Goal: Task Accomplishment & Management: Use online tool/utility

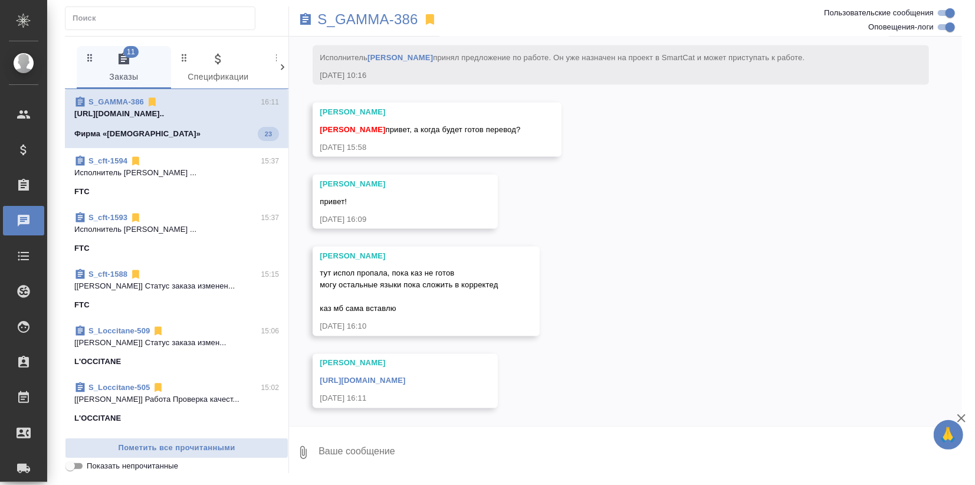
scroll to position [10272, 0]
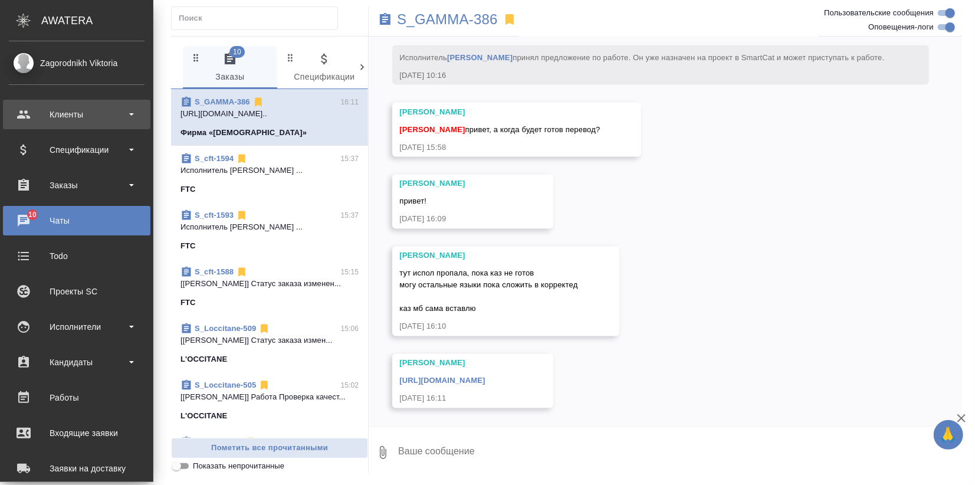
click at [14, 116] on div "Клиенты" at bounding box center [77, 115] width 136 height 18
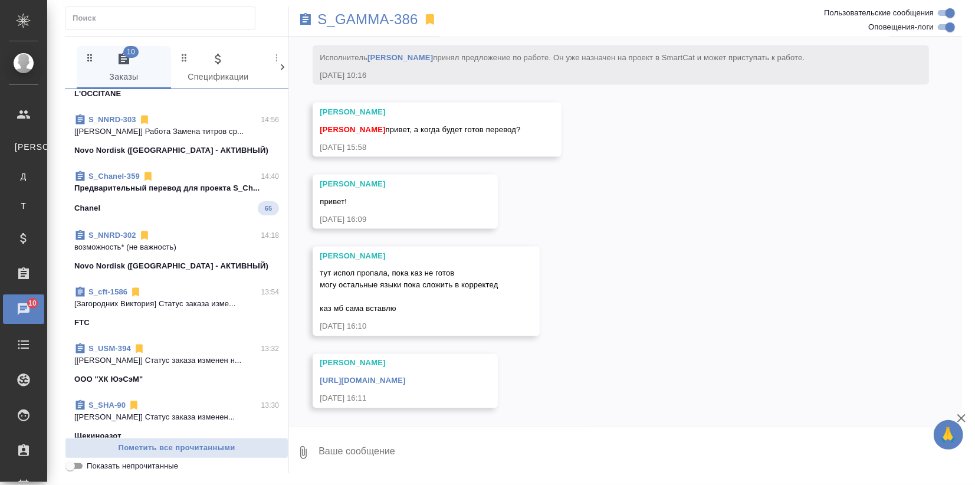
scroll to position [393, 0]
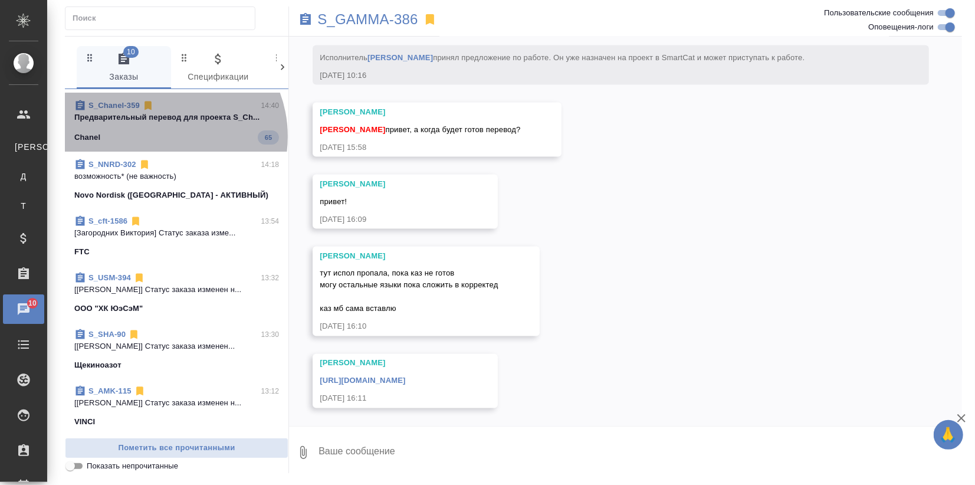
click at [163, 136] on div "Chanel 65" at bounding box center [176, 137] width 205 height 14
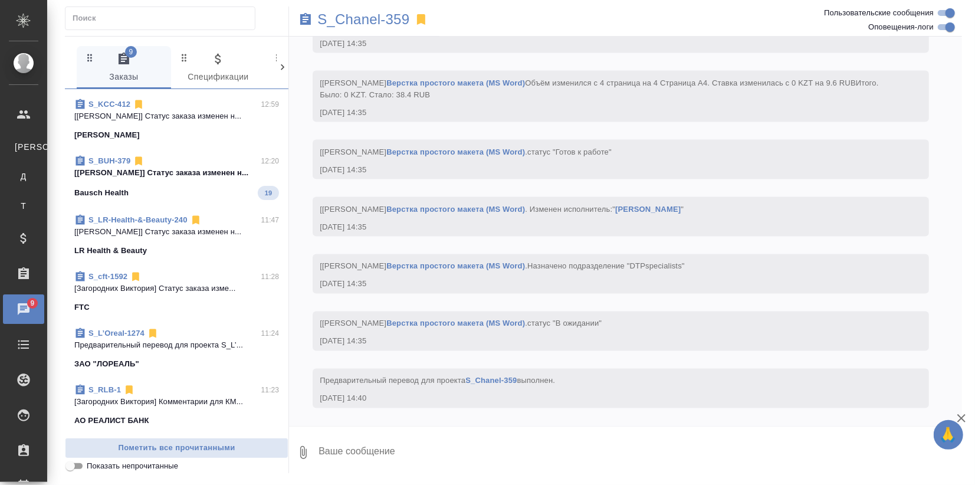
scroll to position [1245, 0]
click at [211, 208] on div "S_LR-Health-&-Beauty-240 11:47 [Муталимов Марк] Статус заказа изменен н... LR H…" at bounding box center [177, 233] width 224 height 57
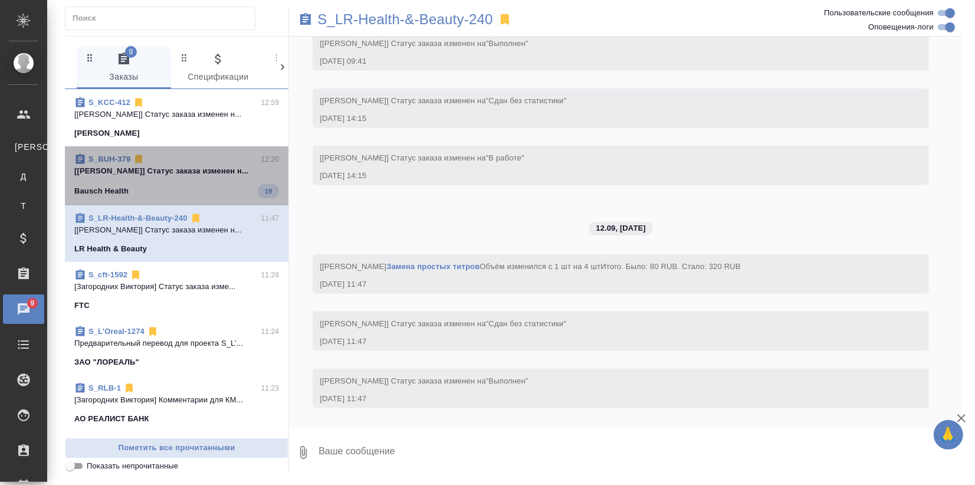
click at [212, 192] on div "Bausch Health 19" at bounding box center [176, 191] width 205 height 14
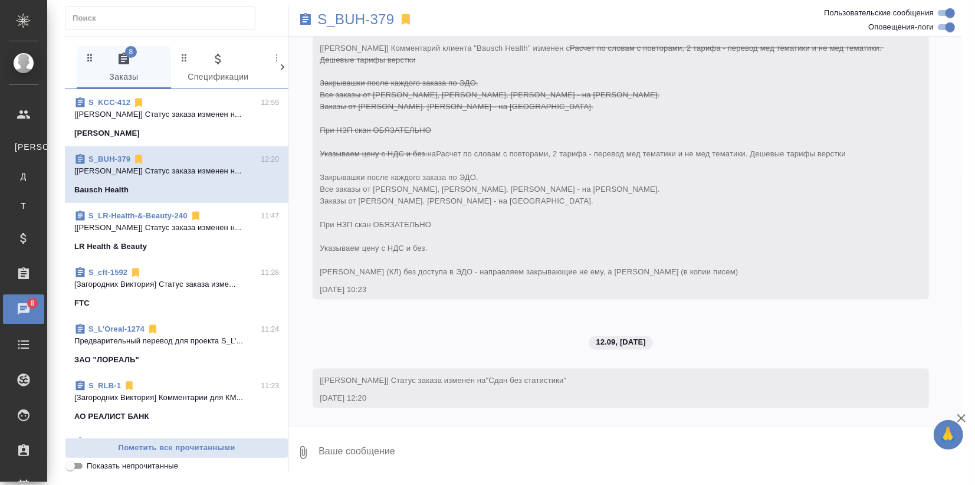
scroll to position [1441, 0]
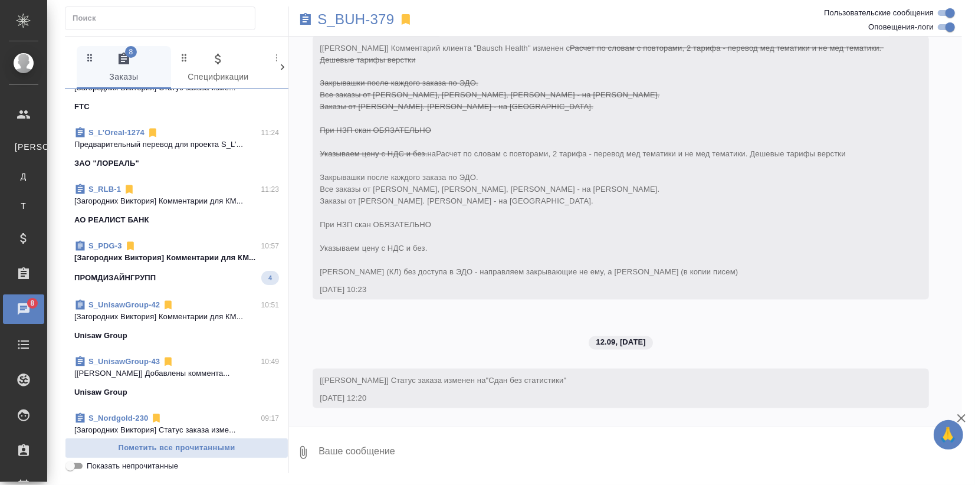
click at [175, 276] on div "ПРОМДИЗАЙНГРУПП 4" at bounding box center [176, 278] width 205 height 14
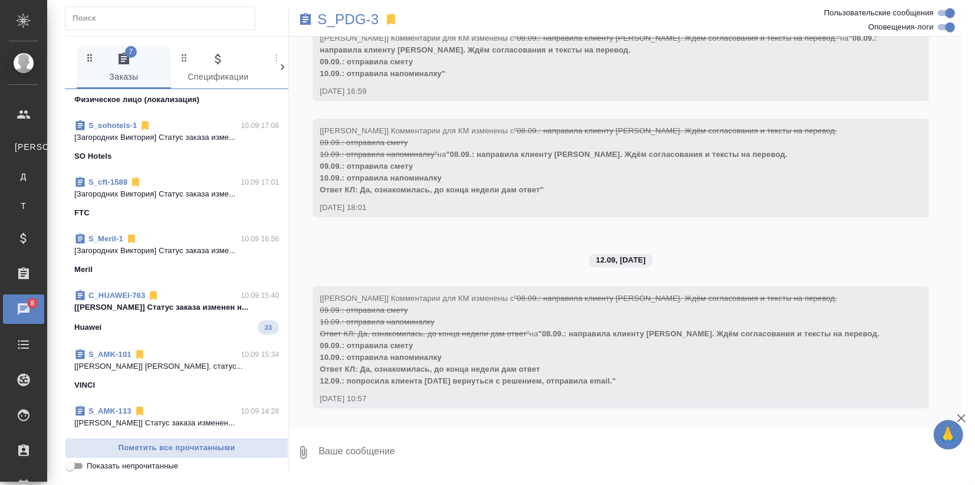
scroll to position [2356, 0]
click at [196, 316] on span "C_HUAWEI-763 10.09 15:40 [Лямина Надежда] Статус заказа изменен н... Huawei 23" at bounding box center [176, 310] width 205 height 45
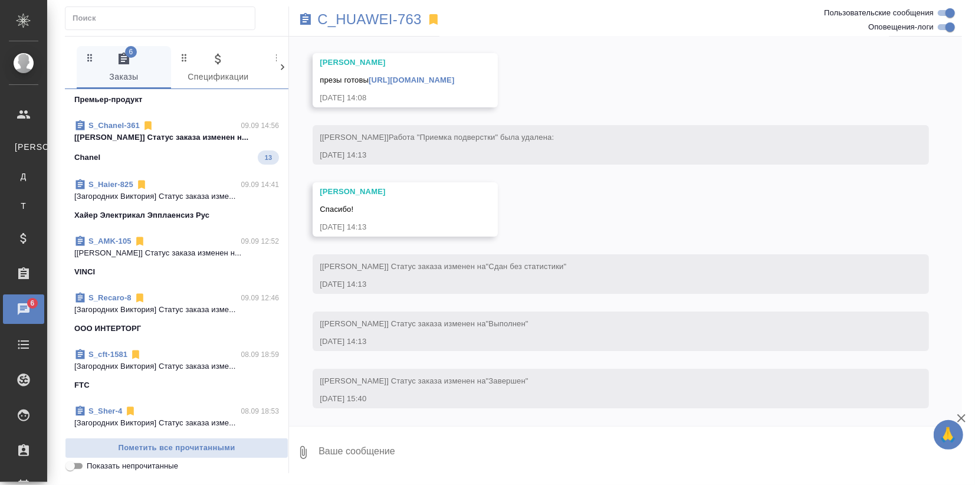
scroll to position [3274, 0]
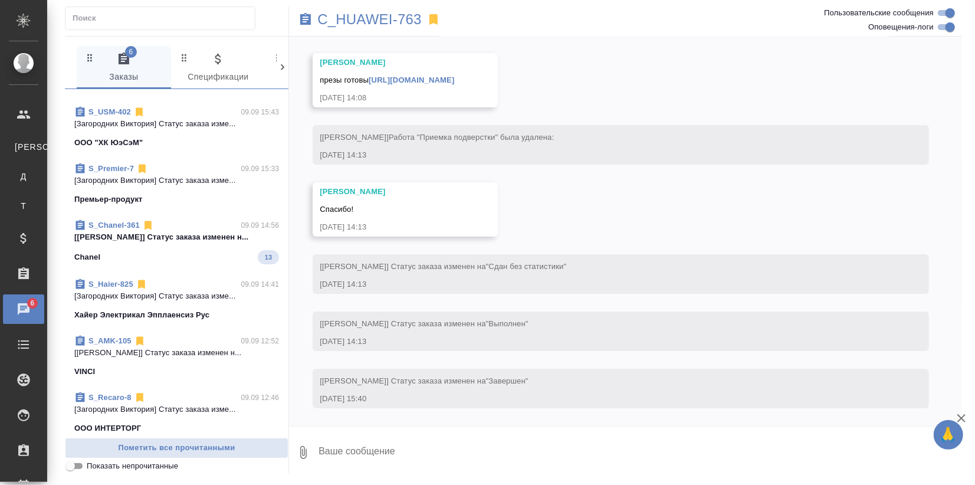
click at [224, 250] on div "Chanel 13" at bounding box center [176, 257] width 205 height 14
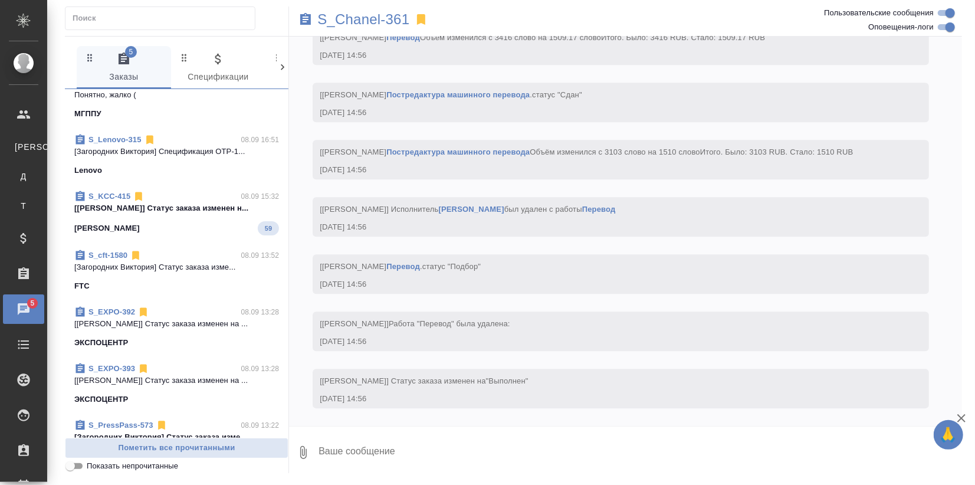
scroll to position [3798, 0]
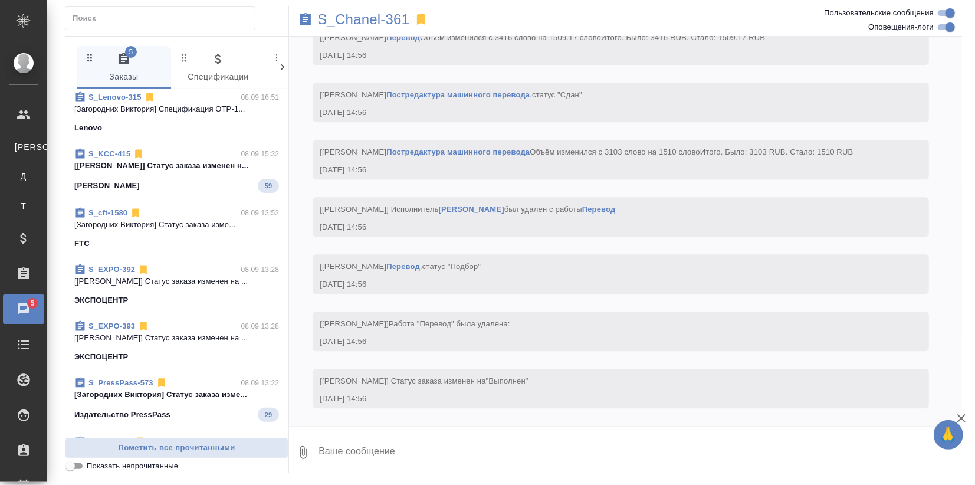
click at [188, 200] on div "S_KCC-415 08.09 15:32 [Муталимов Марк] Статус заказа изменен н... Kimberly-Clar…" at bounding box center [177, 170] width 224 height 59
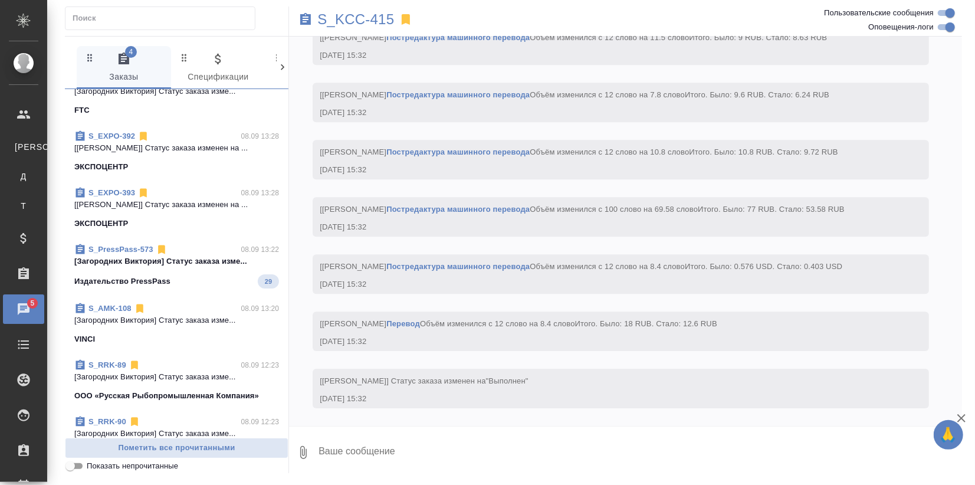
scroll to position [3926, 0]
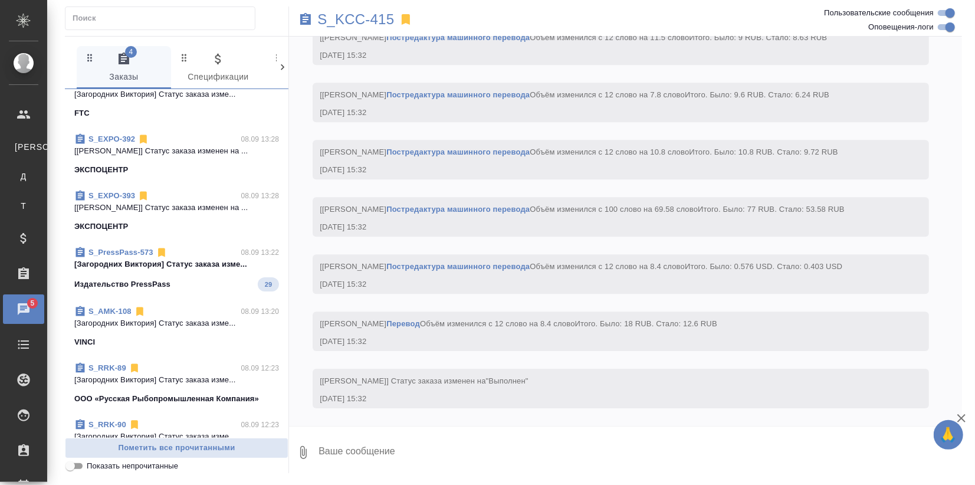
click at [178, 281] on span "S_PressPass-573 08.09 13:22 [Загородних Виктория] Статус заказа изме... Издател…" at bounding box center [176, 269] width 205 height 45
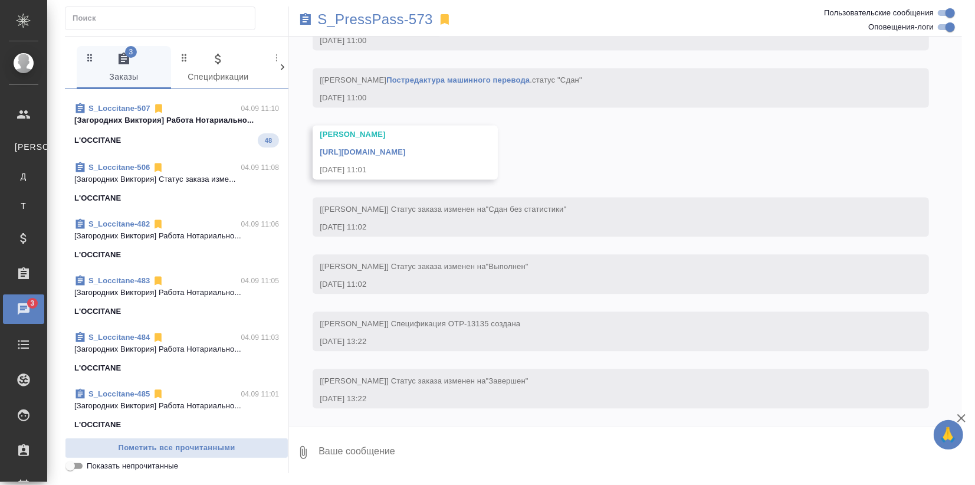
scroll to position [1554, 0]
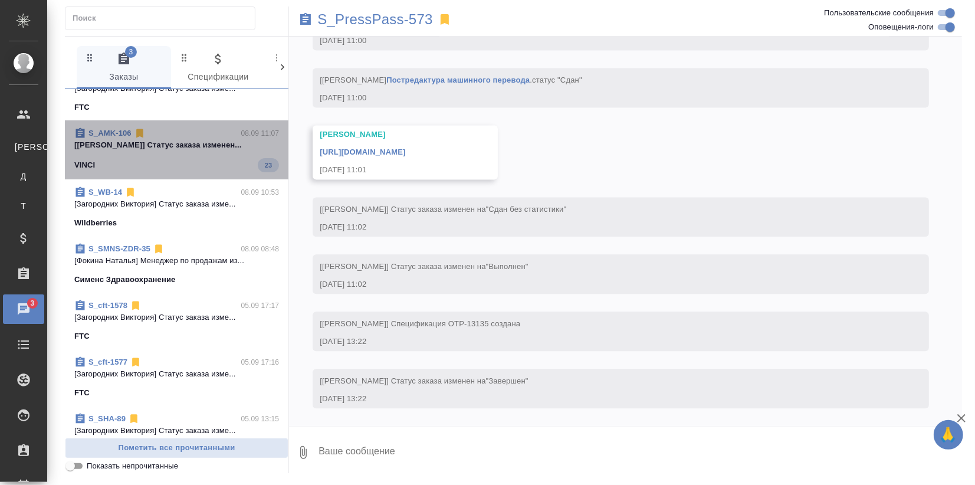
click at [205, 170] on div "VINCI 23" at bounding box center [176, 165] width 205 height 14
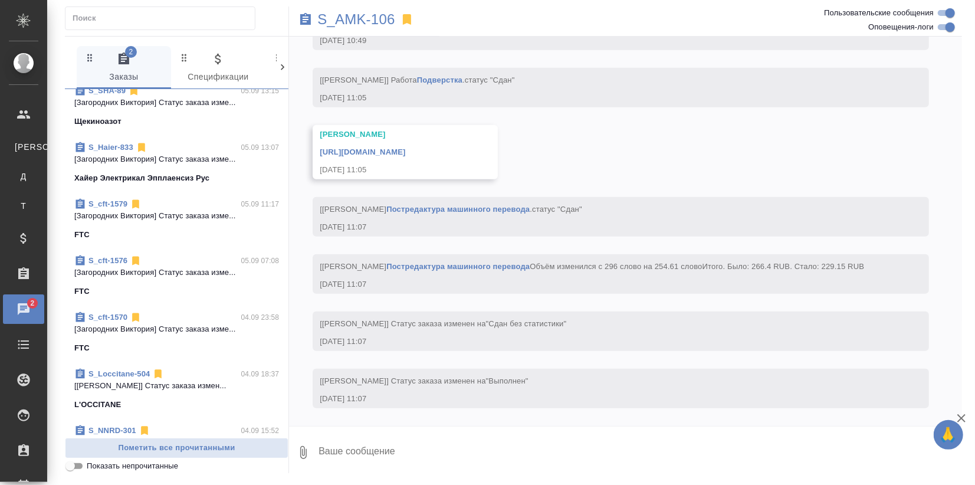
scroll to position [4451, 0]
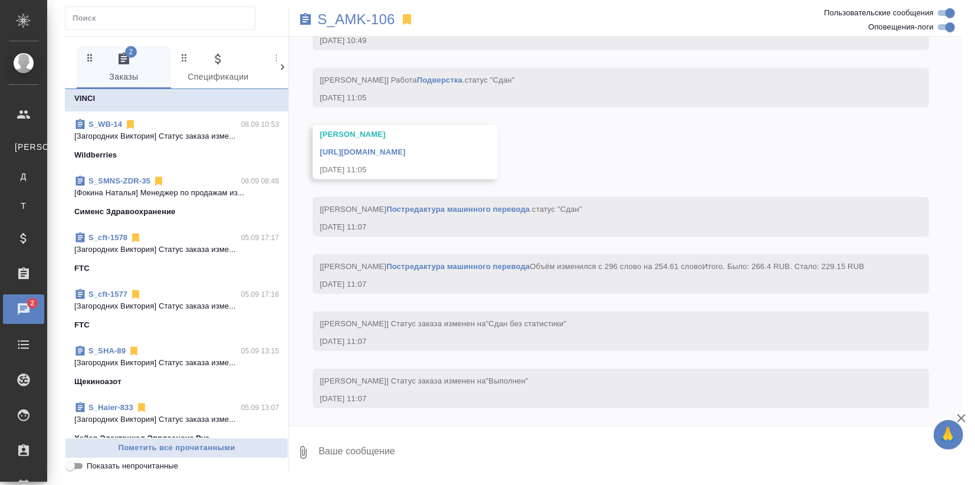
click at [963, 415] on icon "button" at bounding box center [961, 418] width 14 height 14
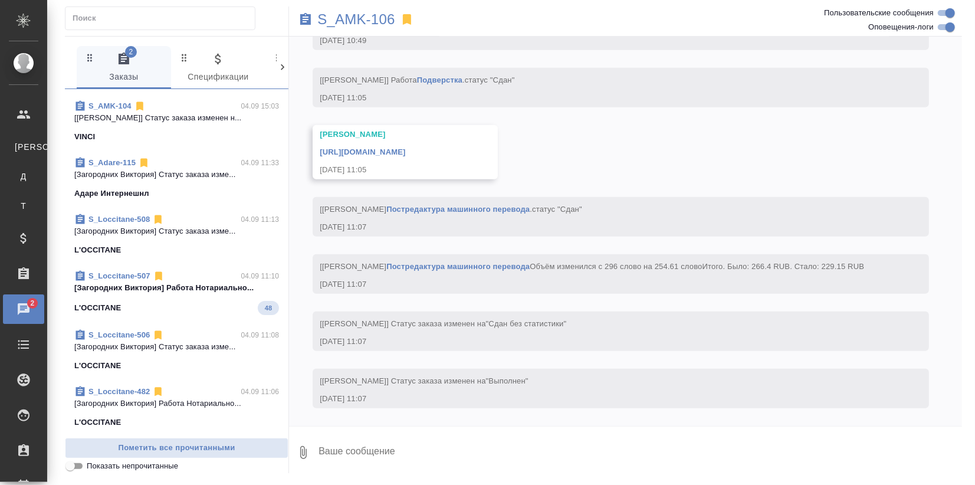
scroll to position [5171, 0]
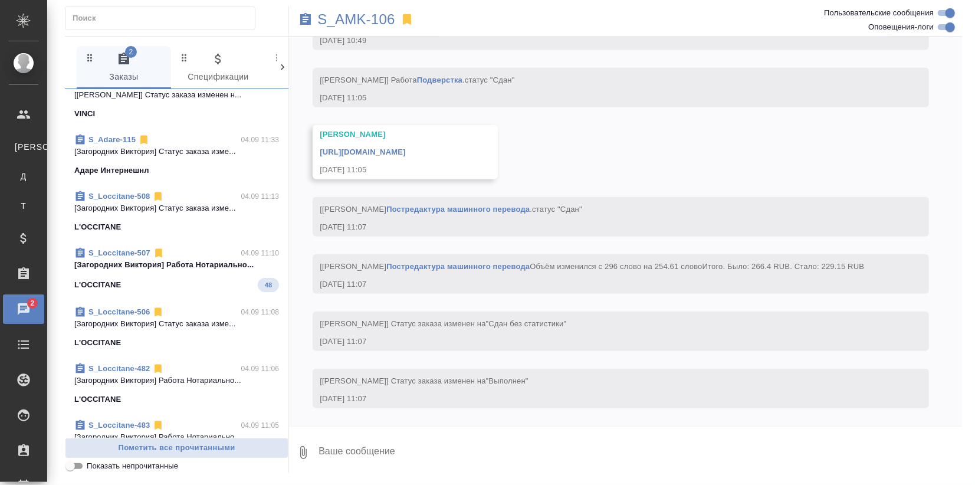
drag, startPoint x: 205, startPoint y: 285, endPoint x: 213, endPoint y: 285, distance: 7.7
click at [205, 284] on span "S_Loccitane-507 04.09 11:10 [Загородних Виктория] Работа Нотариально... L'OCCIT…" at bounding box center [176, 269] width 205 height 45
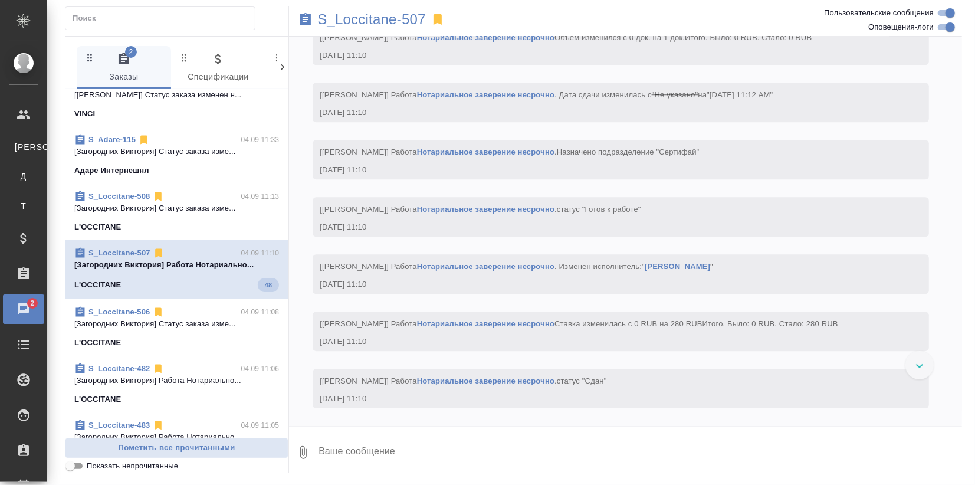
scroll to position [0, 0]
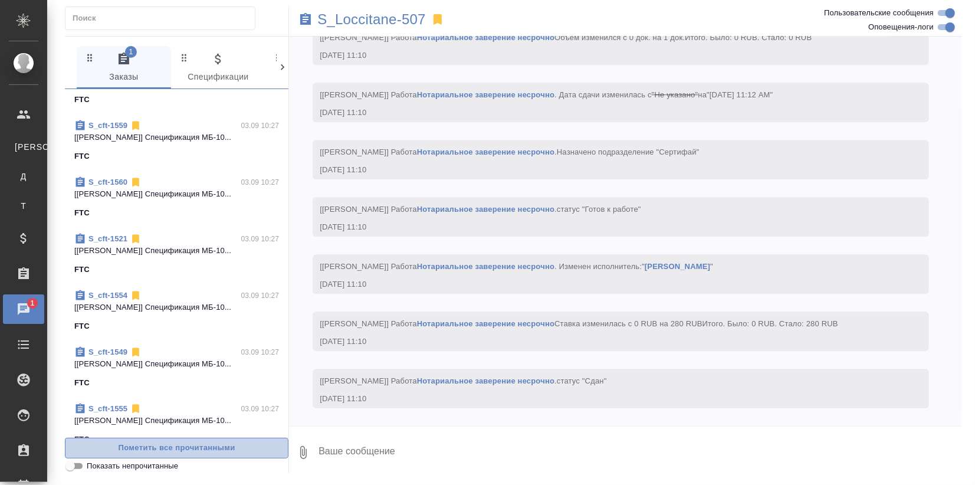
click at [142, 441] on span "Пометить все прочитанными" at bounding box center [176, 448] width 211 height 14
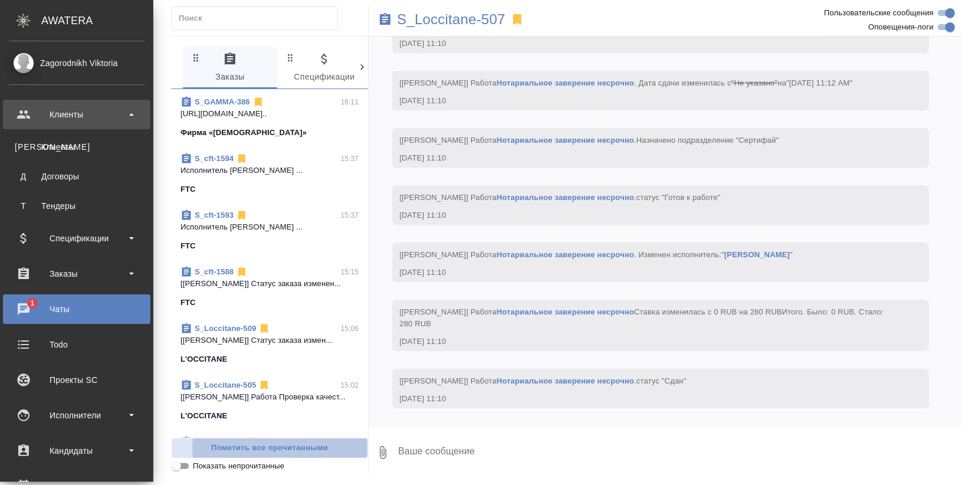
click at [25, 123] on div "Клиенты" at bounding box center [77, 115] width 136 height 18
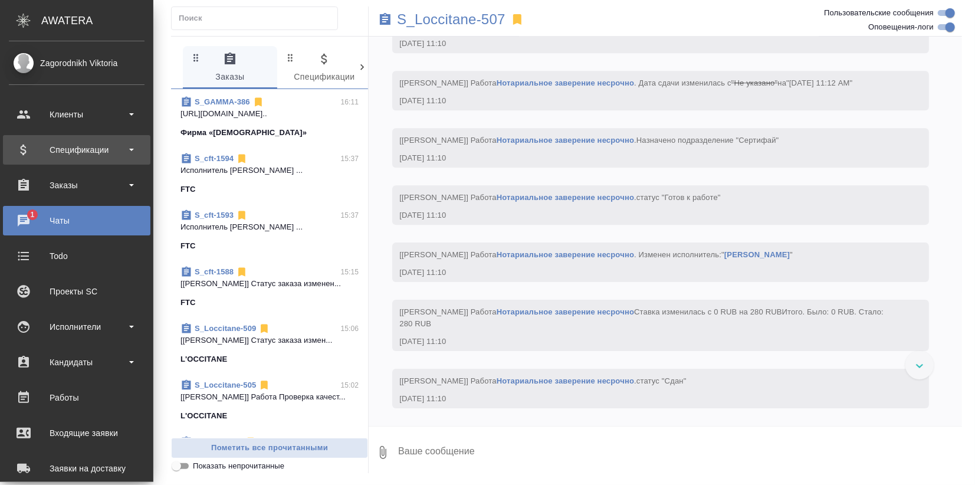
scroll to position [5441, 0]
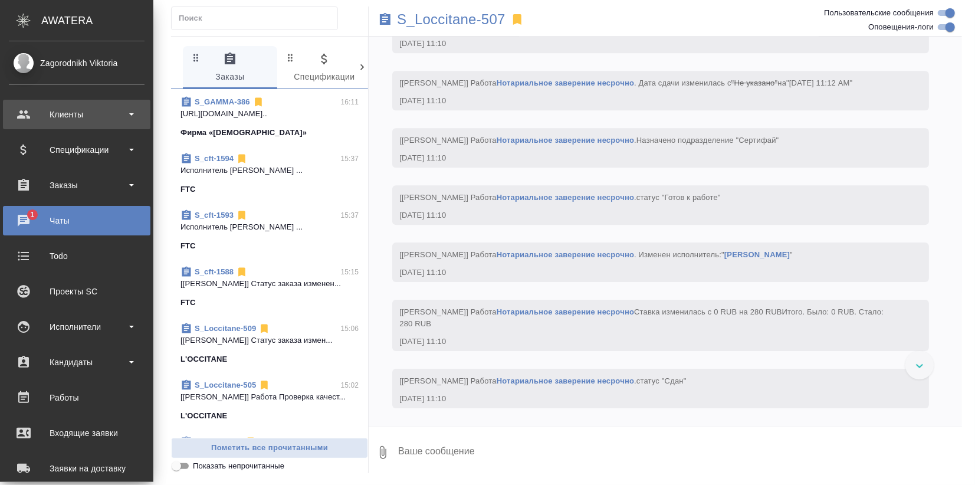
click at [65, 115] on div "Клиенты" at bounding box center [77, 115] width 136 height 18
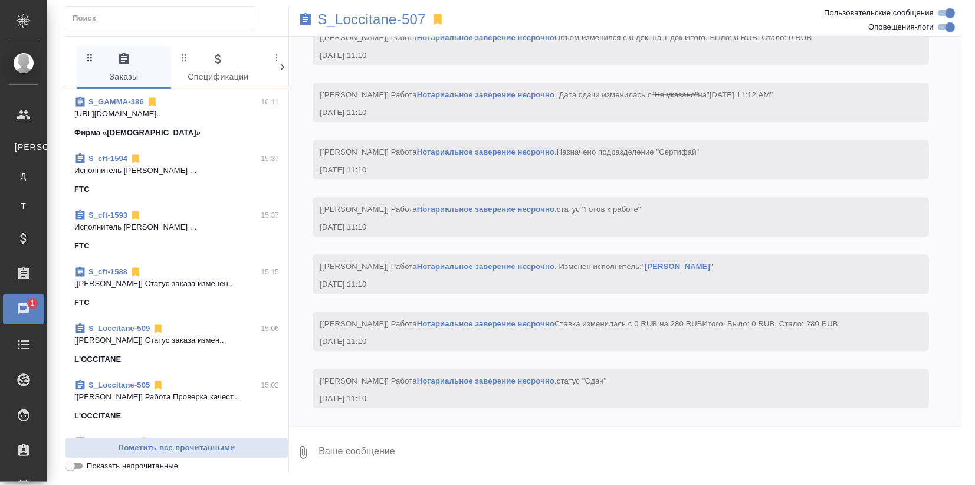
scroll to position [5323, 0]
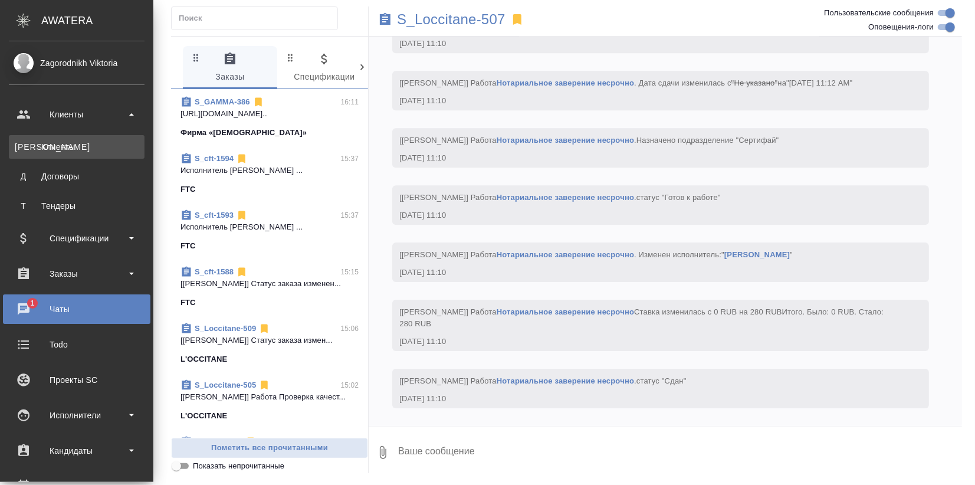
click at [28, 143] on div "Клиенты" at bounding box center [77, 147] width 124 height 12
select select "RU"
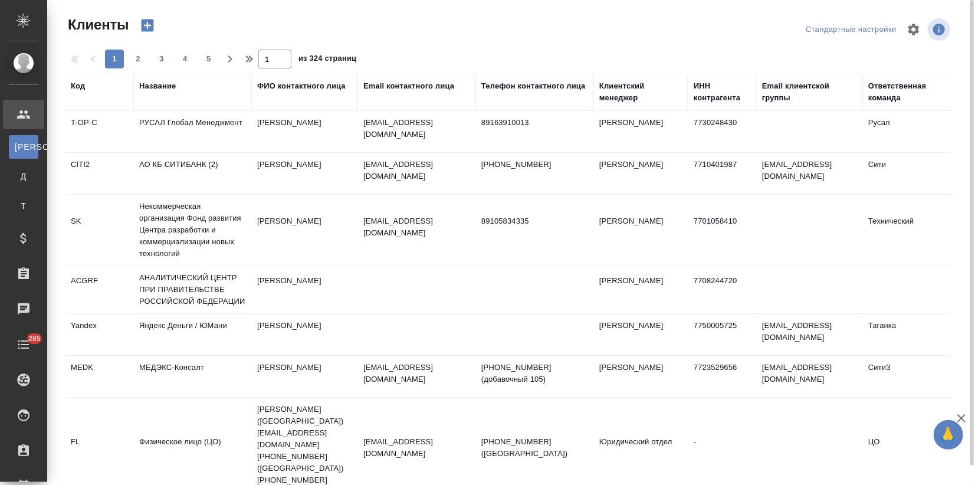
click at [164, 91] on div "Название" at bounding box center [157, 86] width 37 height 12
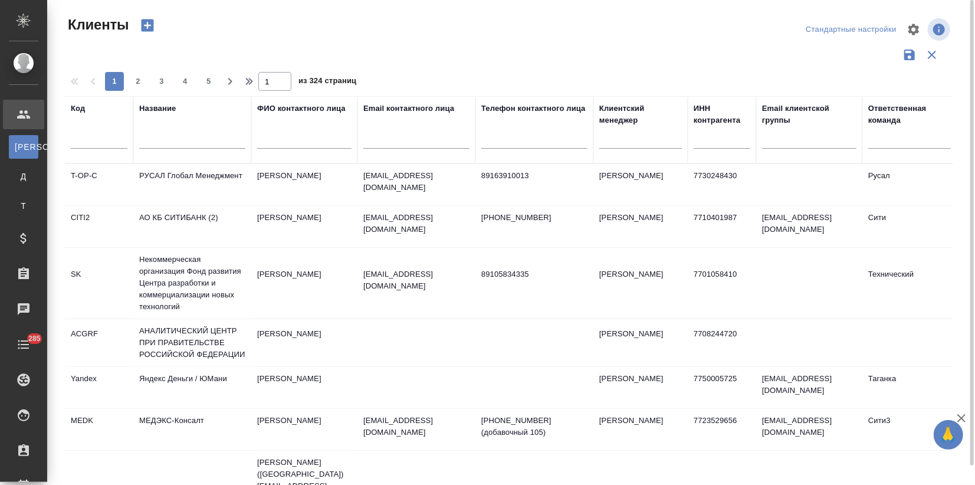
click at [151, 140] on input "text" at bounding box center [192, 141] width 106 height 15
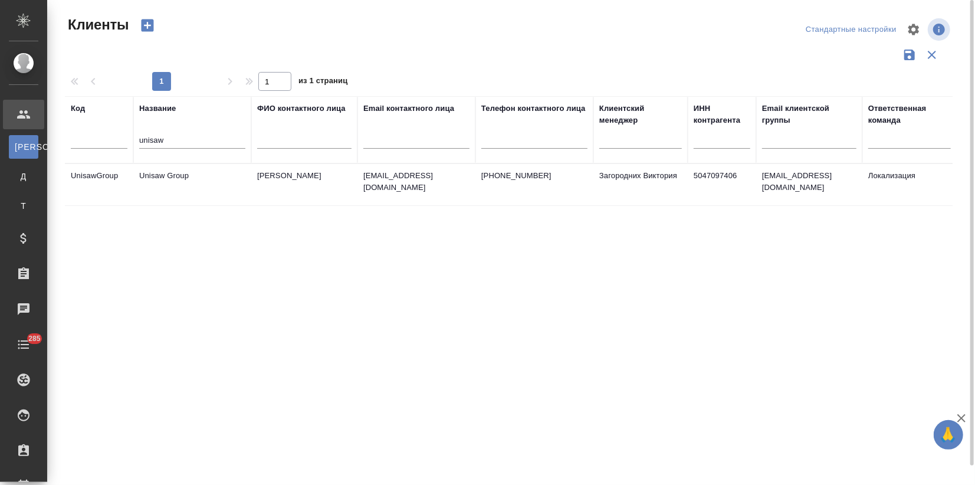
click at [147, 168] on td "Unisaw Group" at bounding box center [192, 184] width 118 height 41
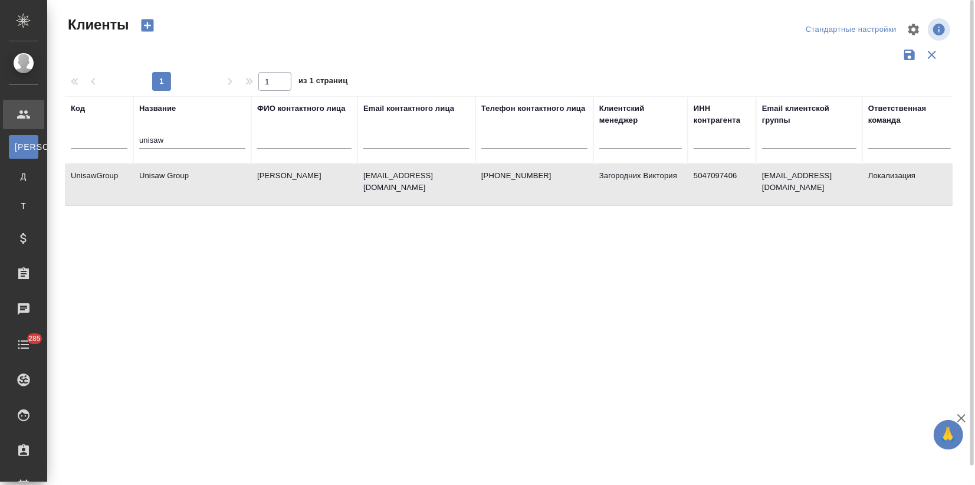
click at [147, 168] on td "Unisaw Group" at bounding box center [192, 184] width 118 height 41
click at [278, 181] on td "Сараева Анастасия" at bounding box center [304, 184] width 106 height 41
drag, startPoint x: 189, startPoint y: 142, endPoint x: 67, endPoint y: 150, distance: 122.4
click at [67, 149] on tr "Код Название unisaw ФИО контактного лица Email контактного лица Телефон контакт…" at bounding box center [511, 129] width 892 height 67
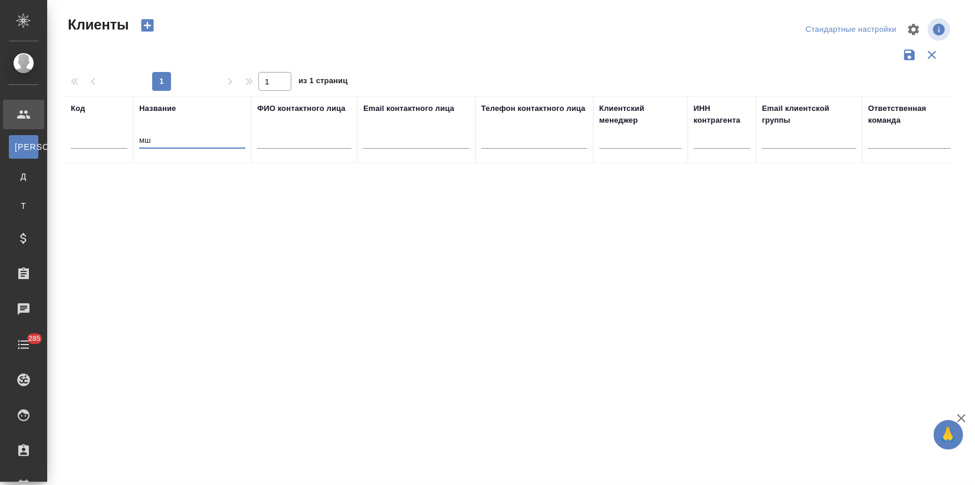
type input "м"
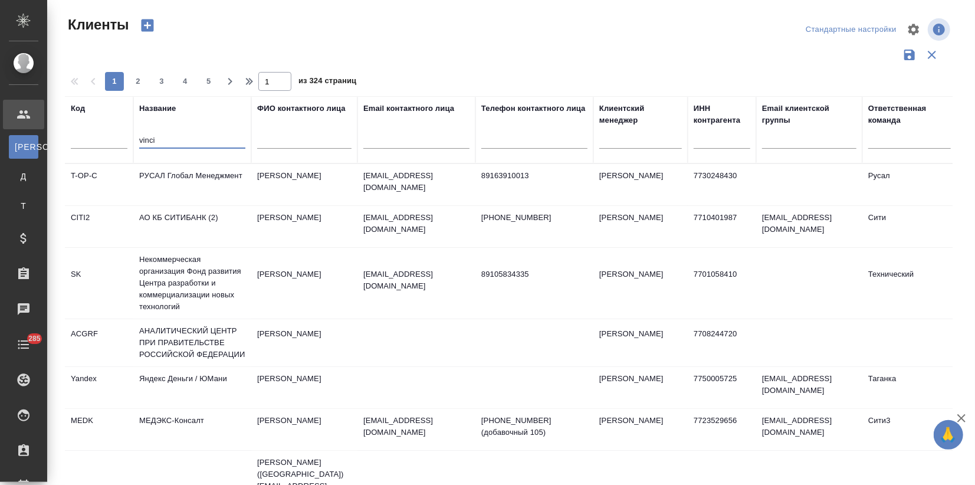
type input "vinci"
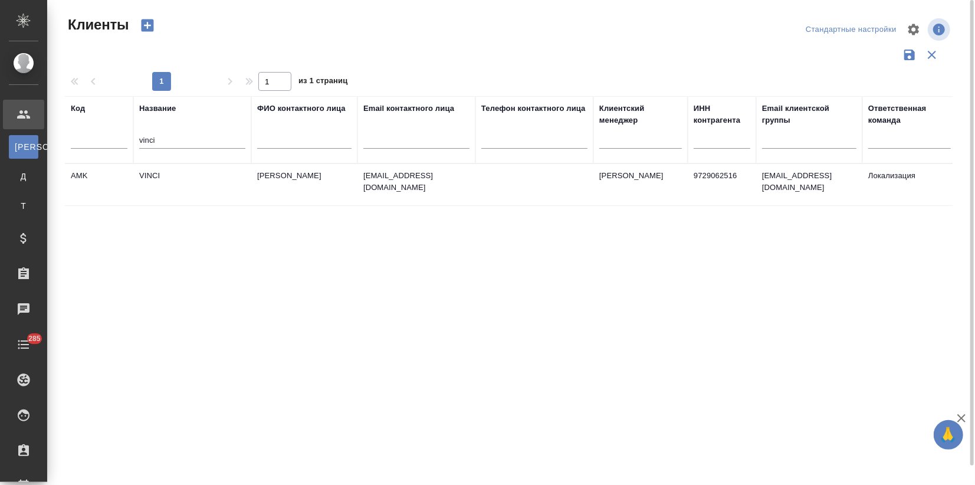
click at [280, 178] on td "Чобанян Алина" at bounding box center [304, 184] width 106 height 41
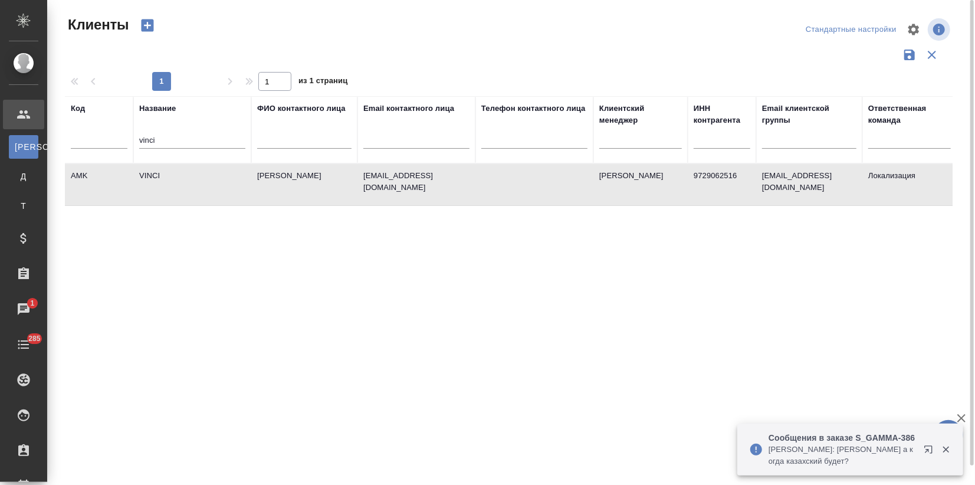
drag, startPoint x: 116, startPoint y: 138, endPoint x: 101, endPoint y: 142, distance: 15.9
click at [104, 138] on tr "Код Название vinci ФИО контактного лица Email контактного лица Телефон контактн…" at bounding box center [511, 129] width 892 height 67
click at [104, 137] on input "text" at bounding box center [99, 141] width 57 height 15
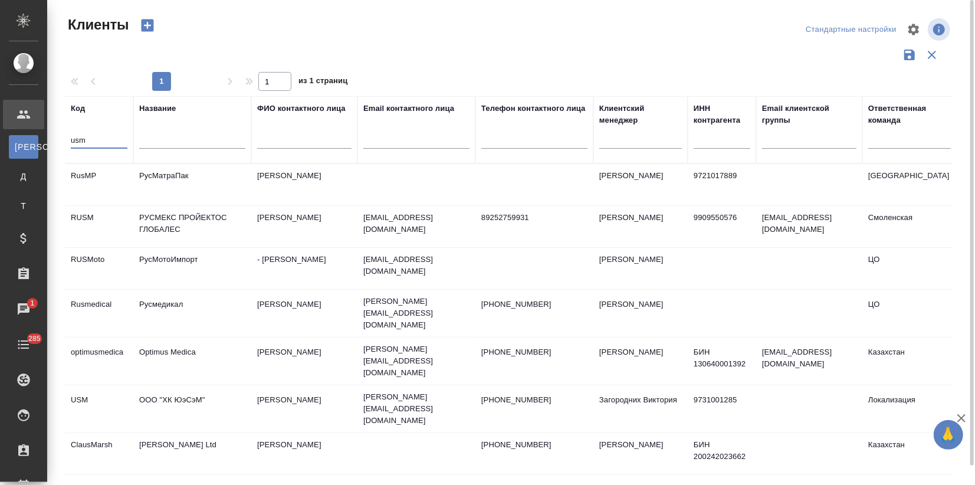
type input "usm"
click at [160, 388] on td "ООО "ХК ЮэСэМ"" at bounding box center [192, 408] width 118 height 41
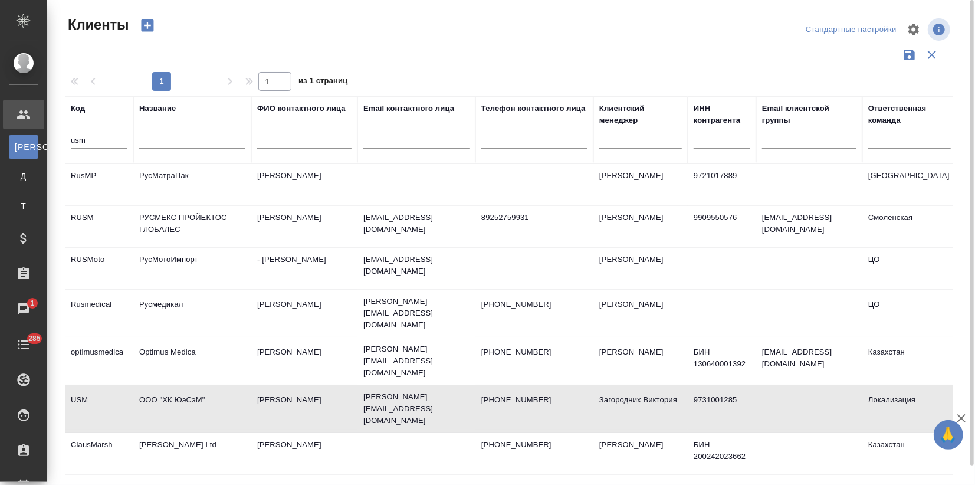
click at [160, 388] on td "ООО "ХК ЮэСэМ"" at bounding box center [192, 408] width 118 height 41
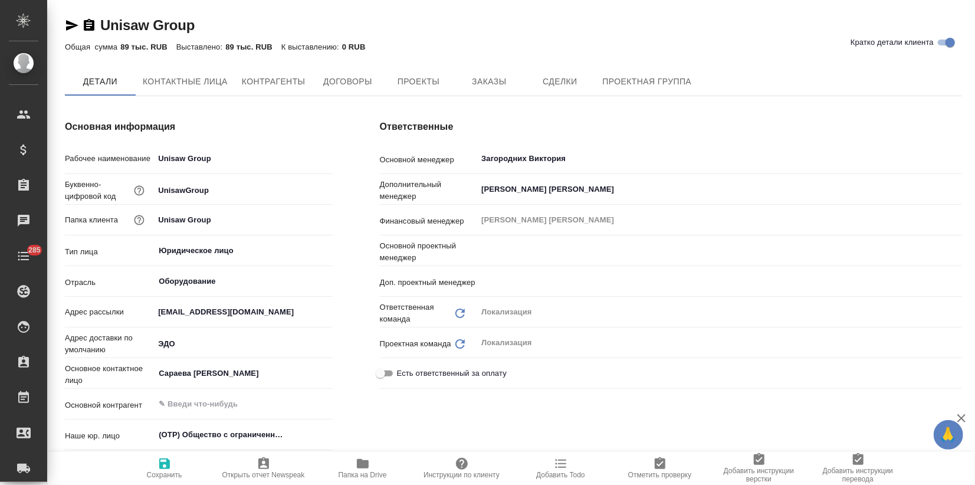
type input "[PERSON_NAME]"
type input "Третьякова Ольга"
type textarea "x"
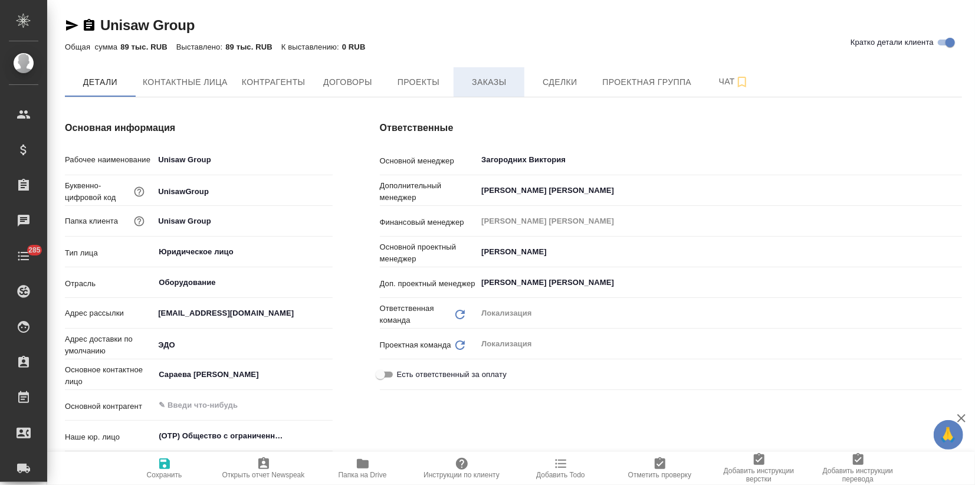
type textarea "x"
click at [478, 90] on button "Заказы" at bounding box center [489, 81] width 71 height 29
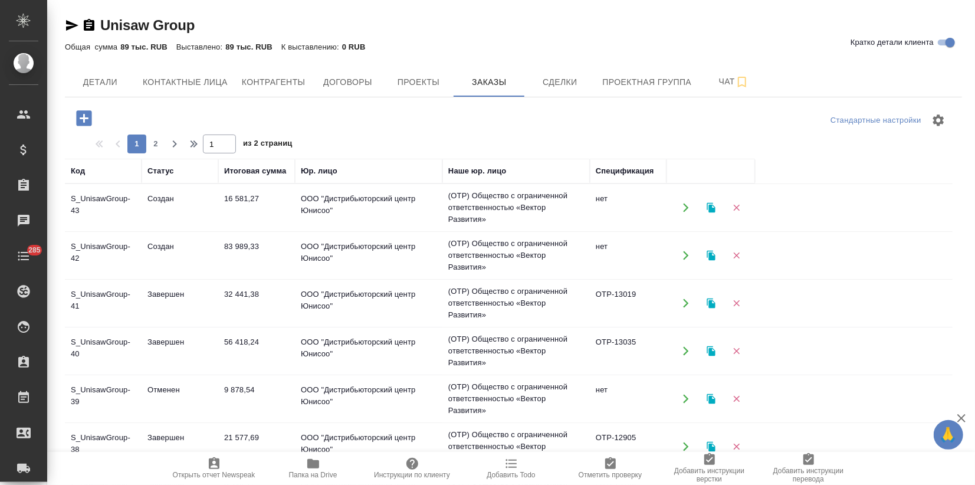
click at [221, 264] on td "83 989,33" at bounding box center [256, 255] width 77 height 41
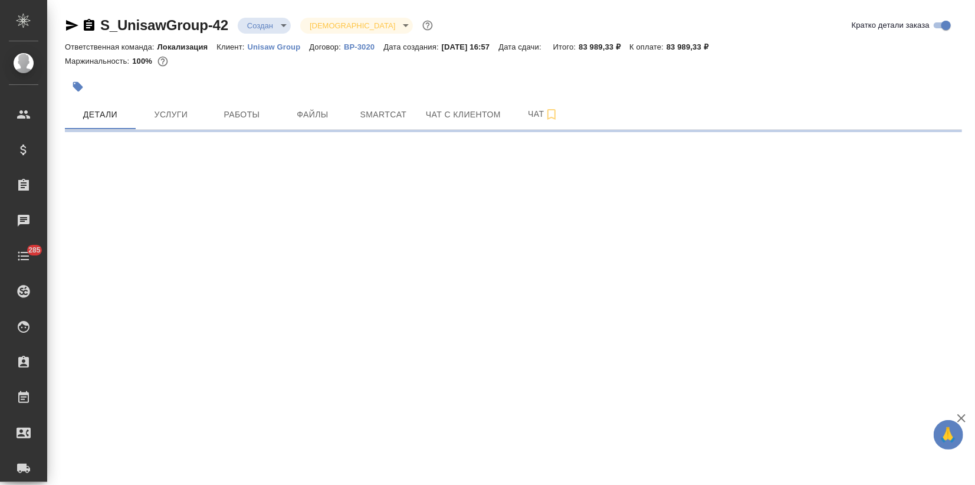
select select "RU"
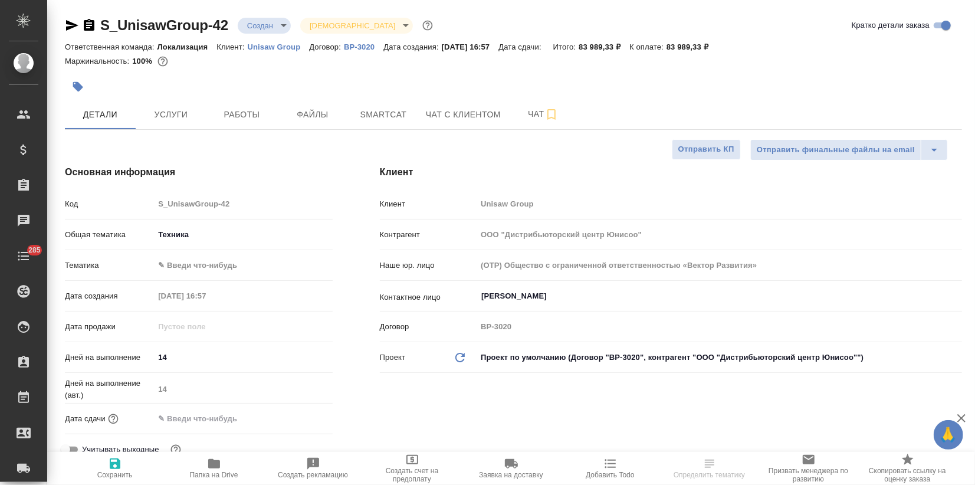
type textarea "x"
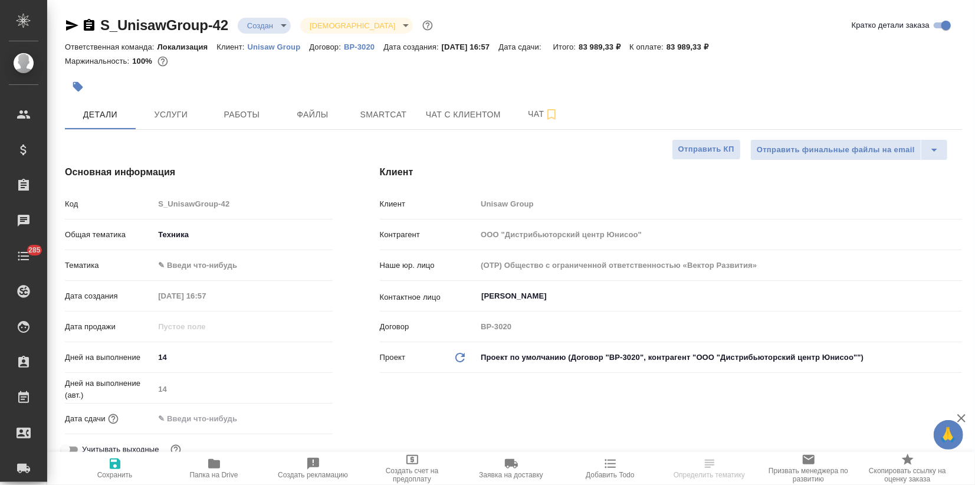
type textarea "x"
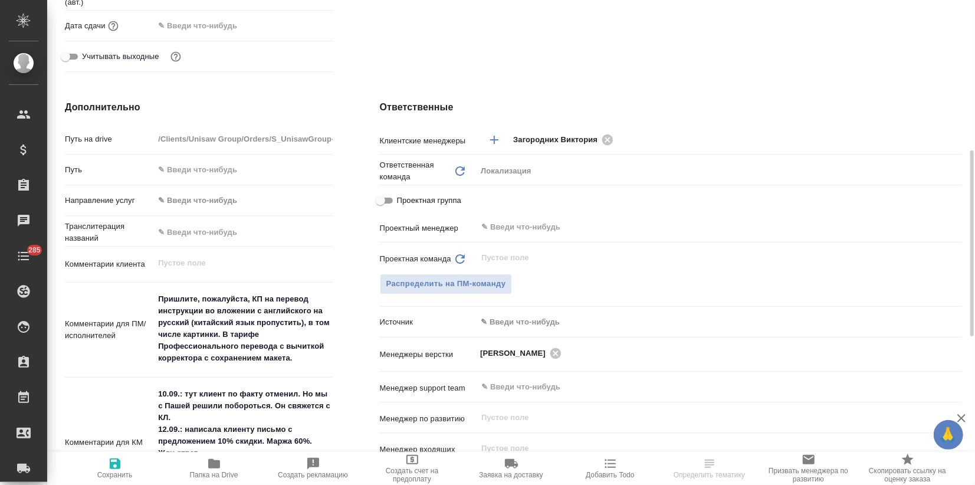
scroll to position [524, 0]
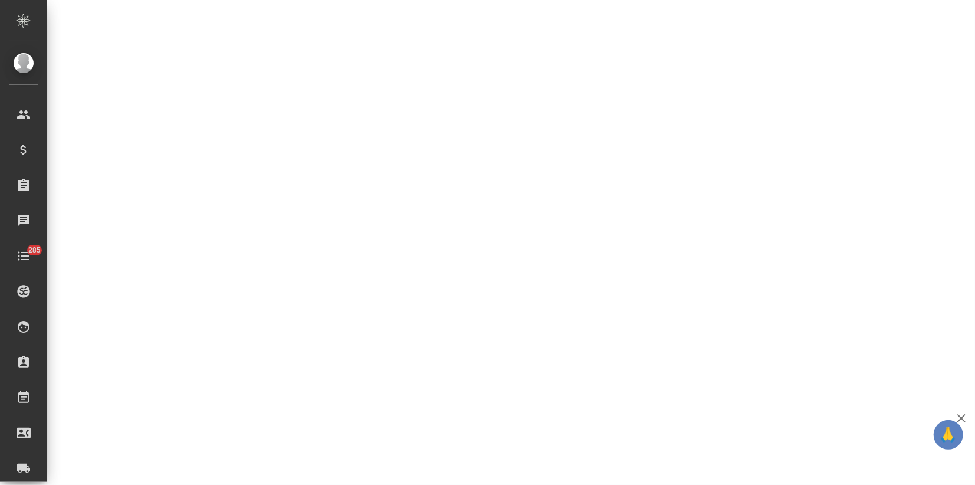
select select "RU"
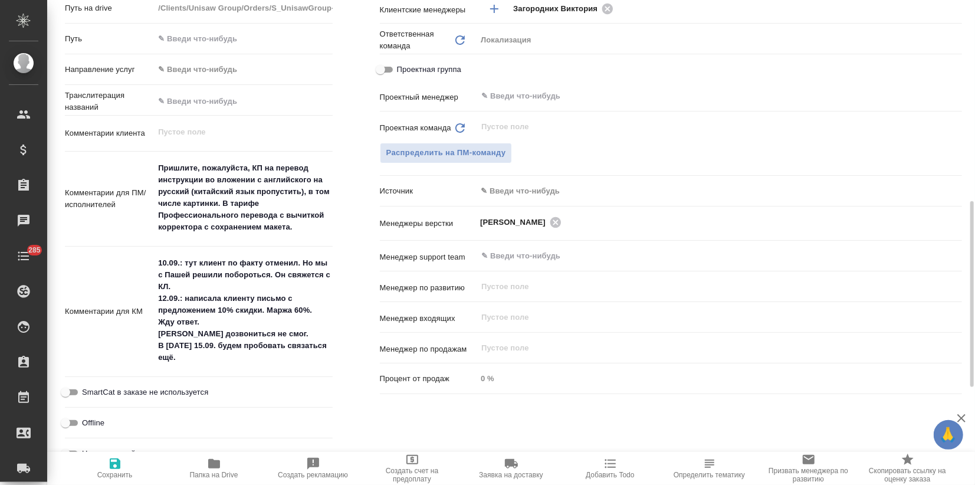
type textarea "x"
click at [231, 467] on span "Папка на Drive" at bounding box center [214, 468] width 85 height 22
type textarea "x"
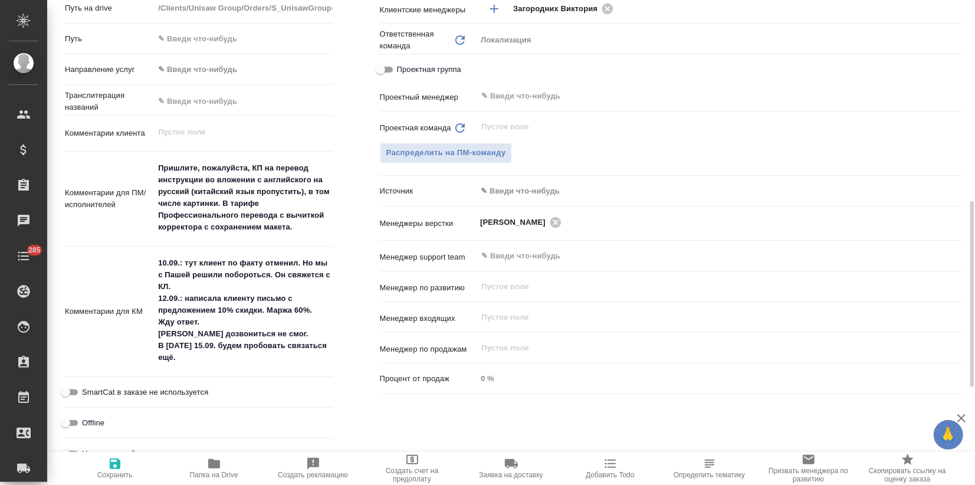
type textarea "x"
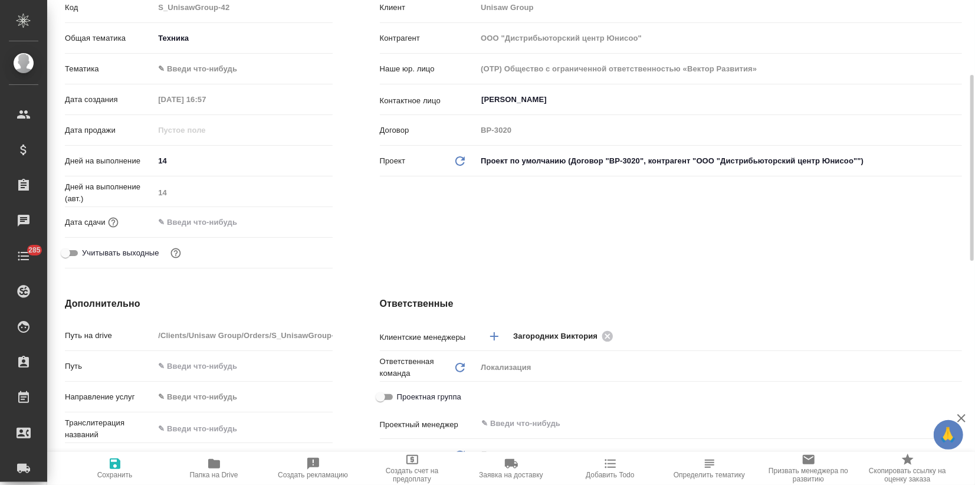
scroll to position [0, 0]
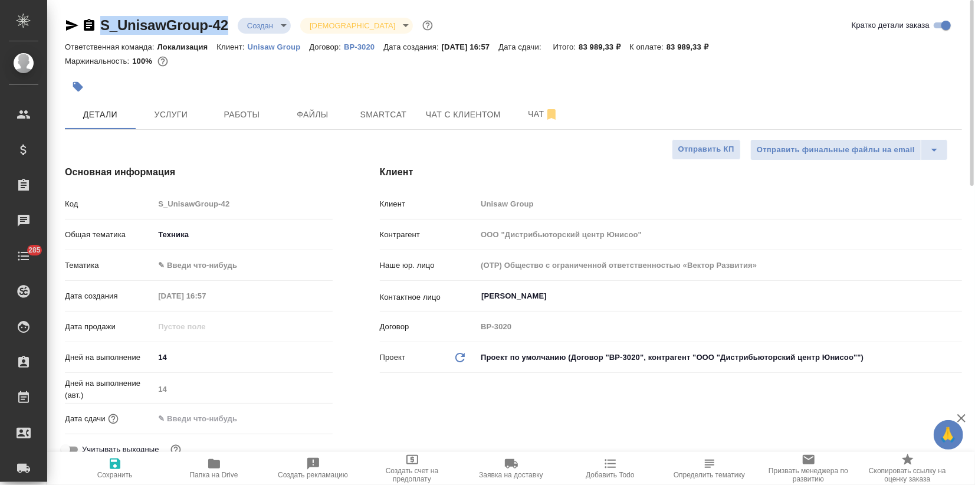
drag, startPoint x: 231, startPoint y: 22, endPoint x: 100, endPoint y: 14, distance: 131.2
copy link "S_UnisawGroup-42"
type textarea "x"
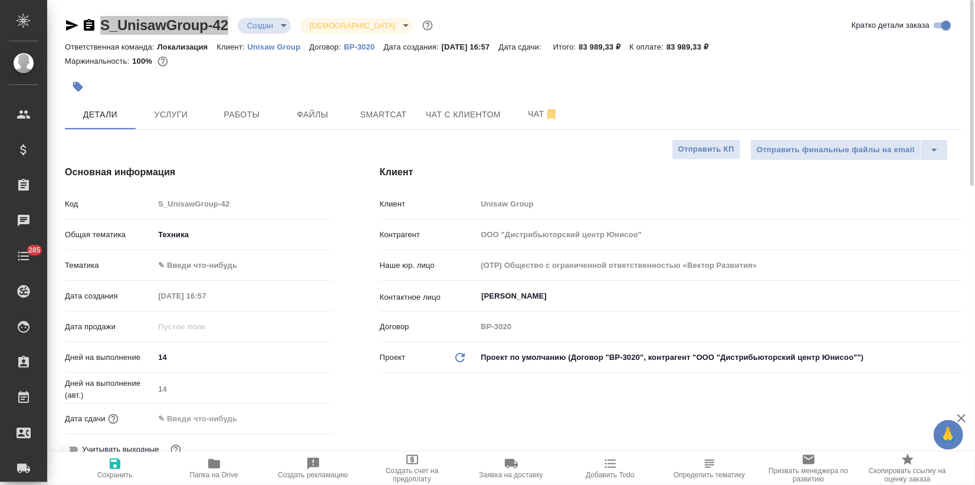
type textarea "x"
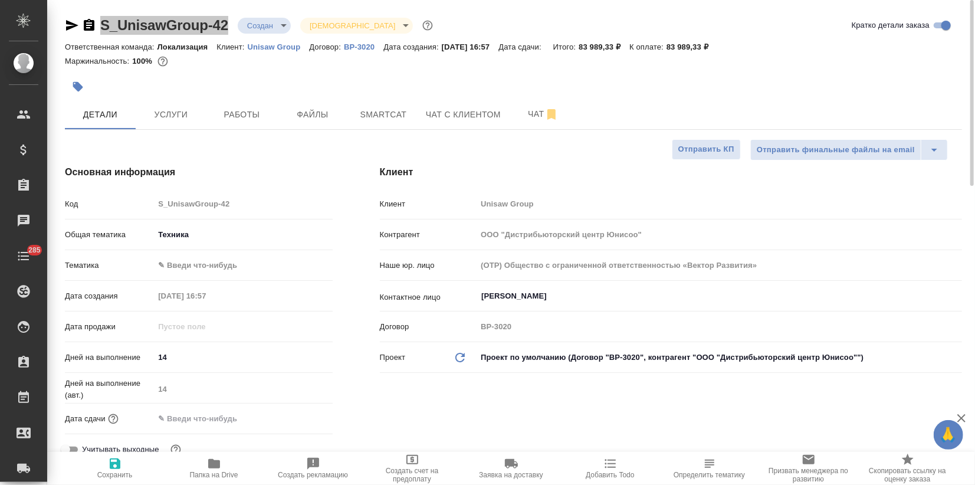
type textarea "x"
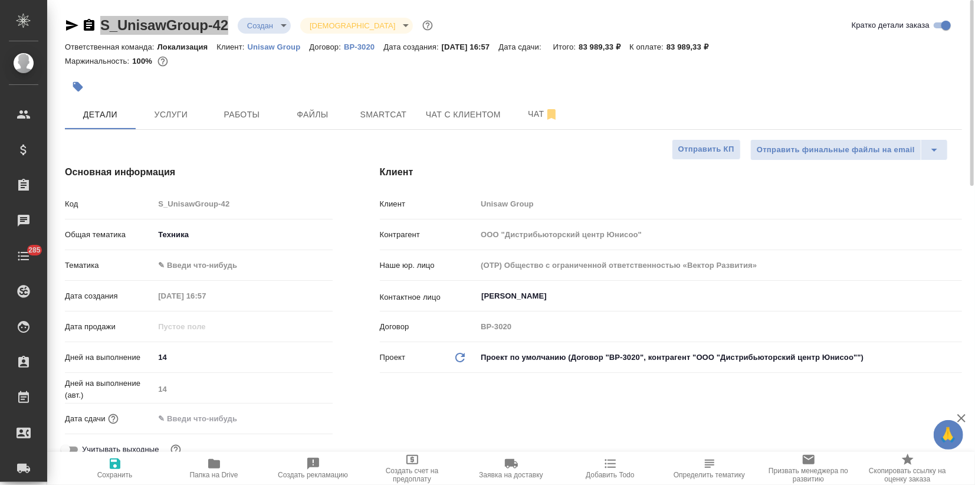
type textarea "x"
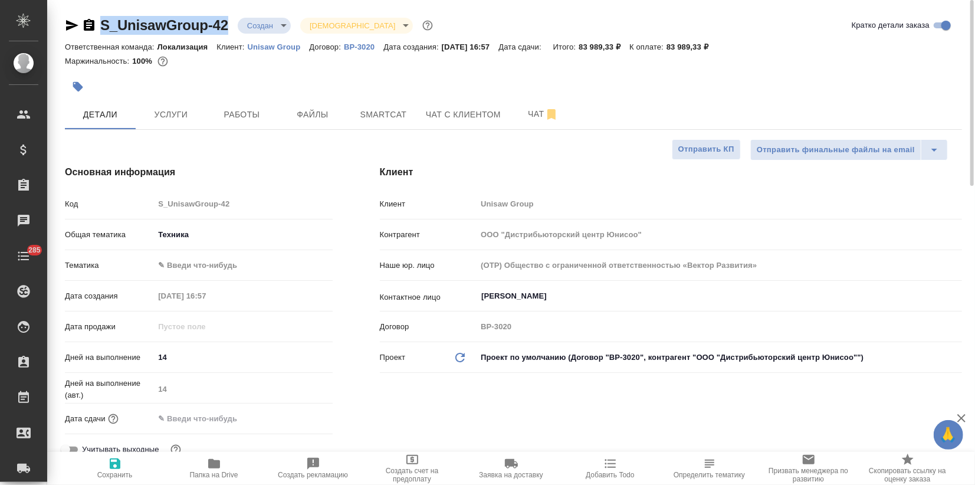
type textarea "x"
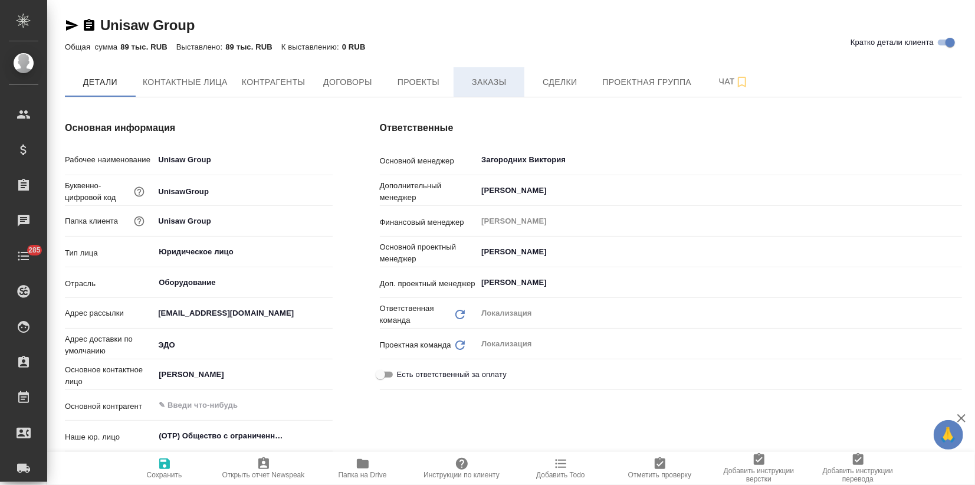
click at [482, 86] on span "Заказы" at bounding box center [489, 82] width 57 height 15
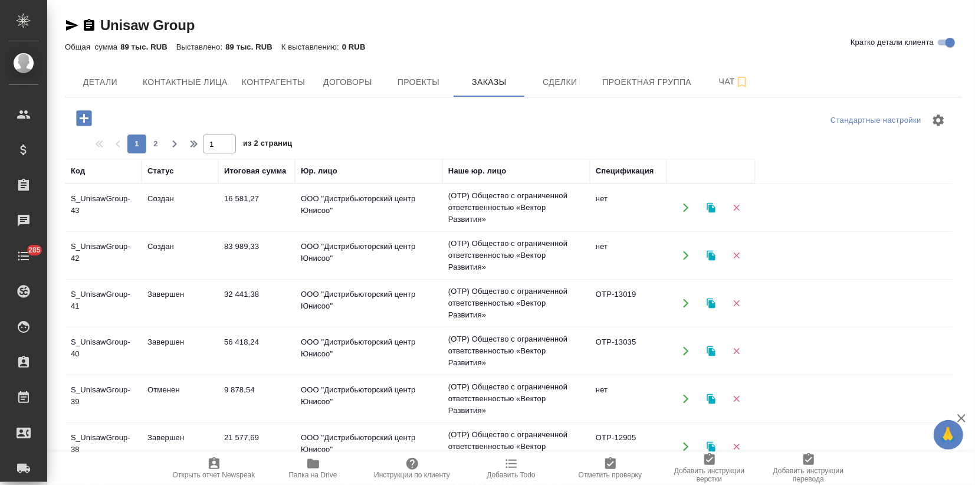
click at [276, 241] on td "83 989,33" at bounding box center [256, 255] width 77 height 41
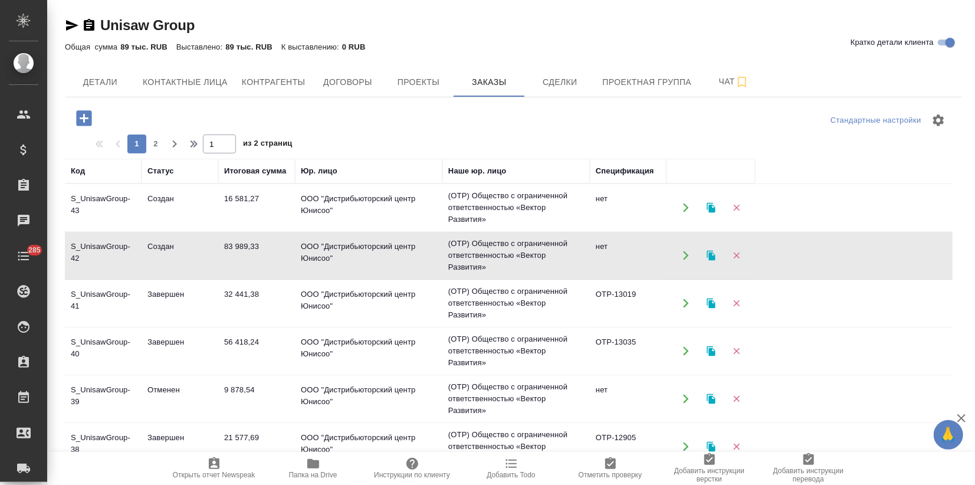
click at [276, 241] on td "83 989,33" at bounding box center [256, 255] width 77 height 41
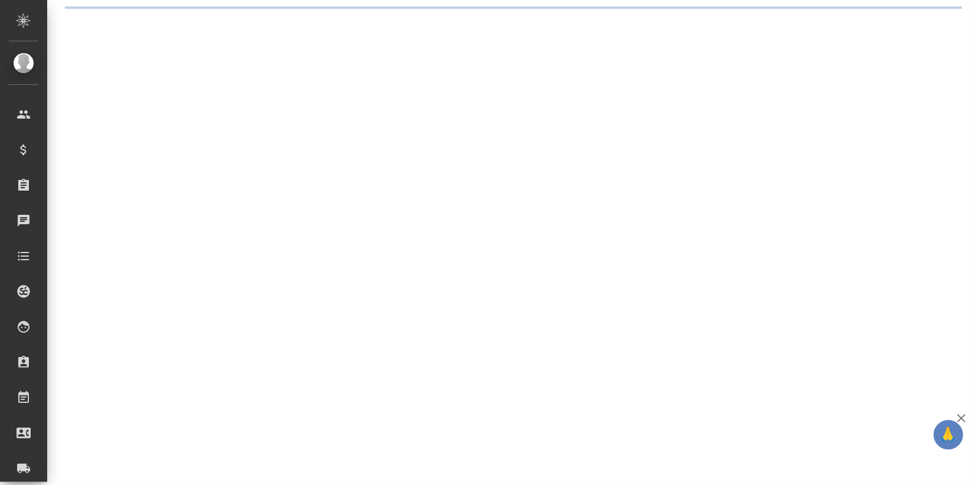
select select "RU"
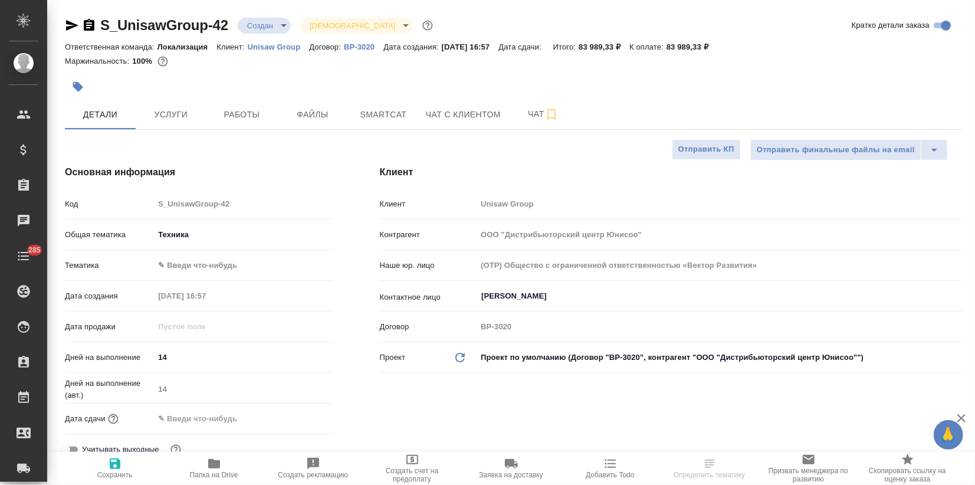
type textarea "x"
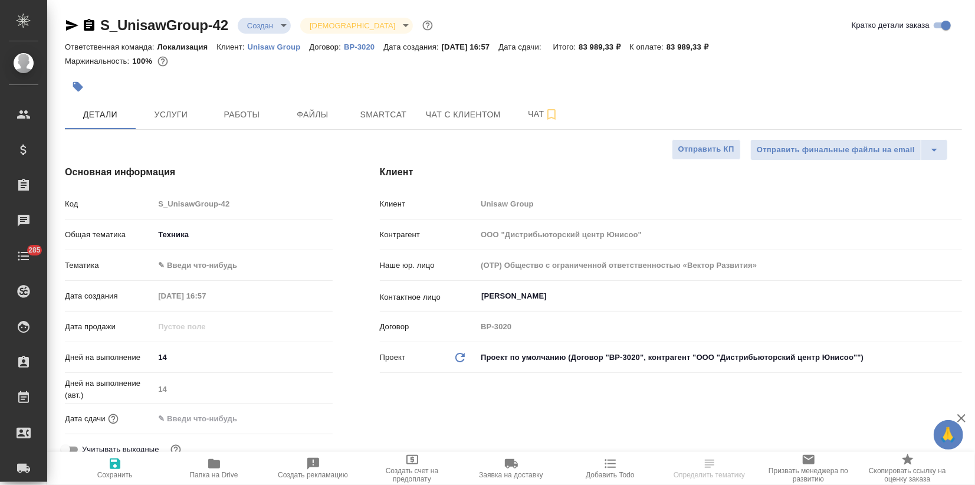
type textarea "x"
click at [277, 21] on body "🙏 .cls-1 fill:#fff; AWATERA Zagorodnikh Viktoria Клиенты Спецификации Заказы Ча…" at bounding box center [487, 242] width 975 height 485
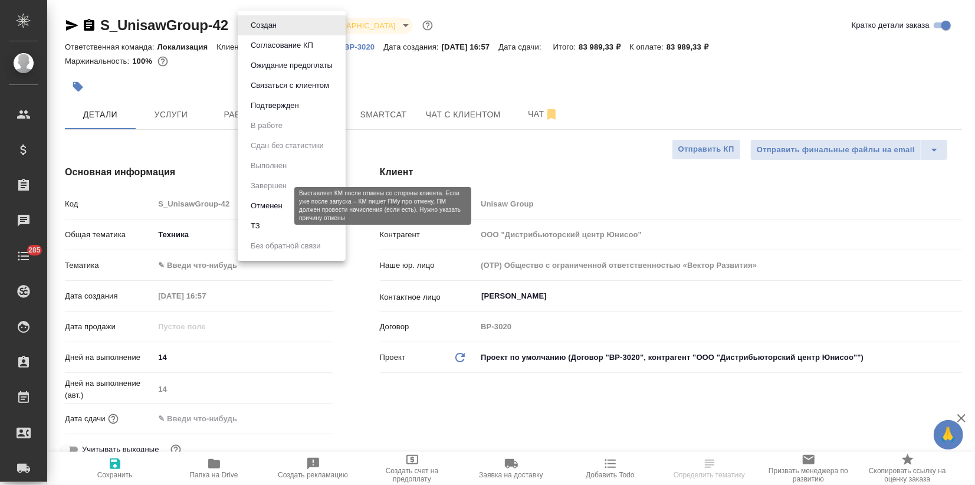
click at [274, 205] on button "Отменен" at bounding box center [266, 205] width 39 height 13
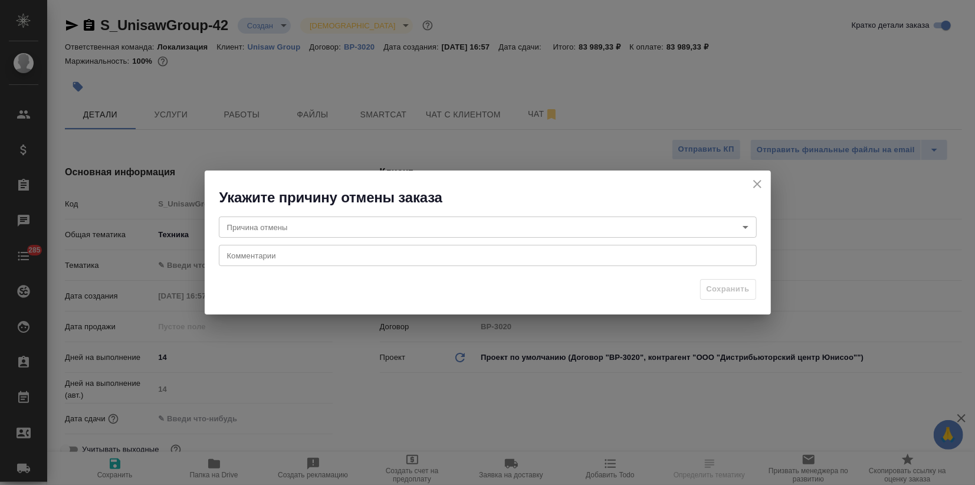
click at [272, 228] on body "🙏 .cls-1 fill:#fff; AWATERA Zagorodnikh Viktoria Клиенты Спецификации Заказы Ча…" at bounding box center [487, 242] width 975 height 485
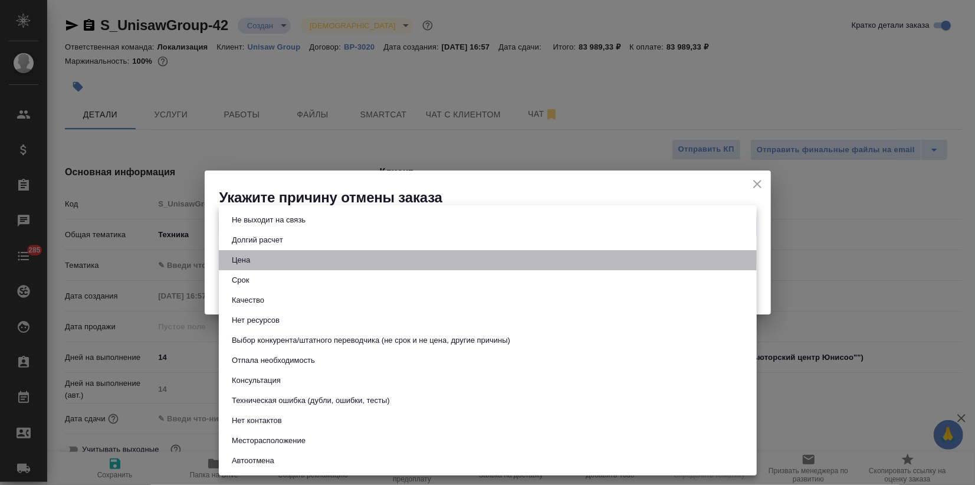
click at [247, 258] on button "Цена" at bounding box center [240, 260] width 25 height 13
type input "price"
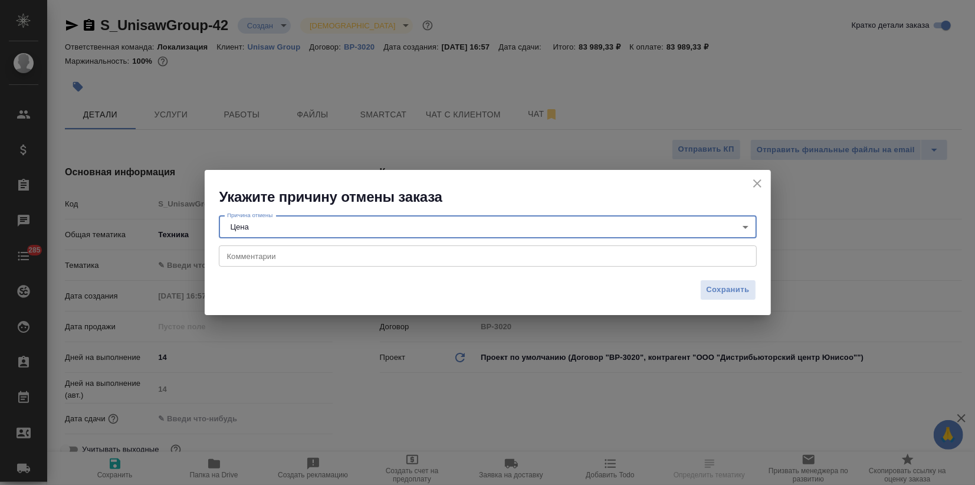
click at [248, 255] on textarea at bounding box center [487, 256] width 521 height 9
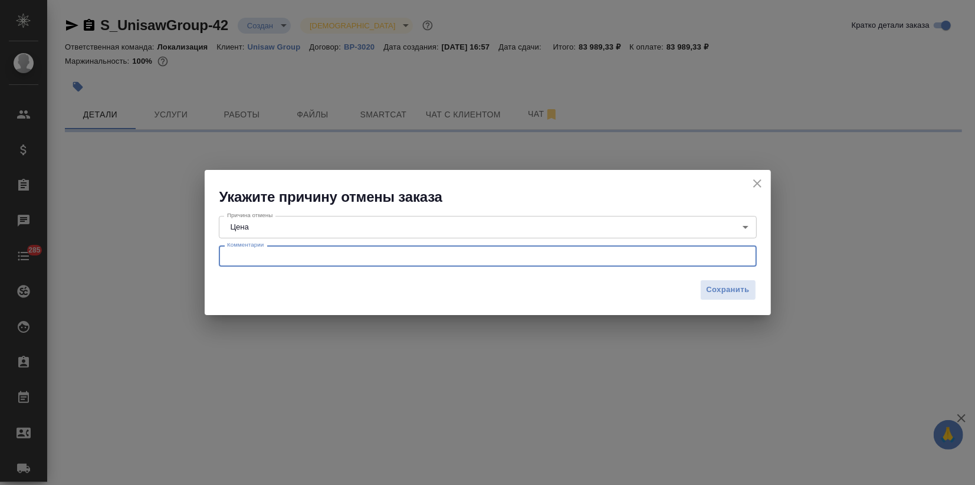
select select "RU"
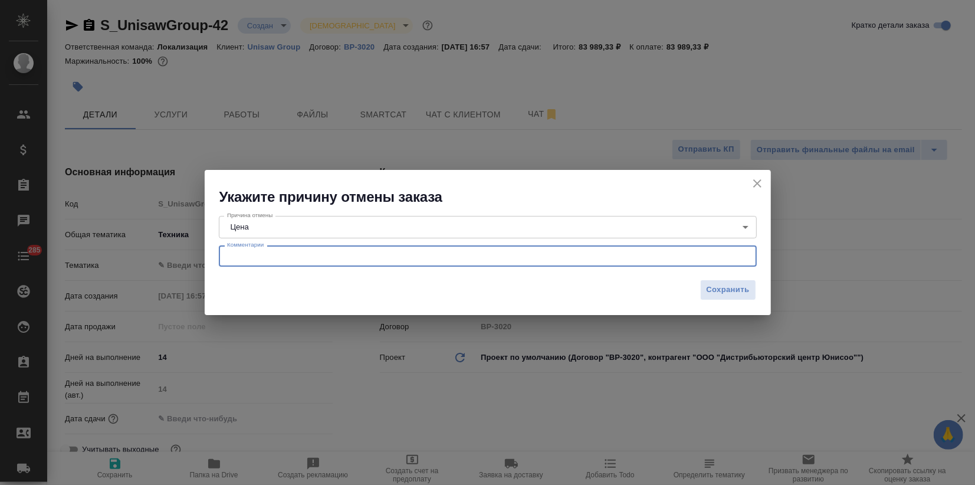
type textarea "x"
type textarea "12.09. КЛ: Пока всё равно дорого. Вернёмся к запросу, когда на это оборудование…"
click at [741, 284] on span "Сохранить" at bounding box center [728, 290] width 43 height 14
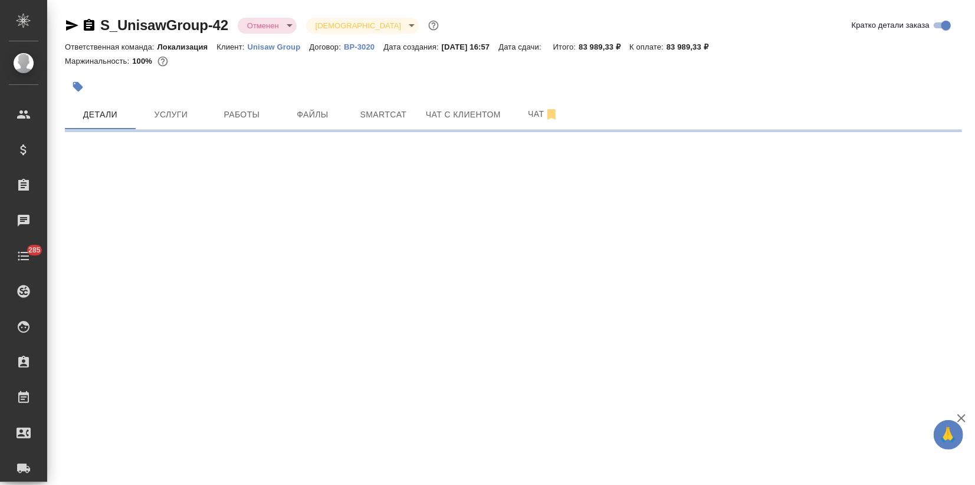
select select "RU"
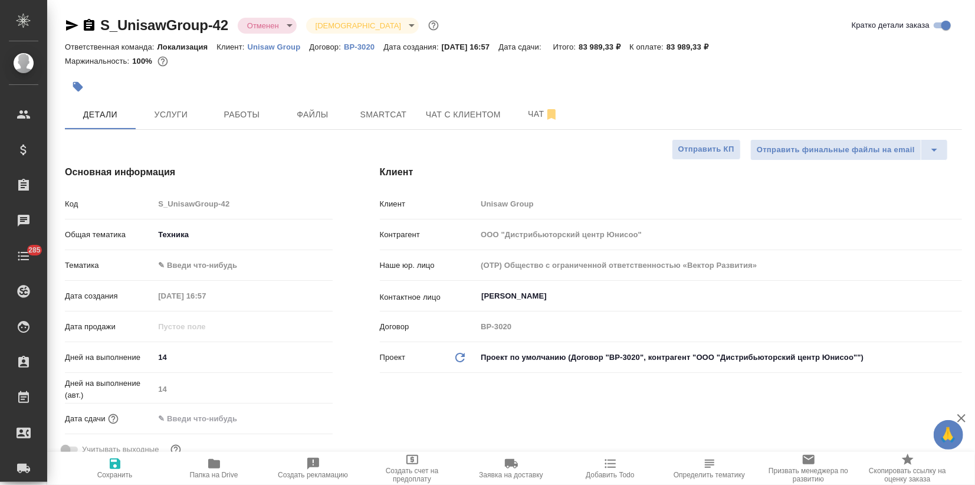
type textarea "x"
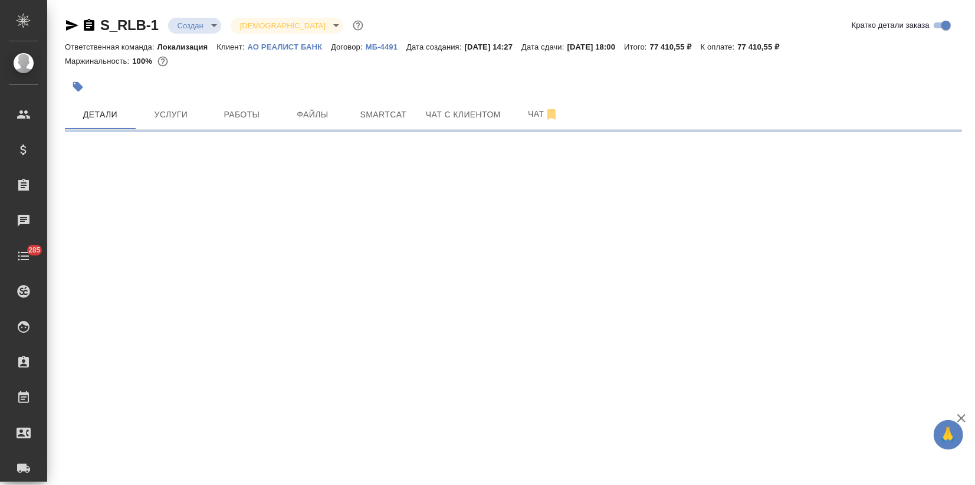
select select "RU"
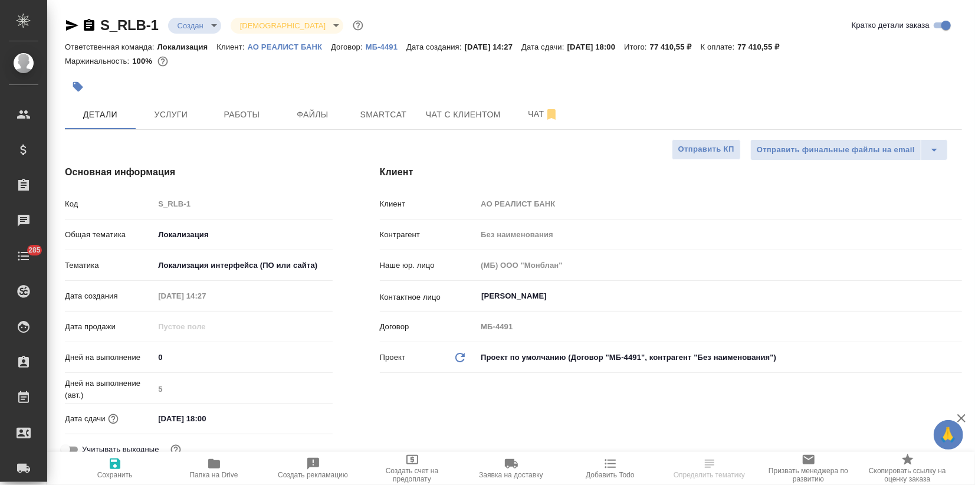
type textarea "x"
select select "RU"
type textarea "x"
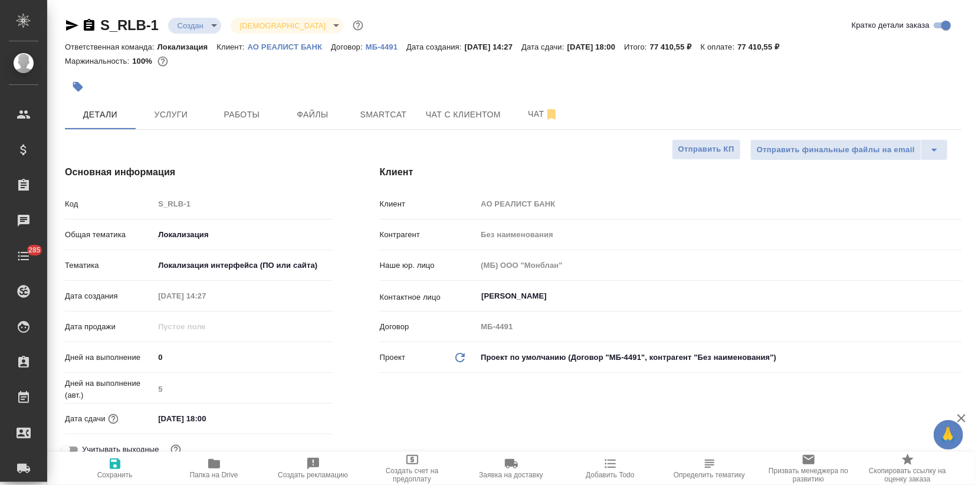
type textarea "x"
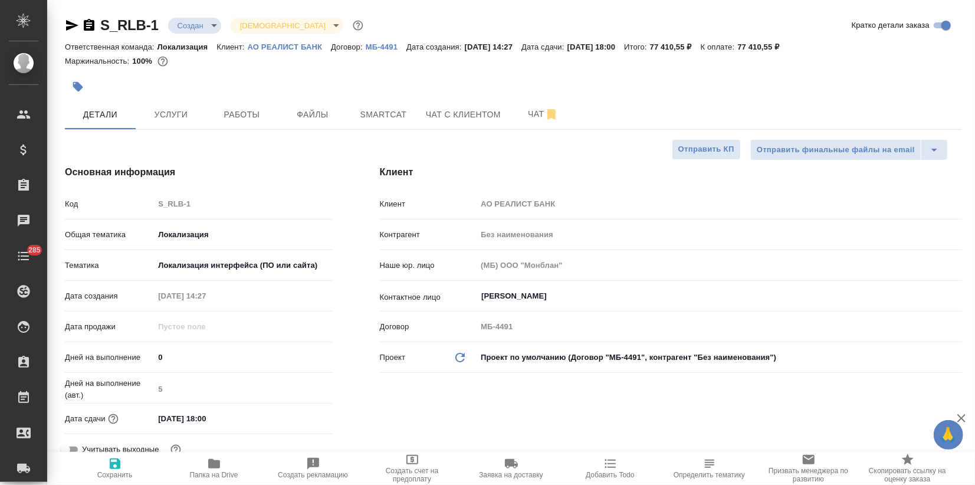
type textarea "x"
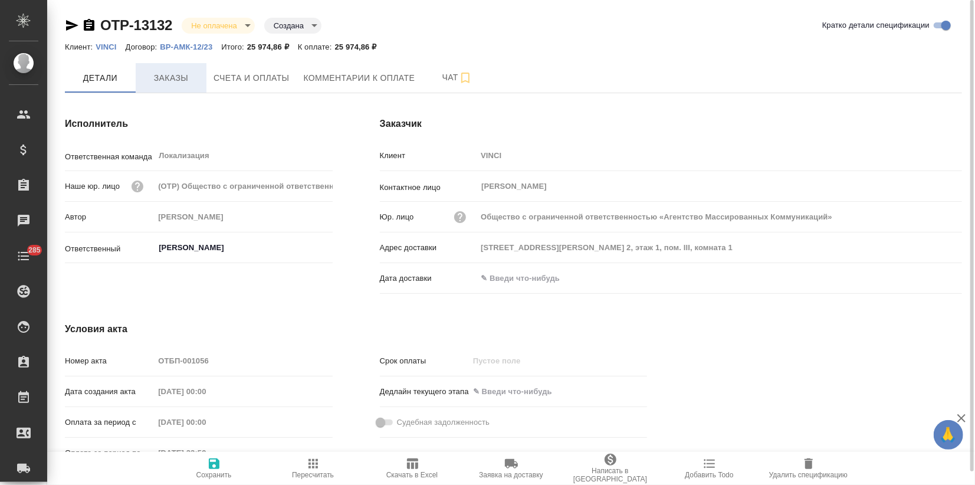
click at [188, 83] on span "Заказы" at bounding box center [171, 78] width 57 height 15
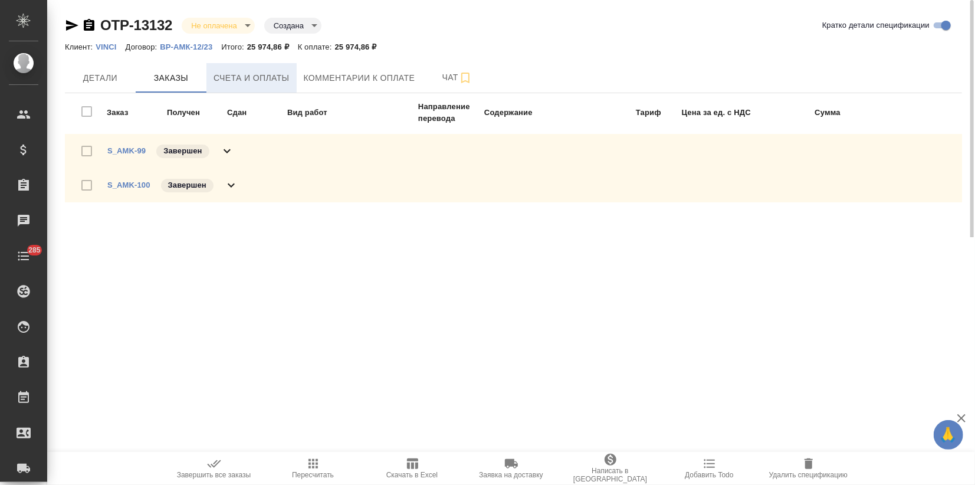
click at [240, 74] on span "Счета и оплаты" at bounding box center [252, 78] width 76 height 15
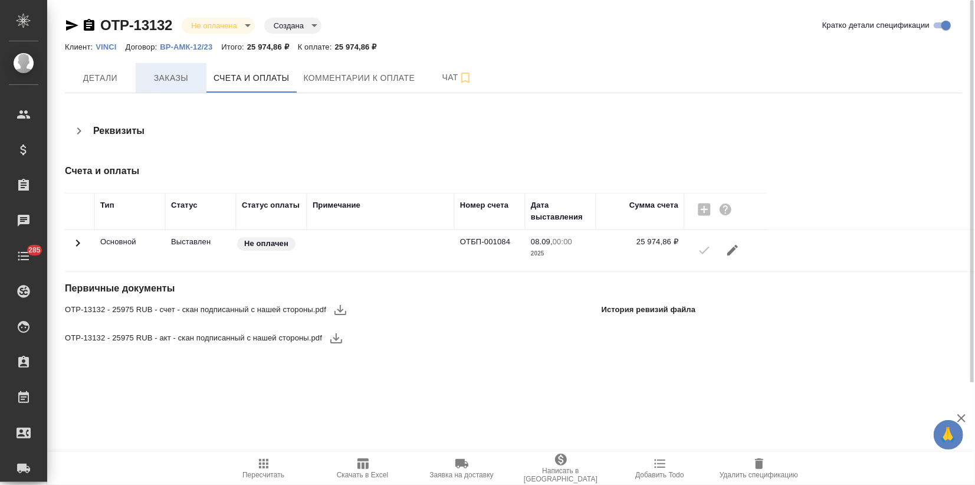
click at [180, 71] on span "Заказы" at bounding box center [171, 78] width 57 height 15
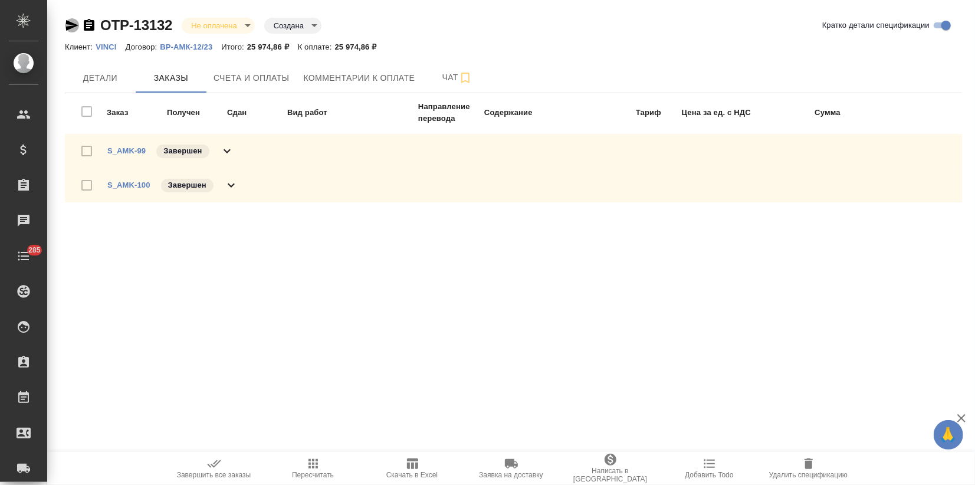
click at [71, 24] on icon "button" at bounding box center [72, 25] width 12 height 11
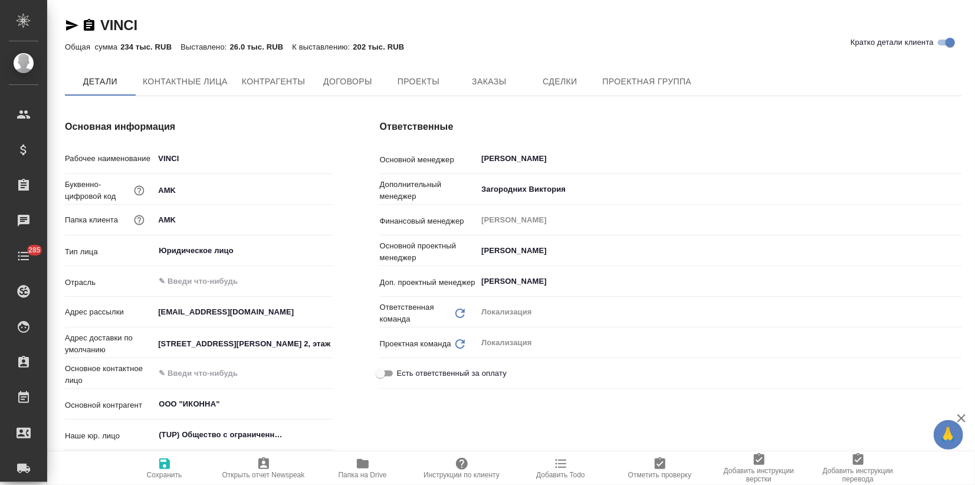
type textarea "x"
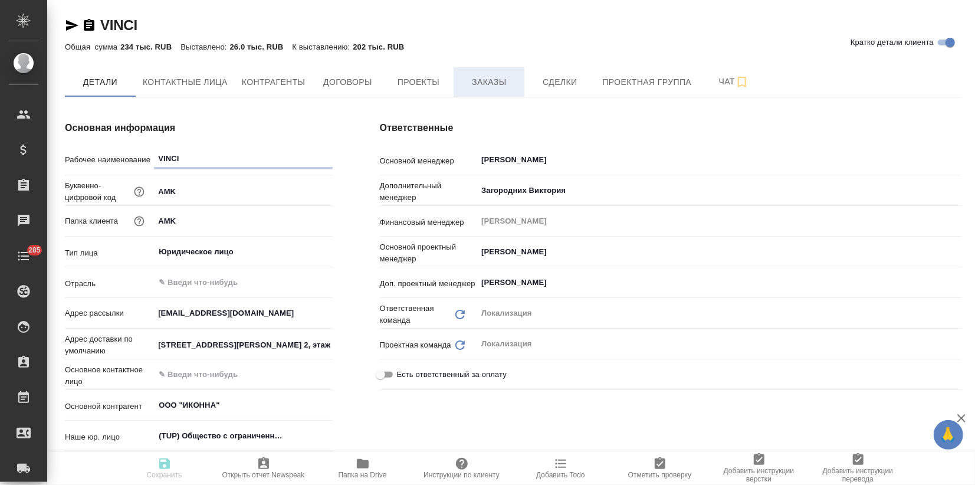
type textarea "x"
click at [497, 91] on button "Заказы" at bounding box center [489, 81] width 71 height 29
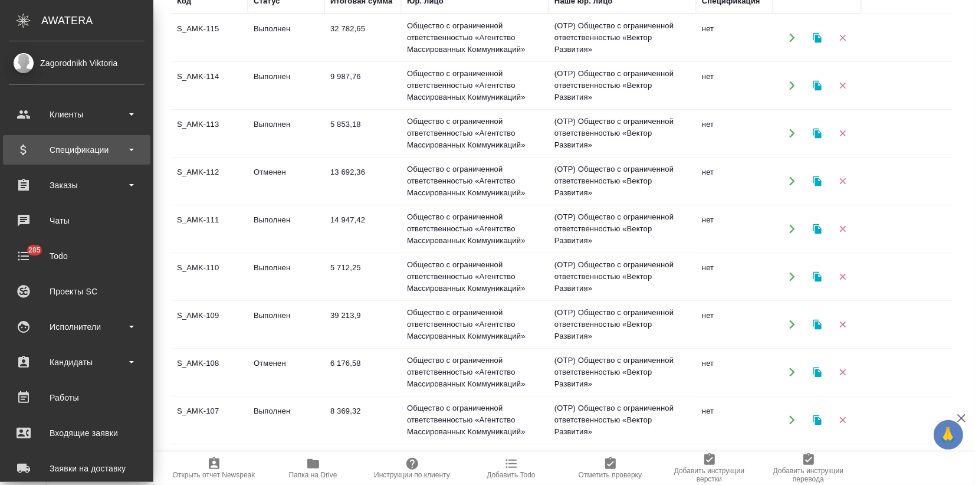
click at [61, 151] on div "Спецификации" at bounding box center [77, 150] width 136 height 18
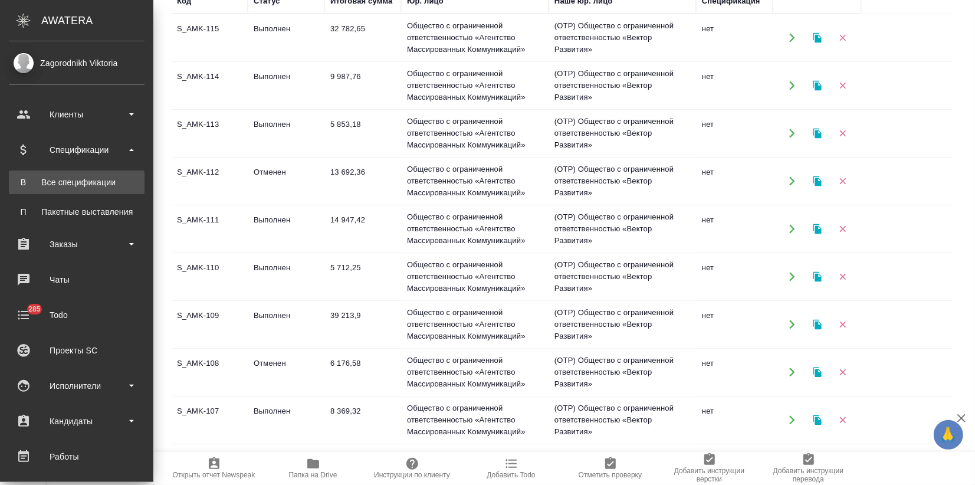
click at [64, 179] on div "Все спецификации" at bounding box center [77, 182] width 124 height 12
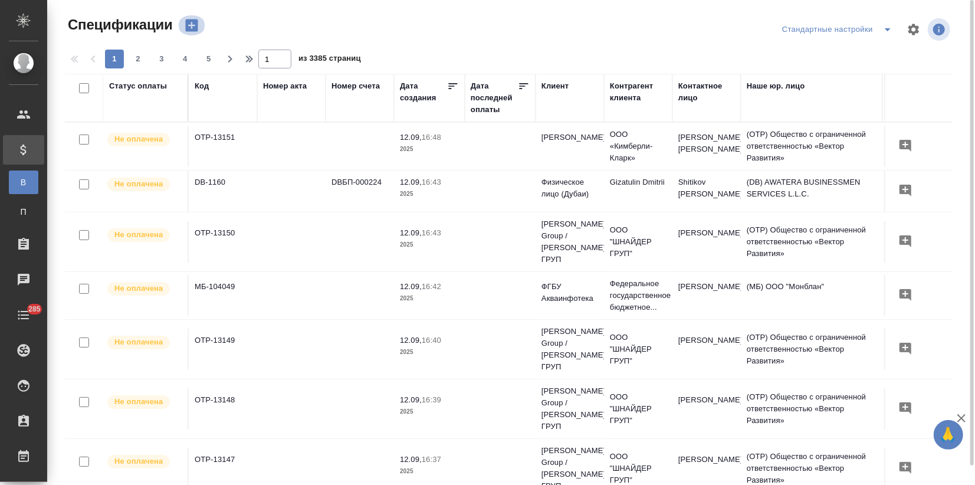
click at [190, 24] on icon "button" at bounding box center [191, 25] width 12 height 12
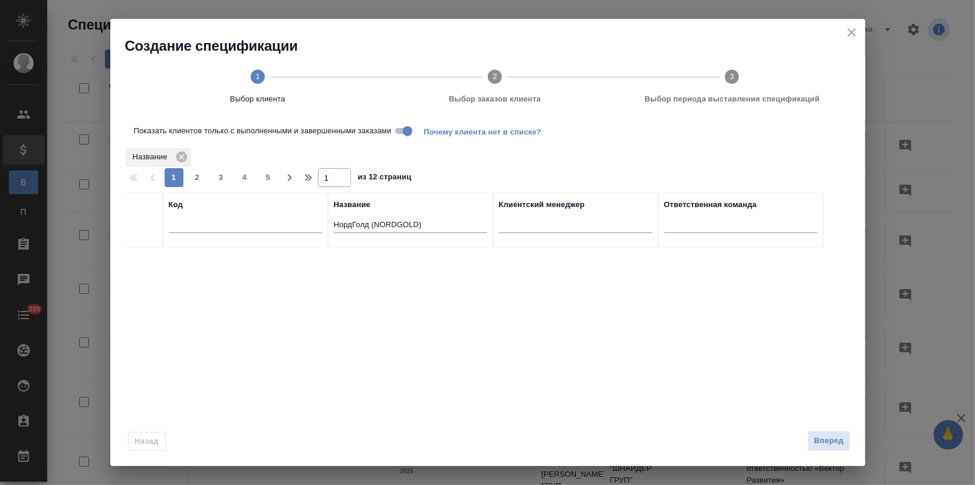
drag, startPoint x: 212, startPoint y: 220, endPoint x: 169, endPoint y: 227, distance: 44.2
click at [182, 221] on tr "Код Название НордГолд (NORDGOLD) Клиентский менеджер Ответственная команда" at bounding box center [473, 219] width 699 height 55
type input "vinci"
click at [142, 260] on input "checkbox" at bounding box center [144, 262] width 10 height 10
checkbox input "true"
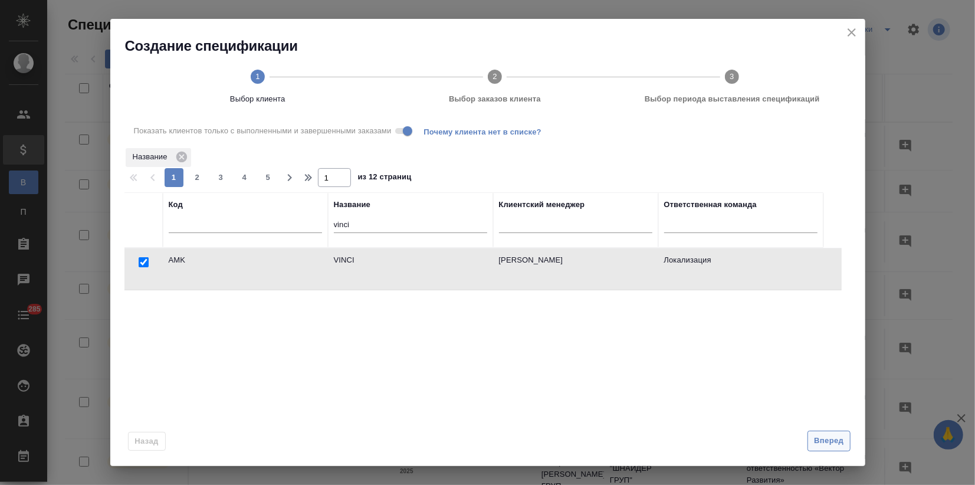
click at [820, 441] on span "Вперед" at bounding box center [828, 441] width 29 height 14
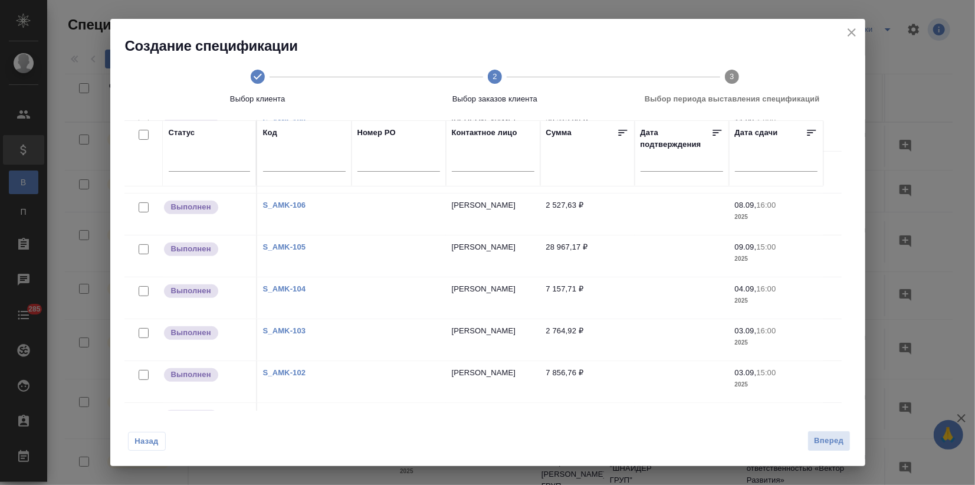
scroll to position [80, 0]
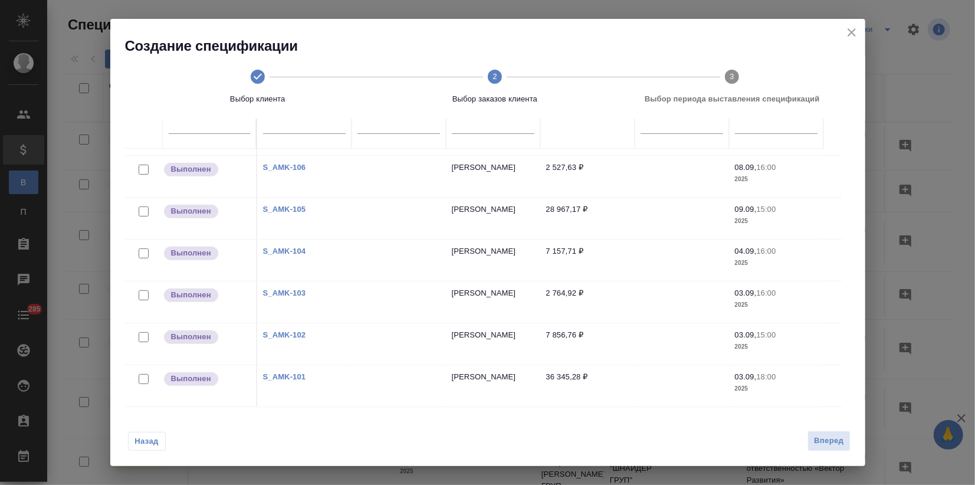
click at [854, 37] on icon "close" at bounding box center [852, 32] width 14 height 14
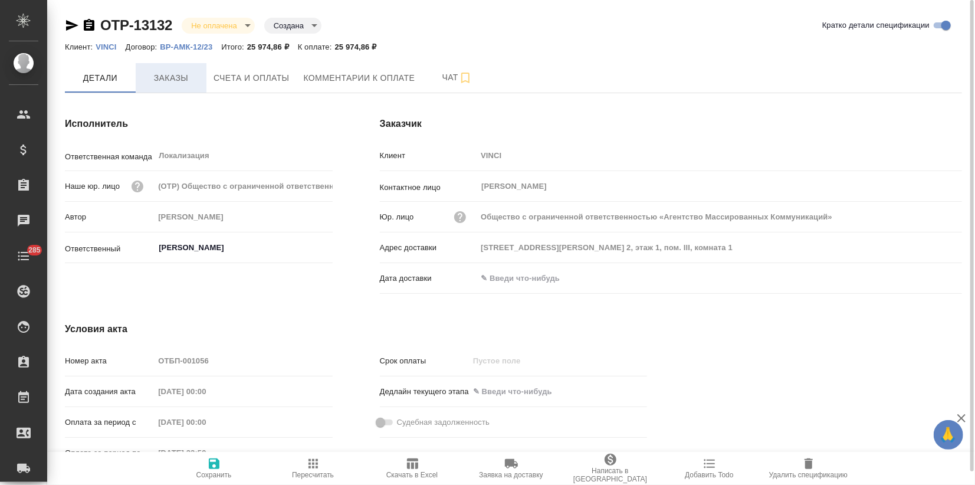
click at [189, 86] on button "Заказы" at bounding box center [171, 77] width 71 height 29
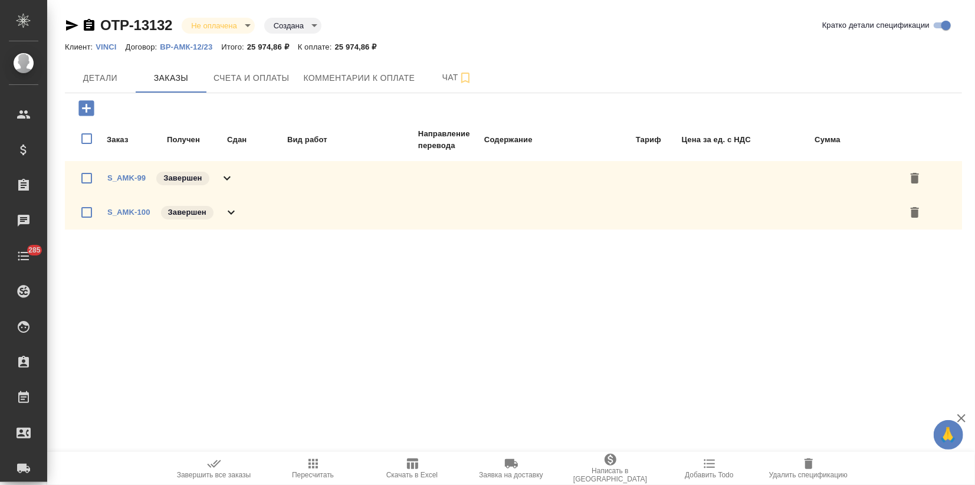
click at [86, 108] on icon "button" at bounding box center [86, 108] width 21 height 21
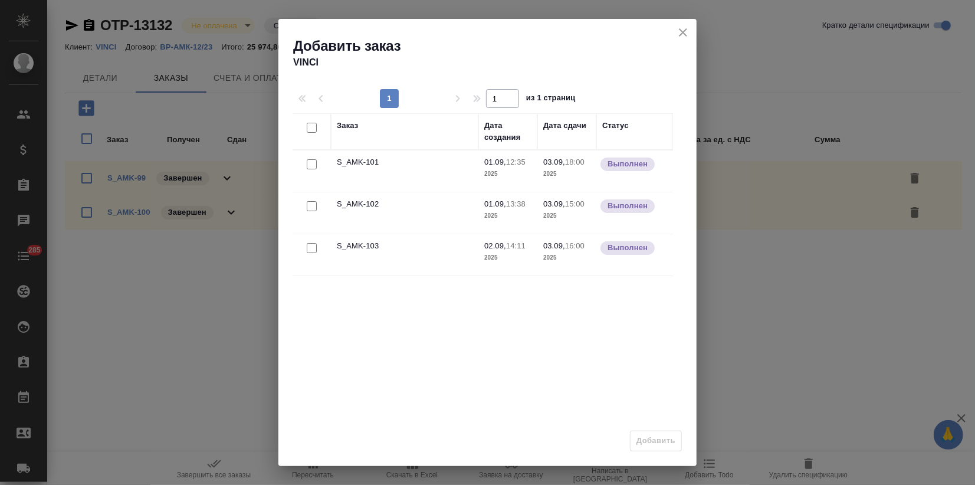
click at [688, 28] on icon "close" at bounding box center [683, 32] width 14 height 14
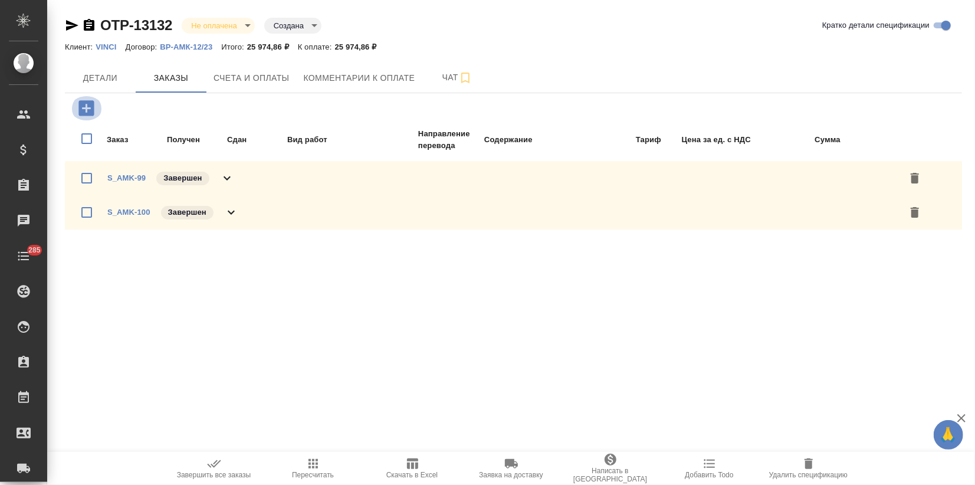
click at [83, 107] on icon "button" at bounding box center [85, 107] width 15 height 15
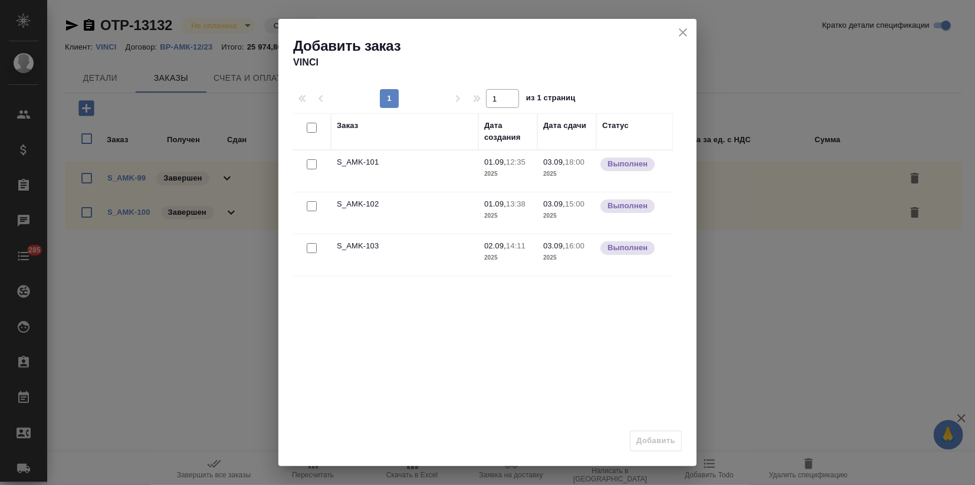
click at [688, 35] on icon "close" at bounding box center [683, 32] width 14 height 14
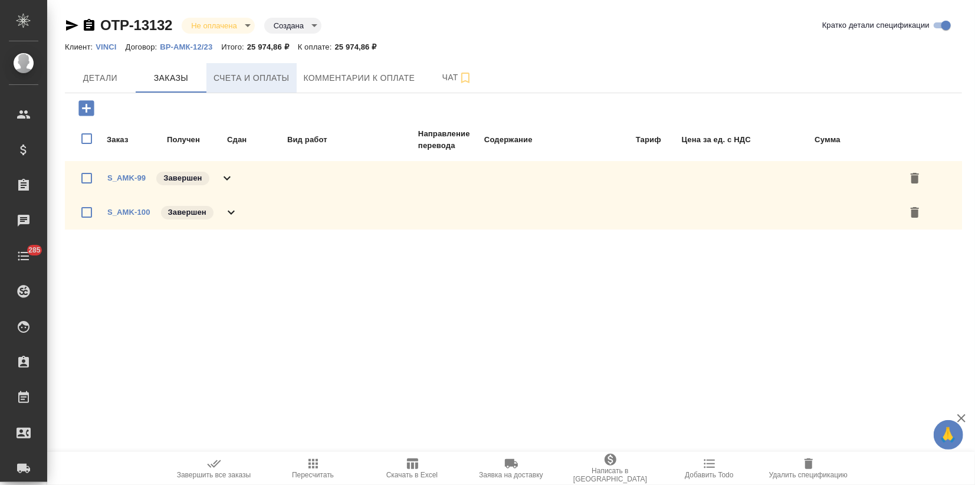
click at [249, 92] on div "OTP-13132 Не оплачена notPayed Создана created Кратко детали спецификации Клиен…" at bounding box center [513, 132] width 910 height 264
click at [249, 86] on button "Счета и оплаты" at bounding box center [251, 77] width 90 height 29
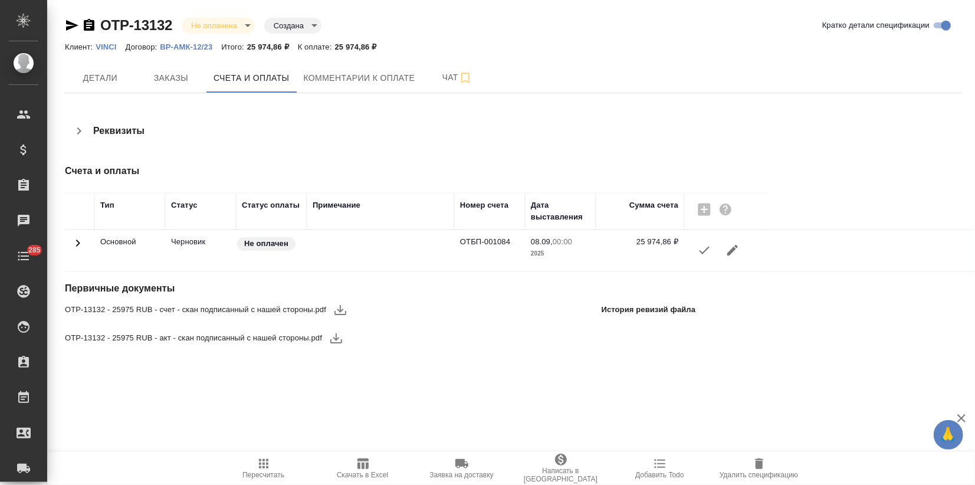
click at [754, 469] on icon "button" at bounding box center [759, 464] width 14 height 14
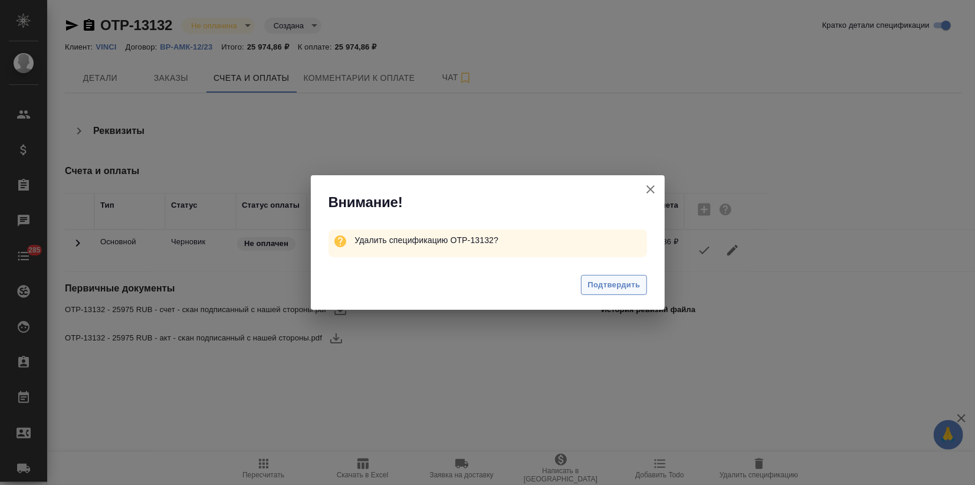
click at [609, 280] on span "Подтвердить" at bounding box center [613, 285] width 52 height 14
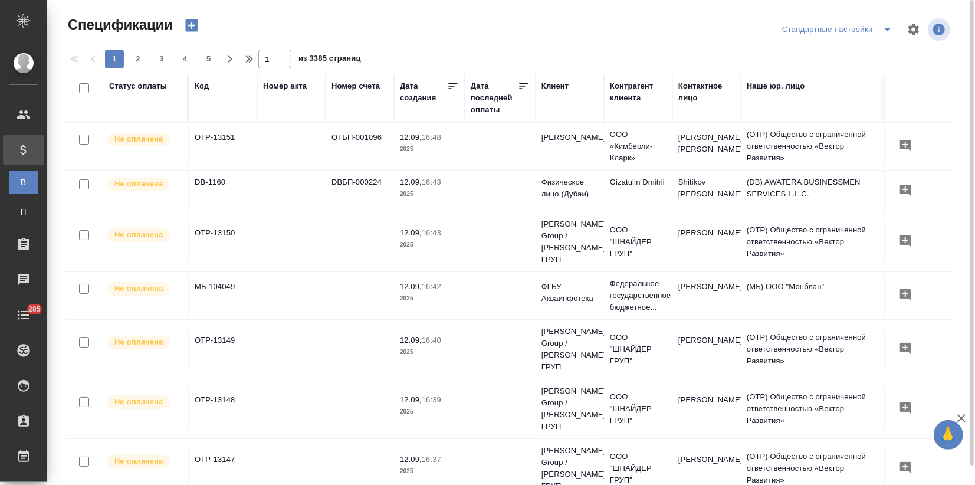
click at [187, 21] on icon "button" at bounding box center [191, 25] width 12 height 12
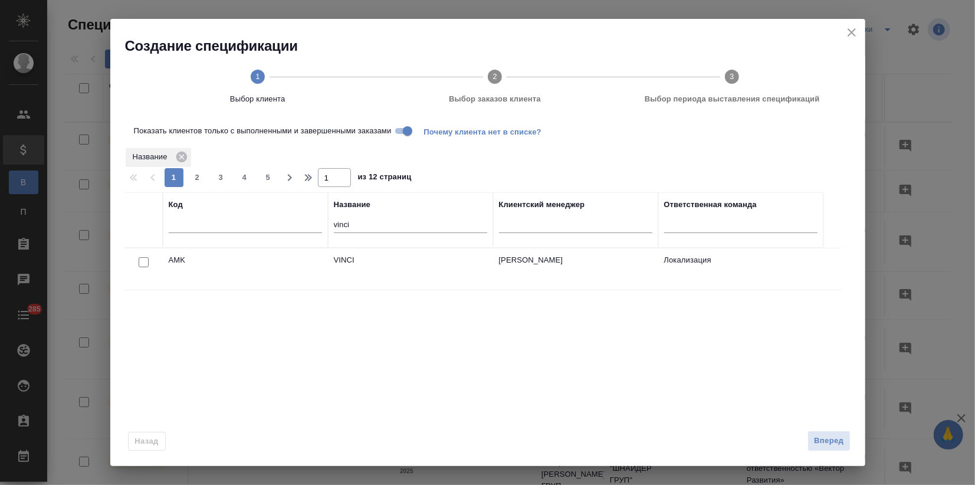
click at [143, 261] on input "checkbox" at bounding box center [144, 262] width 10 height 10
checkbox input "true"
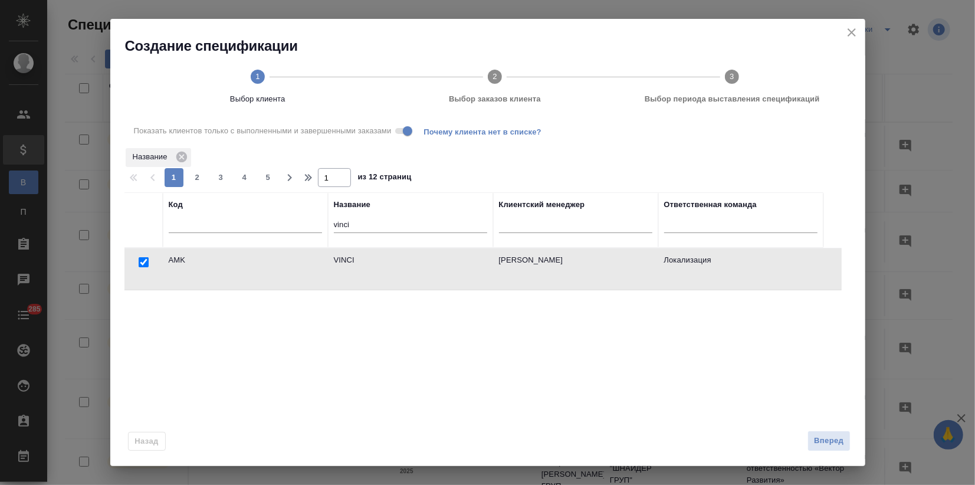
click at [820, 445] on span "Вперед" at bounding box center [828, 441] width 29 height 14
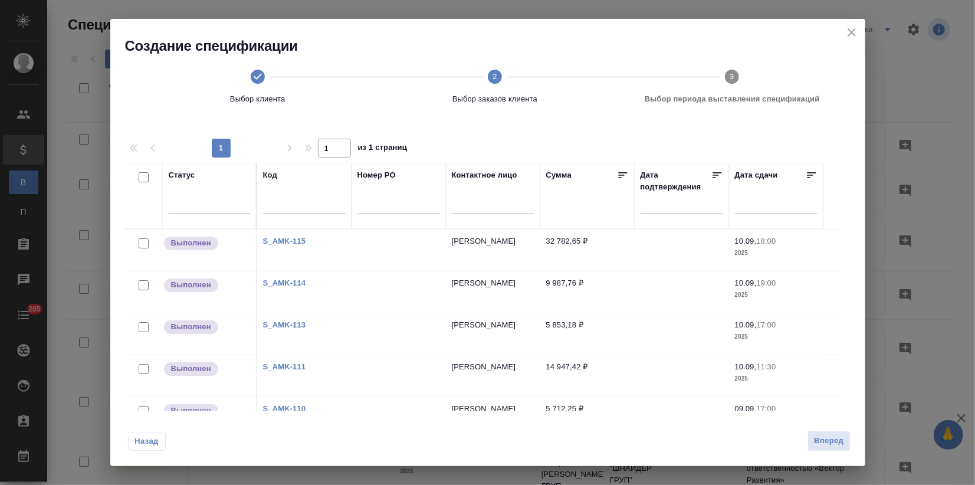
drag, startPoint x: 137, startPoint y: 173, endPoint x: 142, endPoint y: 178, distance: 6.3
click at [139, 175] on div at bounding box center [140, 177] width 20 height 17
drag, startPoint x: 142, startPoint y: 178, endPoint x: 150, endPoint y: 183, distance: 10.1
click at [142, 178] on input "checkbox" at bounding box center [144, 177] width 10 height 10
checkbox input "true"
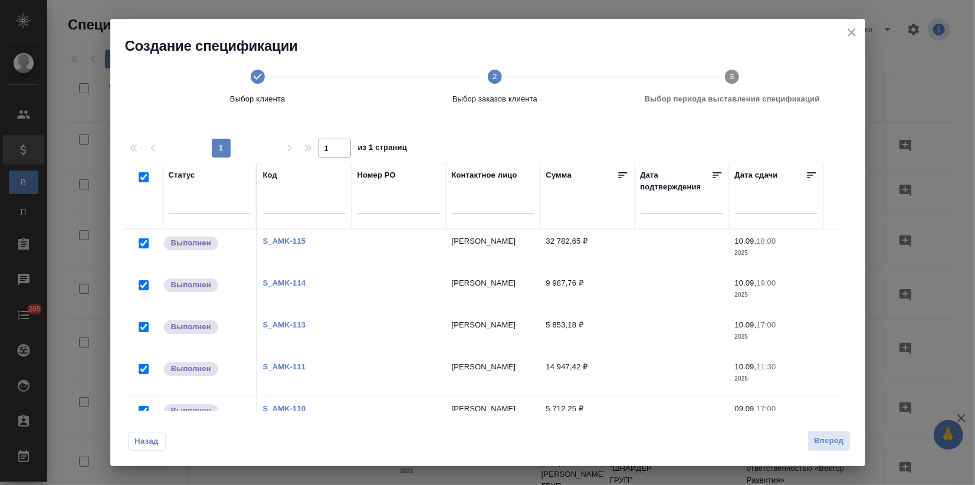
checkbox input "true"
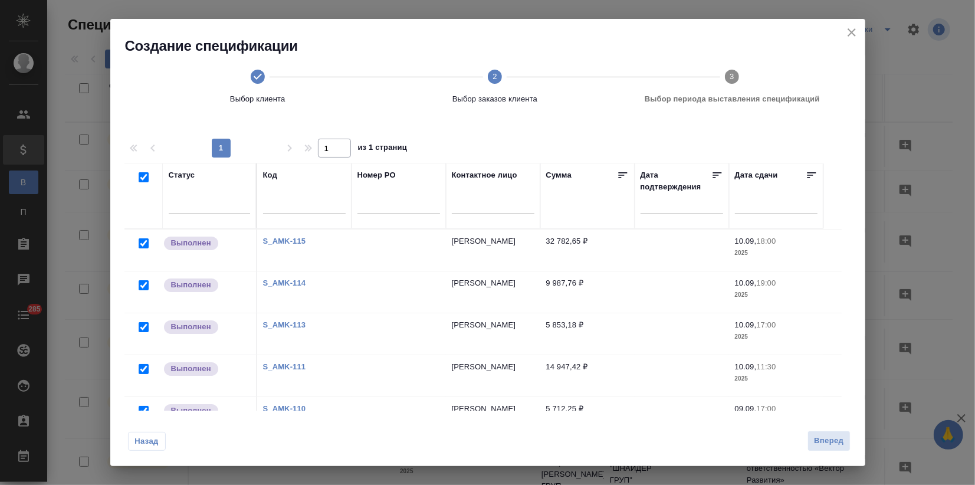
checkbox input "true"
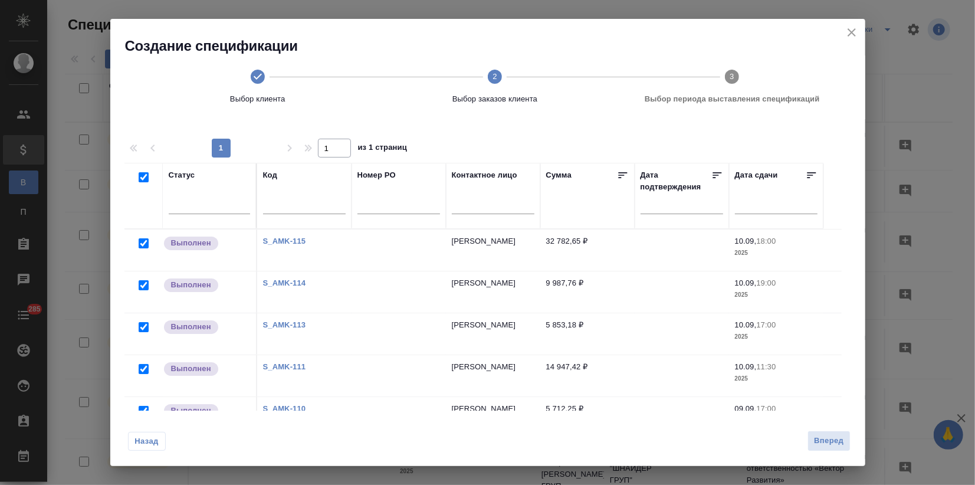
checkbox input "true"
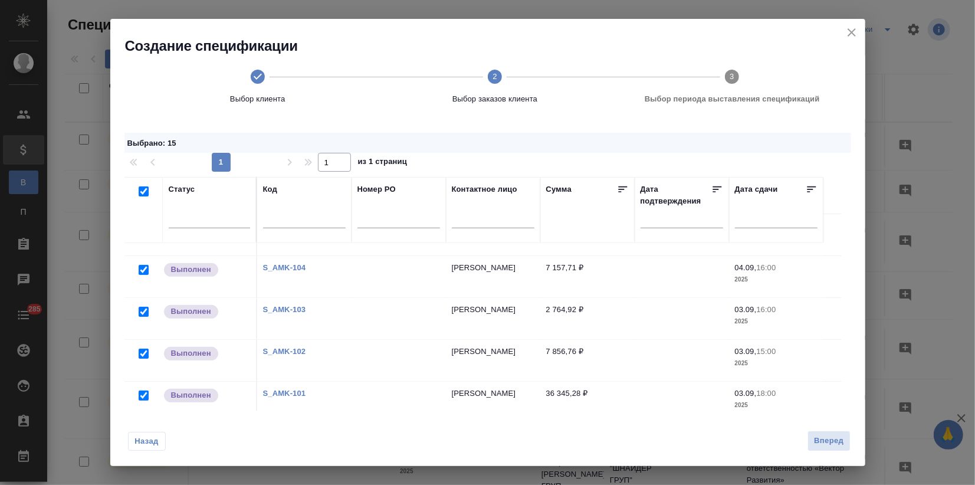
scroll to position [378, 0]
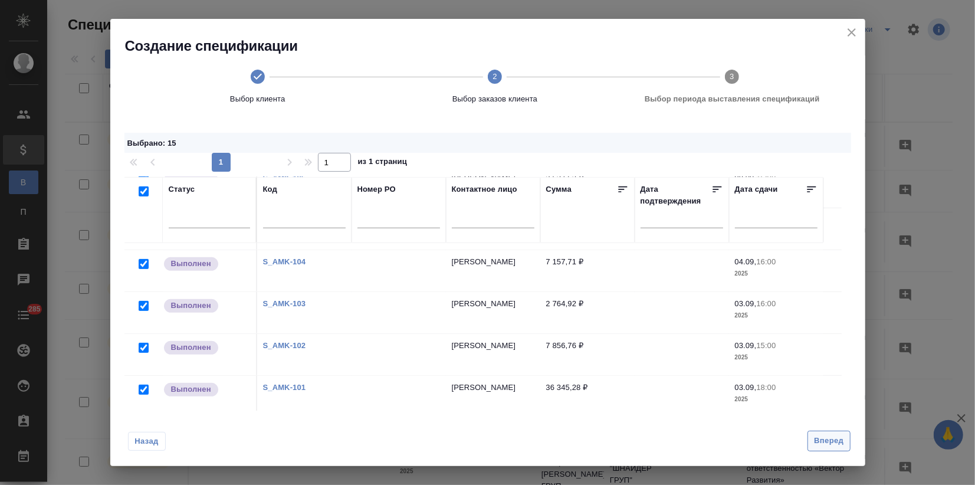
click at [829, 438] on span "Вперед" at bounding box center [828, 441] width 29 height 14
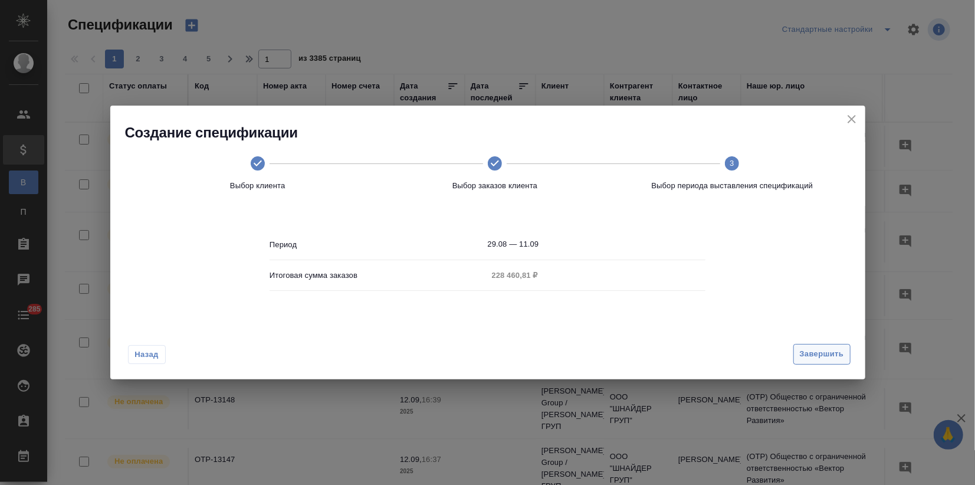
click at [833, 350] on span "Завершить" at bounding box center [822, 354] width 44 height 14
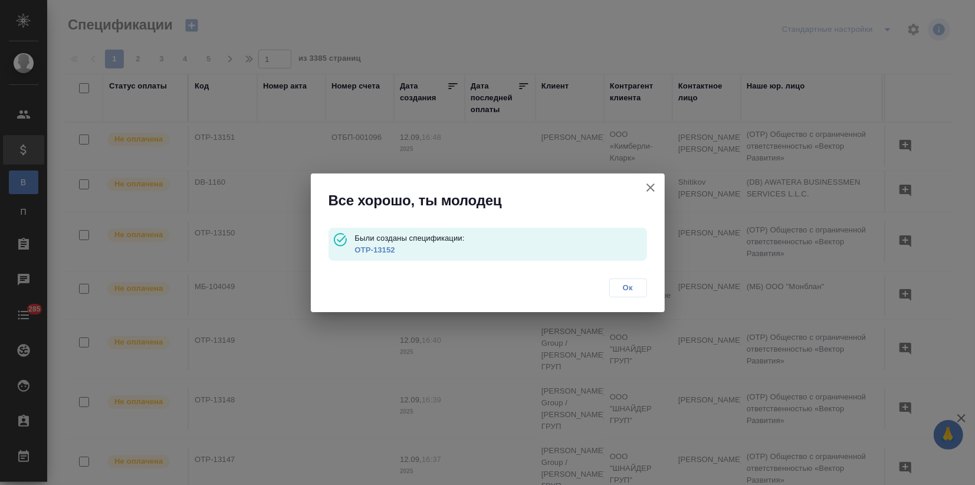
click at [364, 254] on p "OTP-13152" at bounding box center [500, 250] width 292 height 12
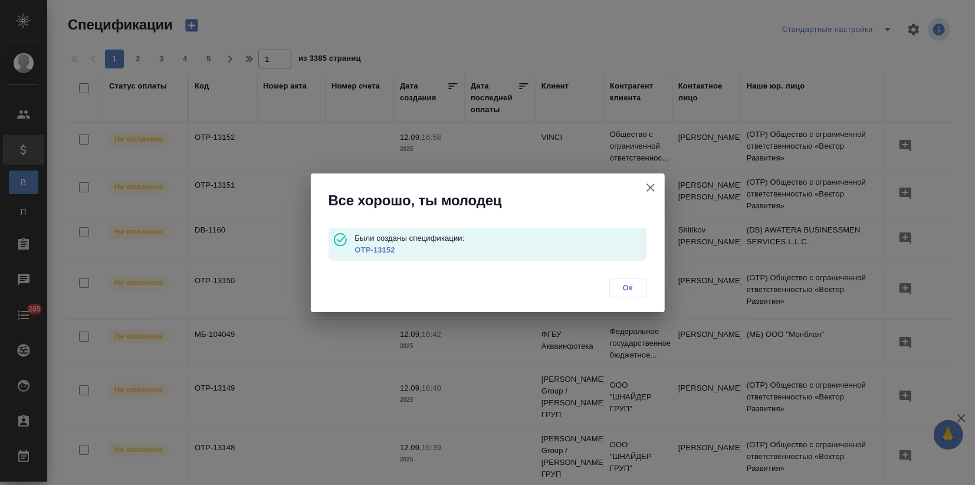
click at [366, 250] on link "OTP-13152" at bounding box center [374, 249] width 40 height 9
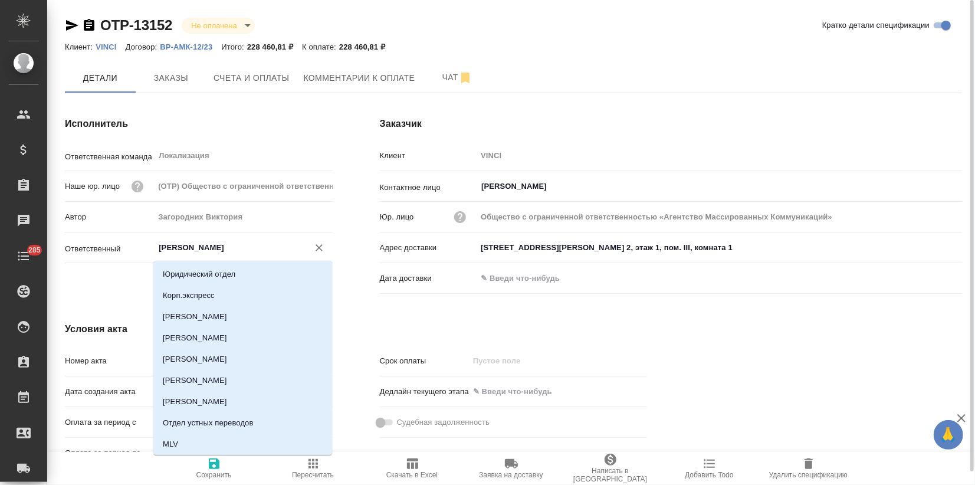
click at [170, 246] on input "[PERSON_NAME]" at bounding box center [223, 248] width 132 height 14
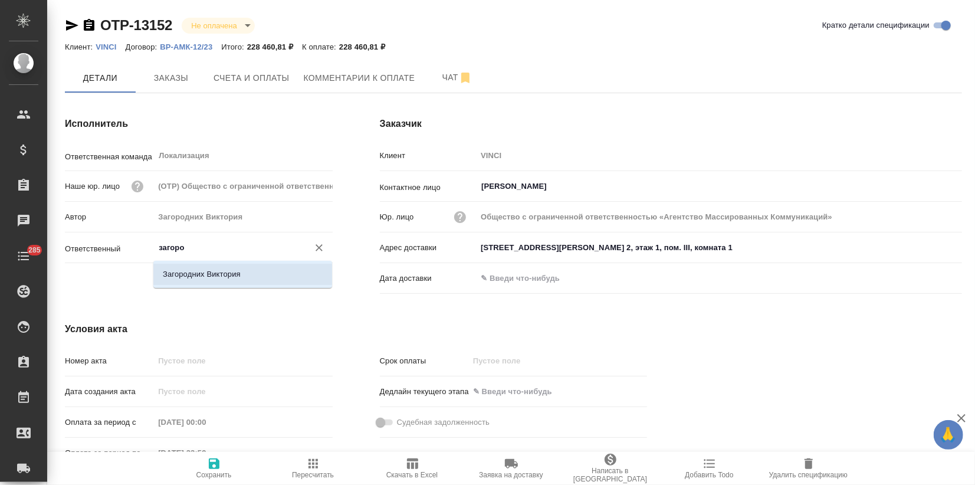
click at [205, 281] on li "Загородних Виктория" at bounding box center [242, 274] width 179 height 21
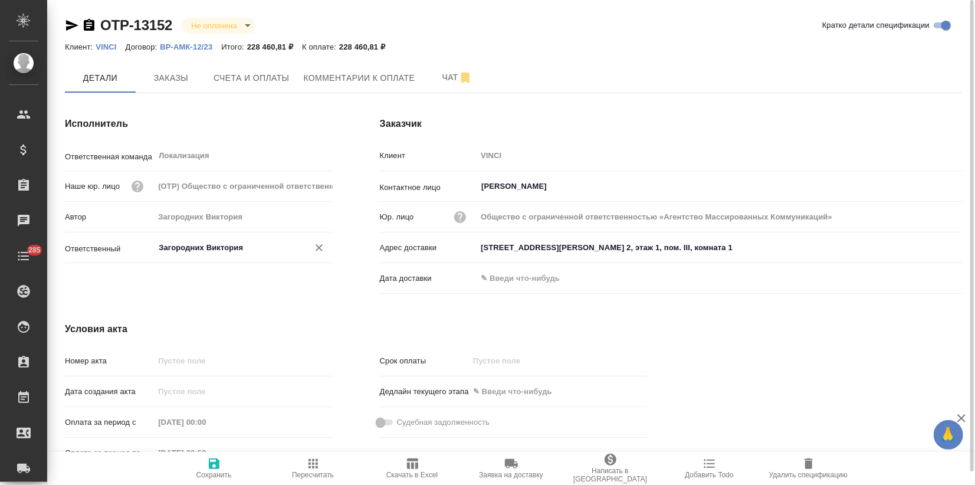
type input "Загородних Виктория"
click at [212, 468] on icon "button" at bounding box center [214, 463] width 11 height 11
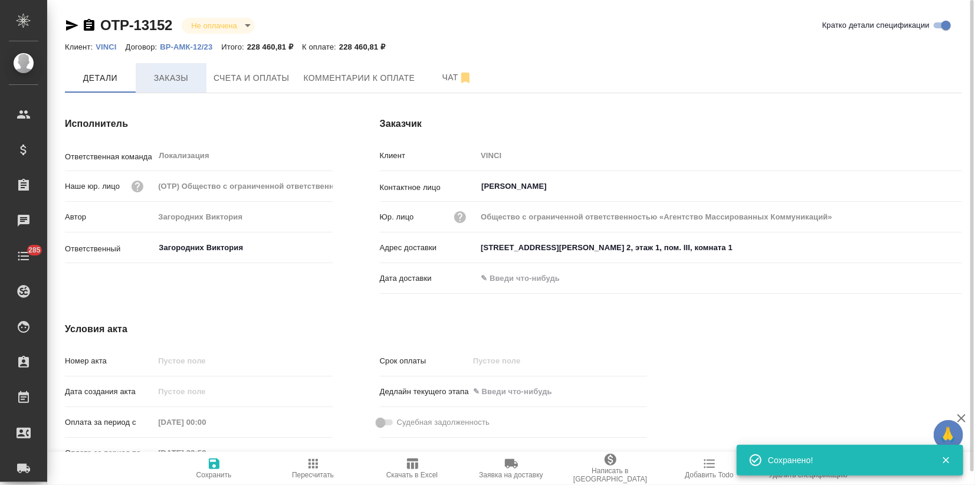
click at [169, 71] on span "Заказы" at bounding box center [171, 78] width 57 height 15
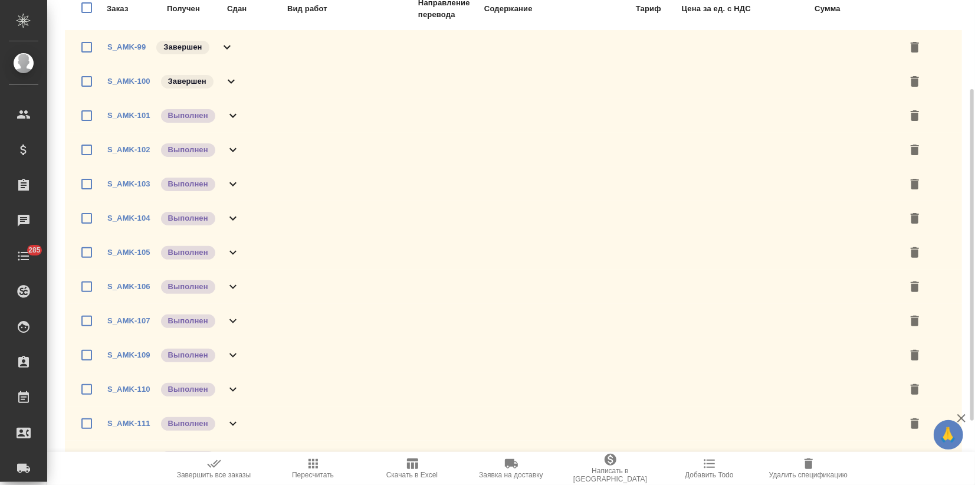
scroll to position [224, 0]
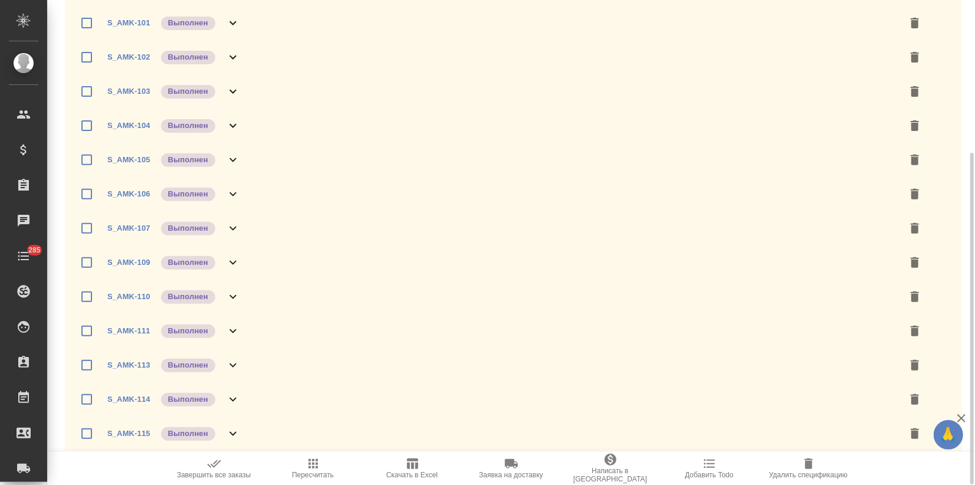
click at [205, 467] on span "Завершить все заказы" at bounding box center [214, 468] width 85 height 22
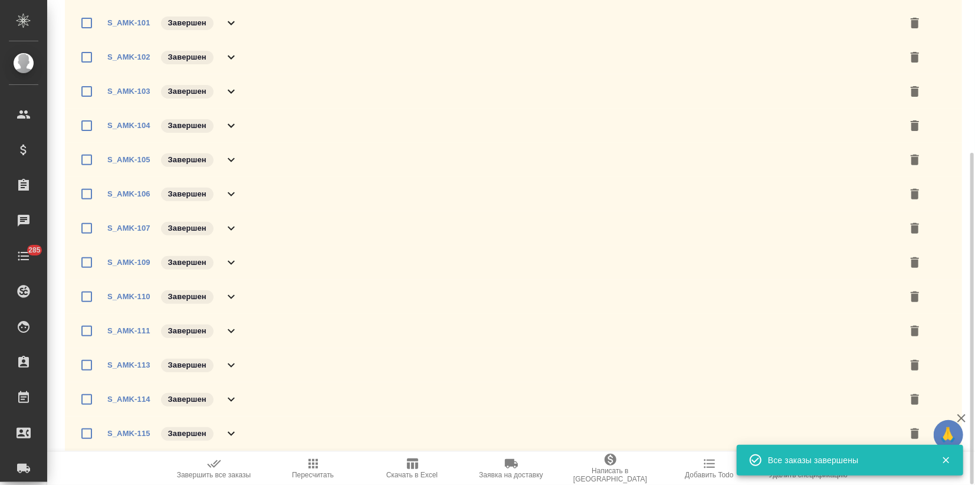
scroll to position [0, 0]
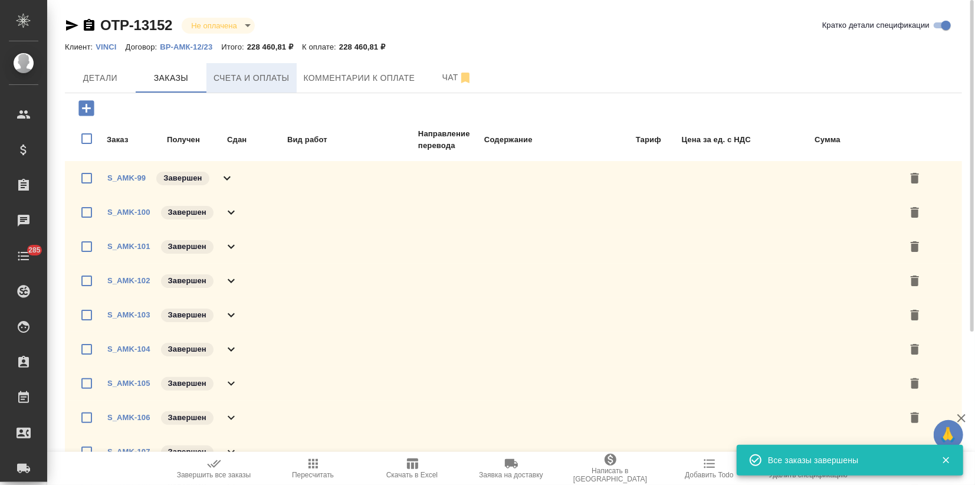
click at [279, 79] on span "Счета и оплаты" at bounding box center [252, 78] width 76 height 15
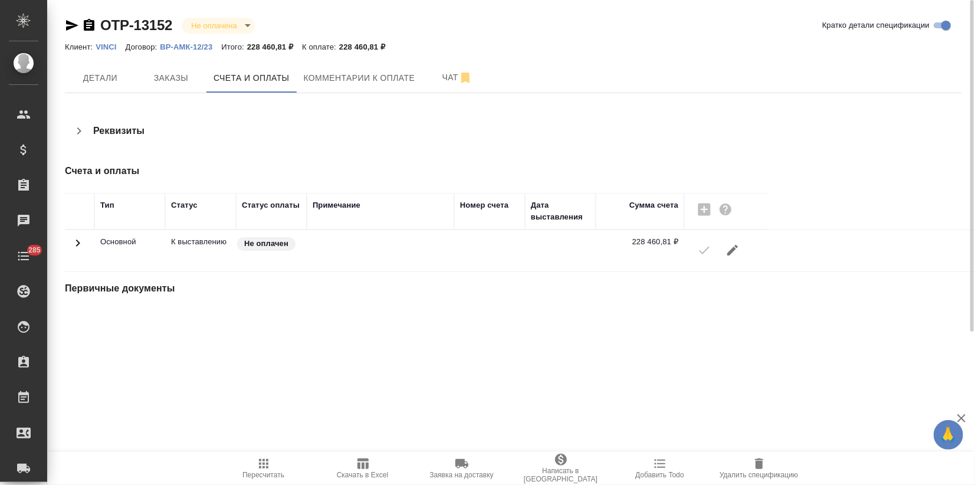
click at [376, 469] on span "Скачать в Excel" at bounding box center [362, 468] width 85 height 22
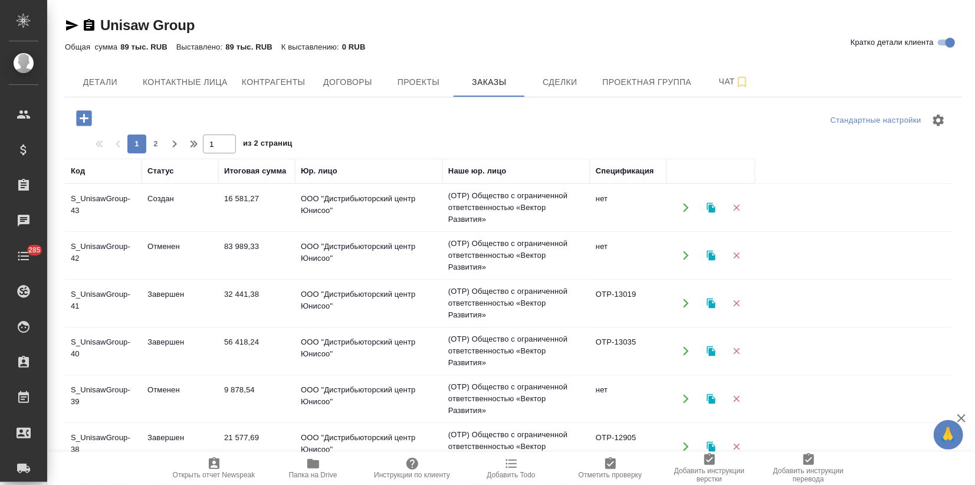
click at [211, 211] on td "Создан" at bounding box center [180, 207] width 77 height 41
click at [210, 211] on td "Создан" at bounding box center [180, 207] width 77 height 41
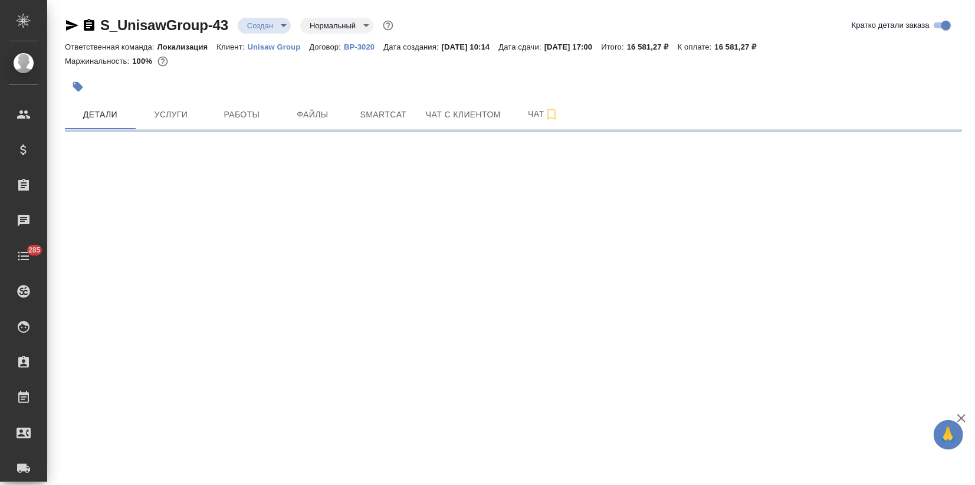
select select "RU"
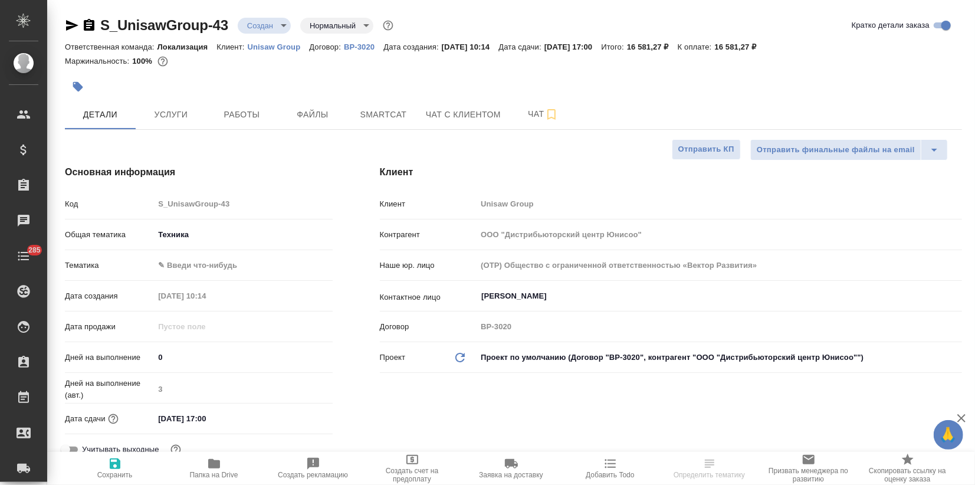
type textarea "x"
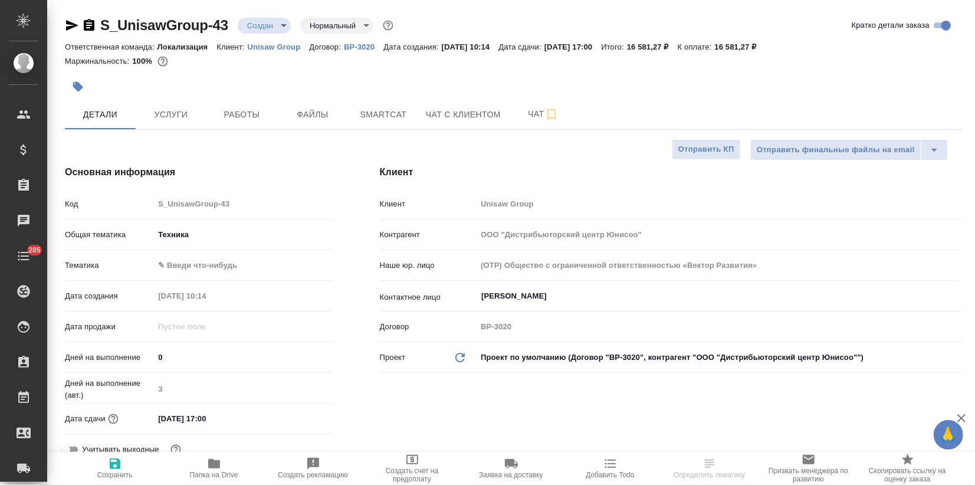
type textarea "x"
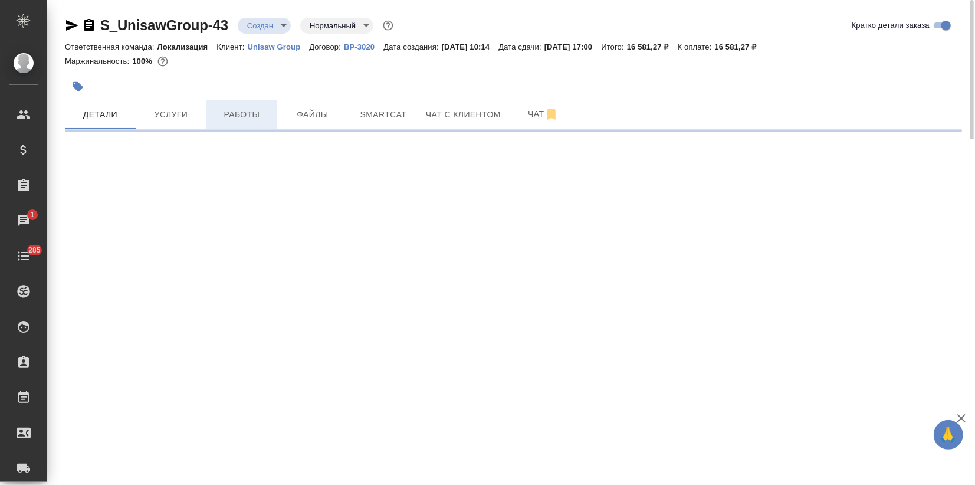
select select "RU"
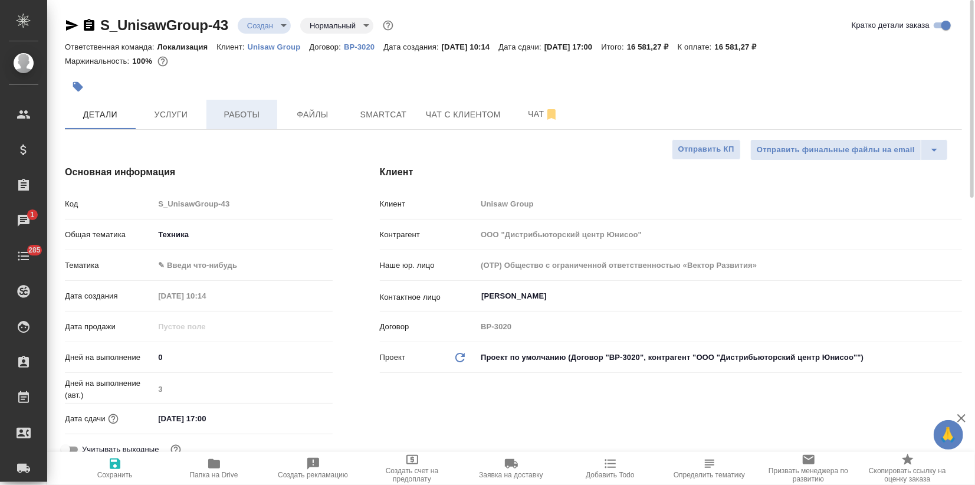
type textarea "x"
drag, startPoint x: 232, startPoint y: 23, endPoint x: 117, endPoint y: 15, distance: 114.7
click at [102, 19] on div "S_UnisawGroup-43 Создан new Нормальный normal" at bounding box center [230, 25] width 331 height 19
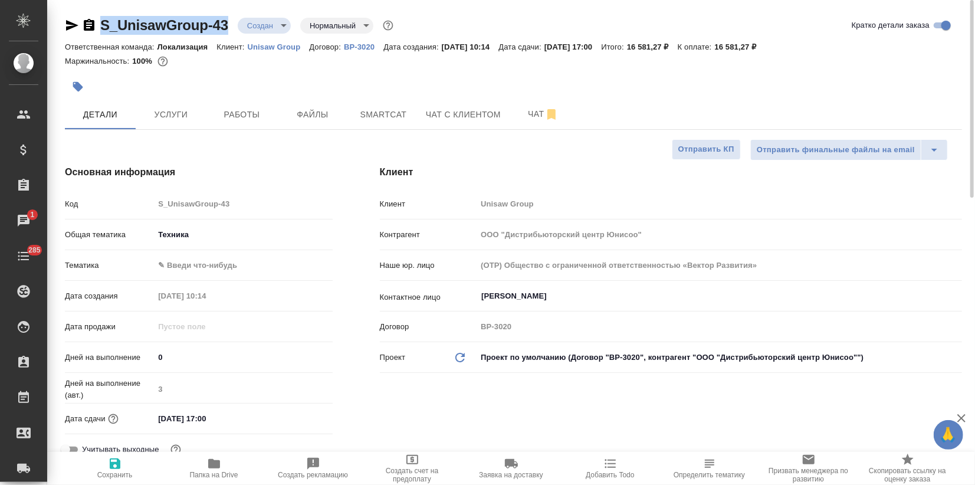
copy link "S_UnisawGroup-43"
type textarea "x"
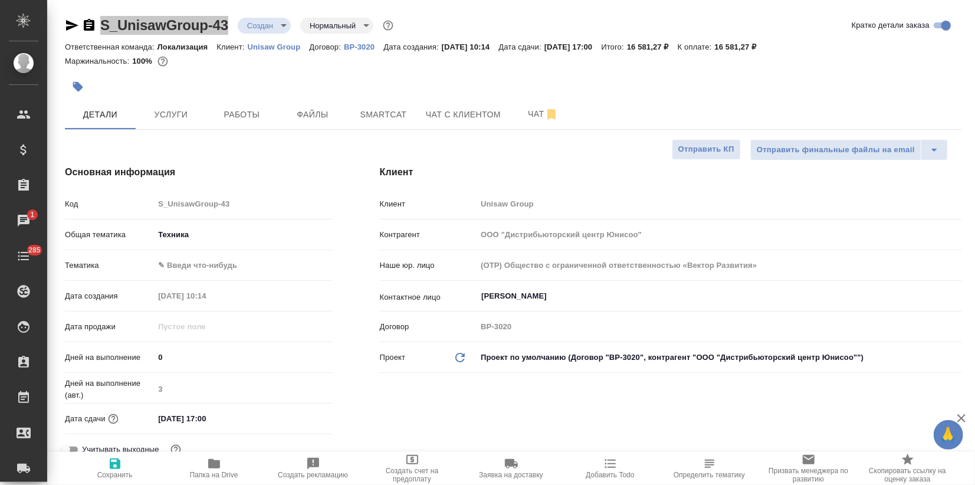
type textarea "x"
click at [261, 78] on div at bounding box center [364, 87] width 598 height 26
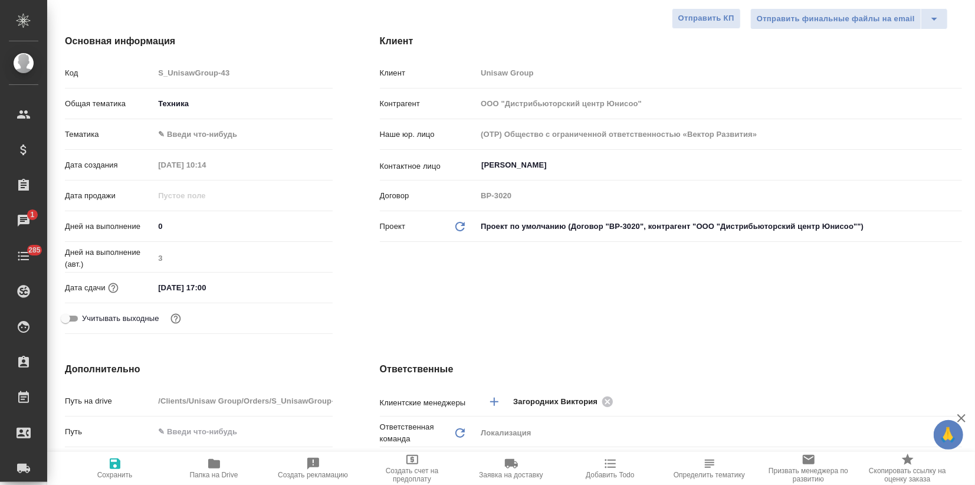
click at [234, 287] on input "16.09.2025 17:00" at bounding box center [205, 287] width 103 height 17
click at [296, 284] on icon "button" at bounding box center [298, 286] width 11 height 12
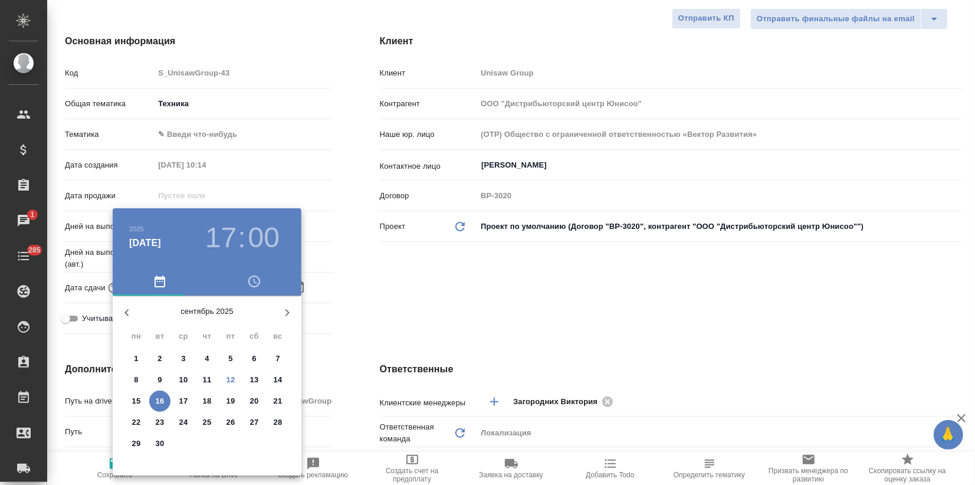
click at [205, 398] on p "18" at bounding box center [207, 401] width 9 height 12
type input "18.09.2025 17:00"
type textarea "x"
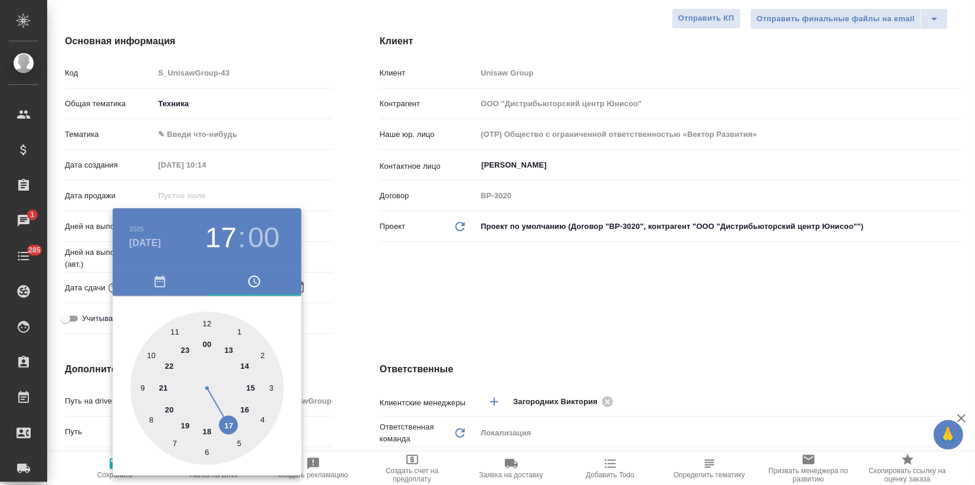
click at [231, 420] on div at bounding box center [206, 387] width 153 height 153
type textarea "x"
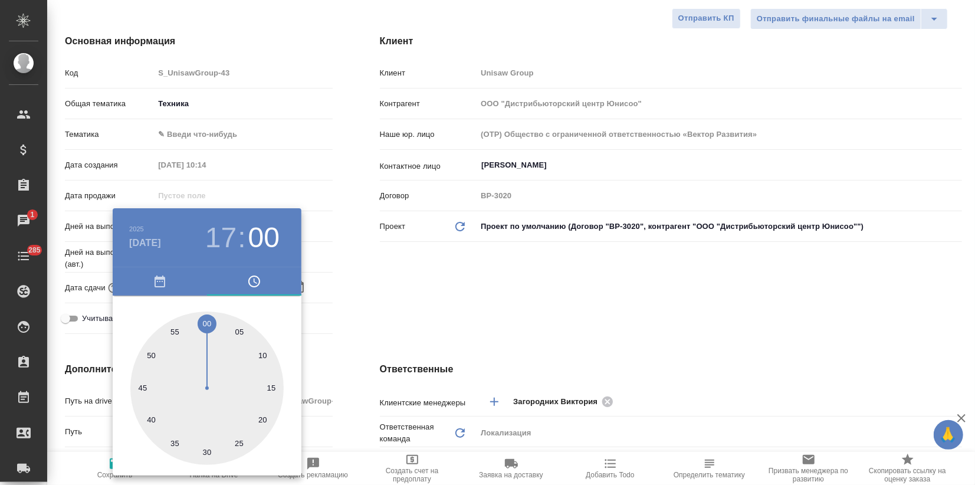
type textarea "x"
click at [206, 318] on div at bounding box center [206, 387] width 153 height 153
type textarea "x"
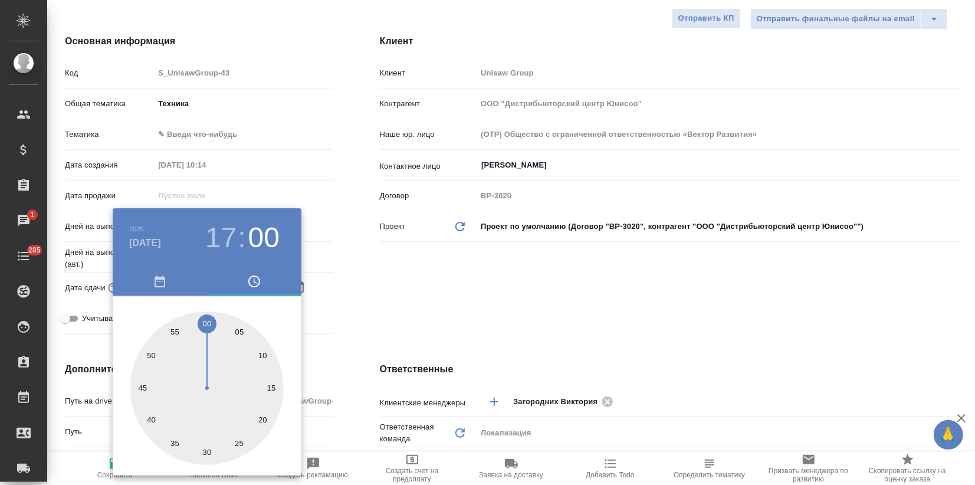
type textarea "x"
click at [368, 325] on div at bounding box center [487, 242] width 975 height 485
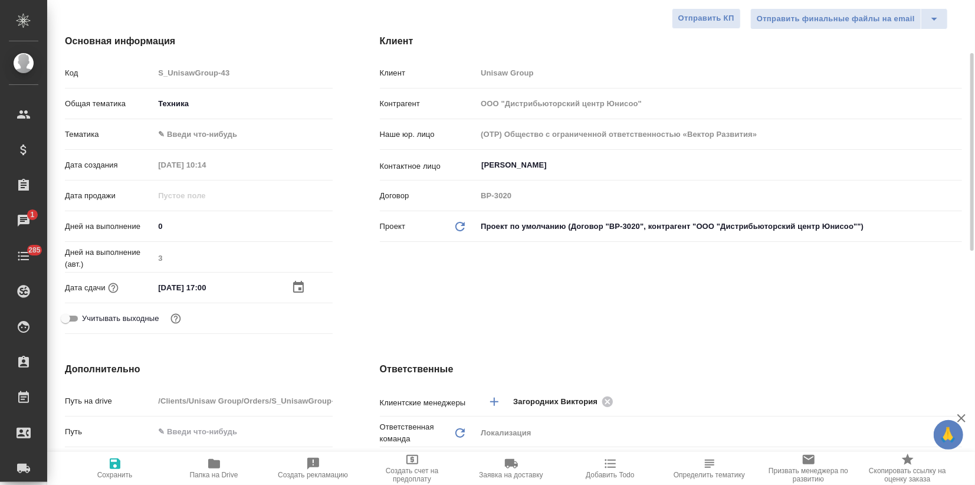
click at [108, 462] on icon "button" at bounding box center [115, 464] width 14 height 14
type textarea "x"
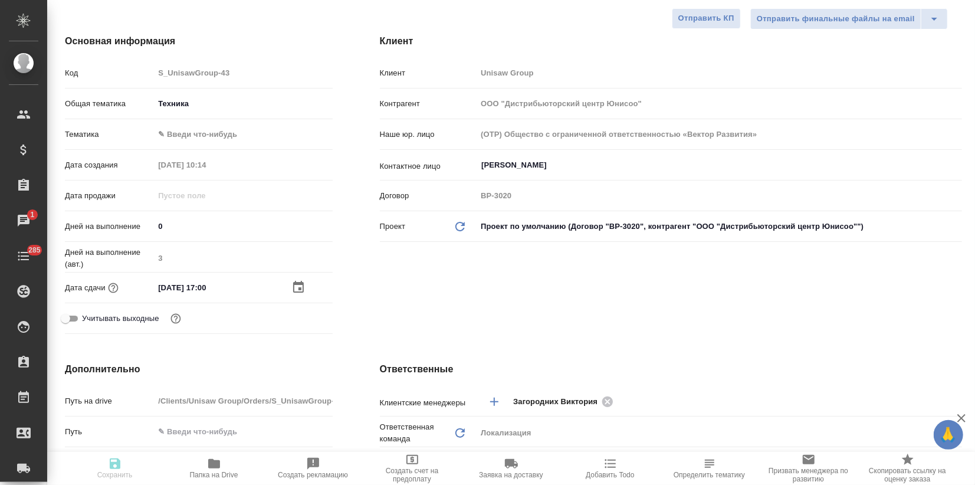
type textarea "x"
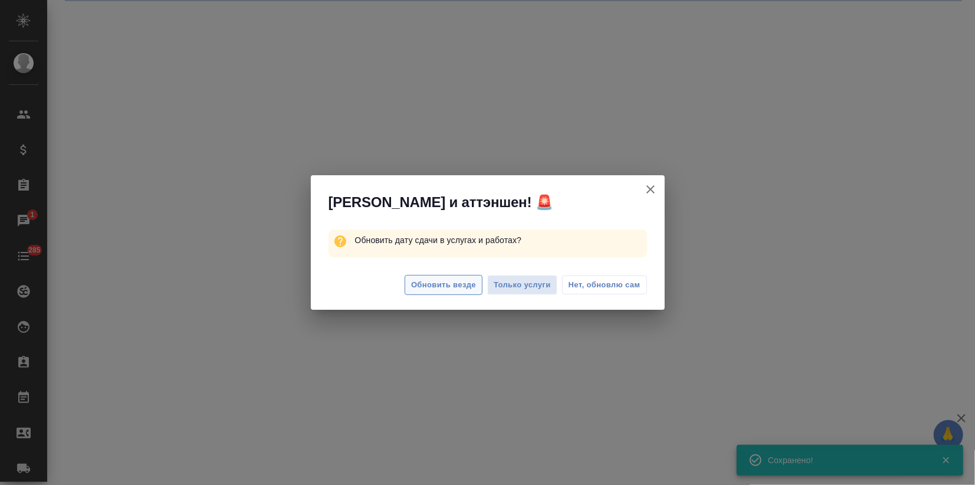
select select "RU"
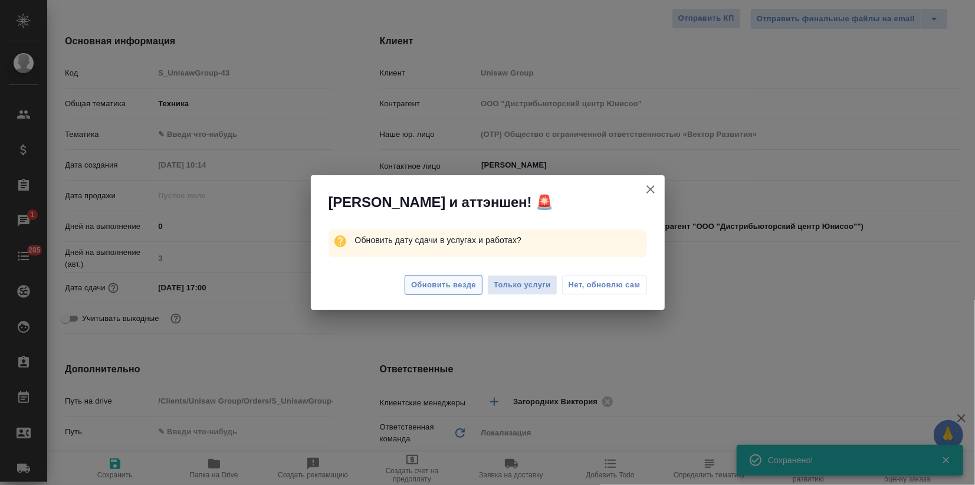
type textarea "x"
click at [439, 284] on span "Обновить везде" at bounding box center [443, 285] width 65 height 14
type textarea "x"
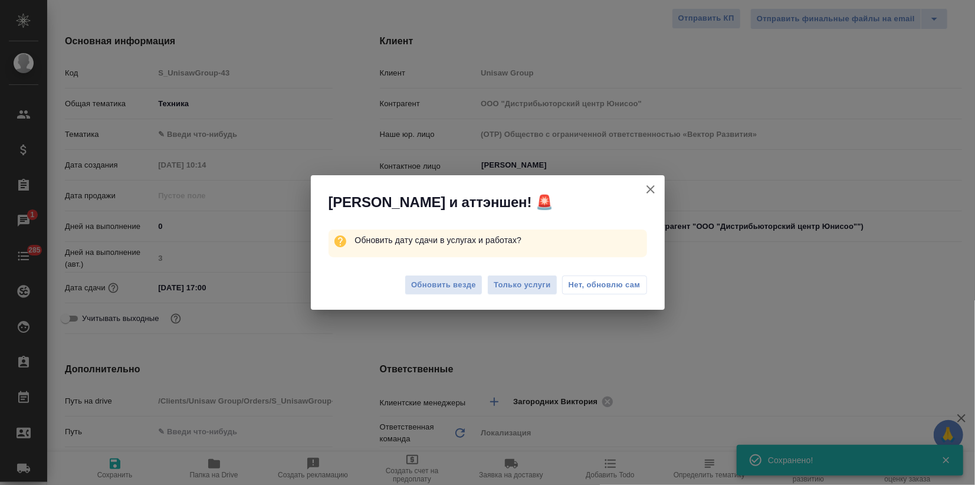
type textarea "x"
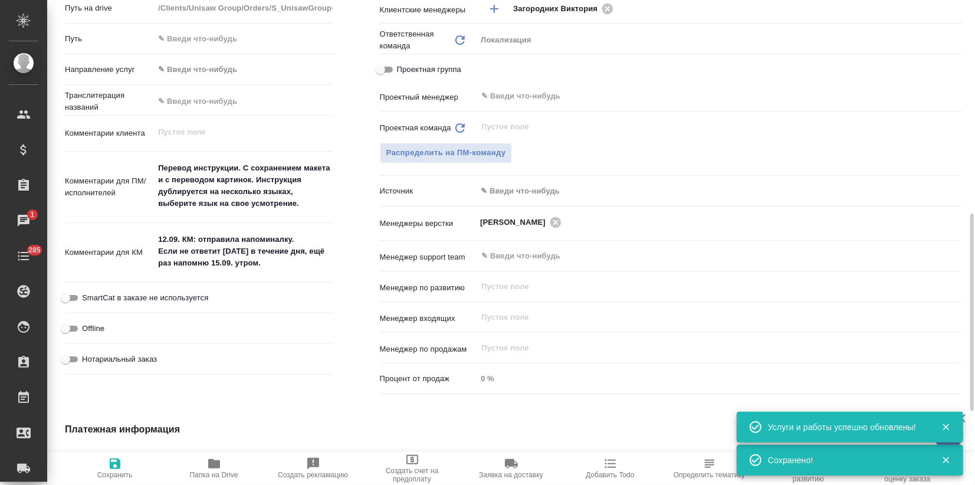
scroll to position [393, 0]
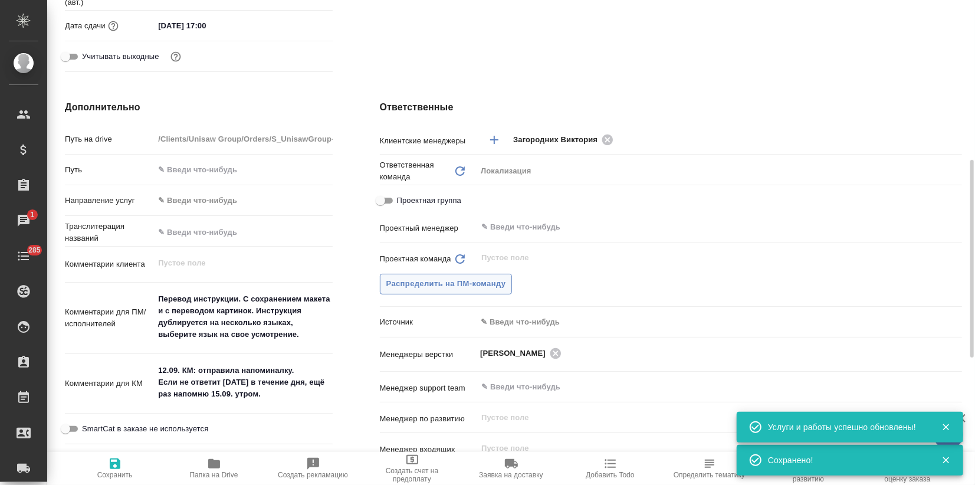
click at [467, 284] on span "Распределить на ПМ-команду" at bounding box center [446, 284] width 120 height 14
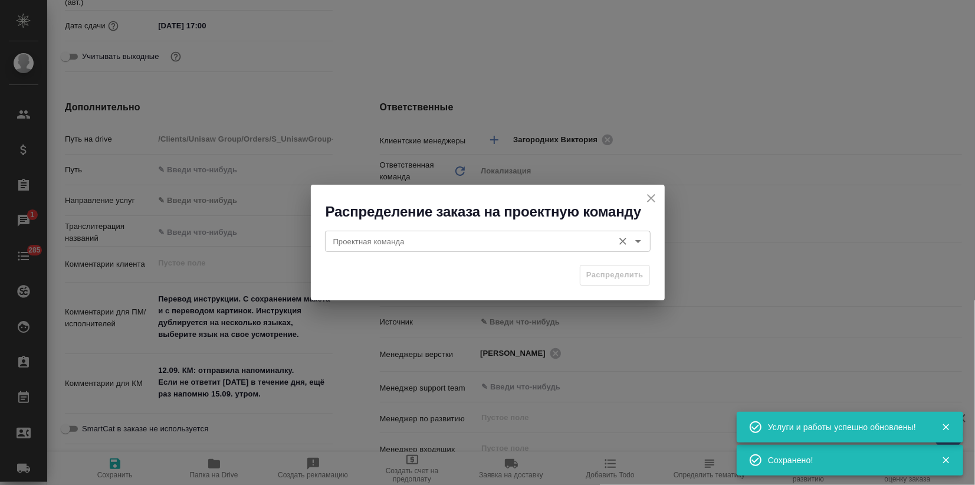
click at [435, 243] on input "Проектная команда" at bounding box center [468, 241] width 279 height 14
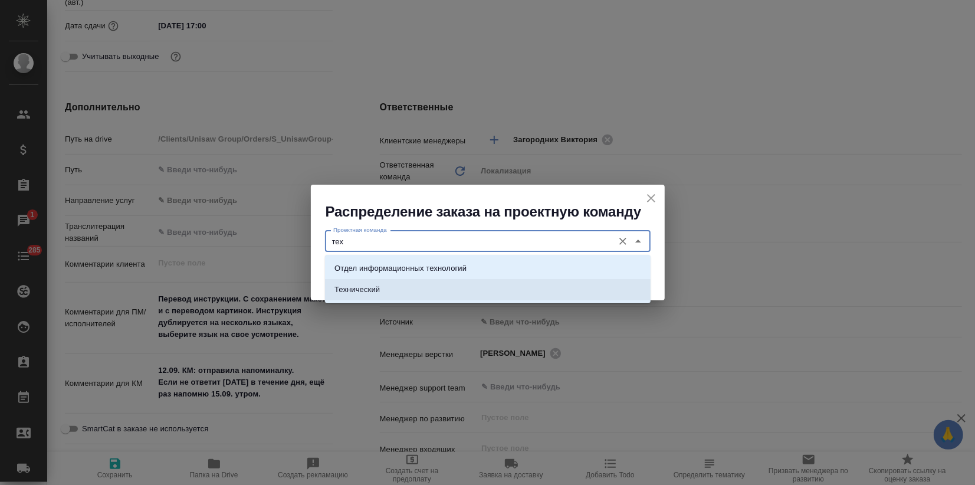
click at [358, 288] on p "Технический" at bounding box center [356, 290] width 45 height 12
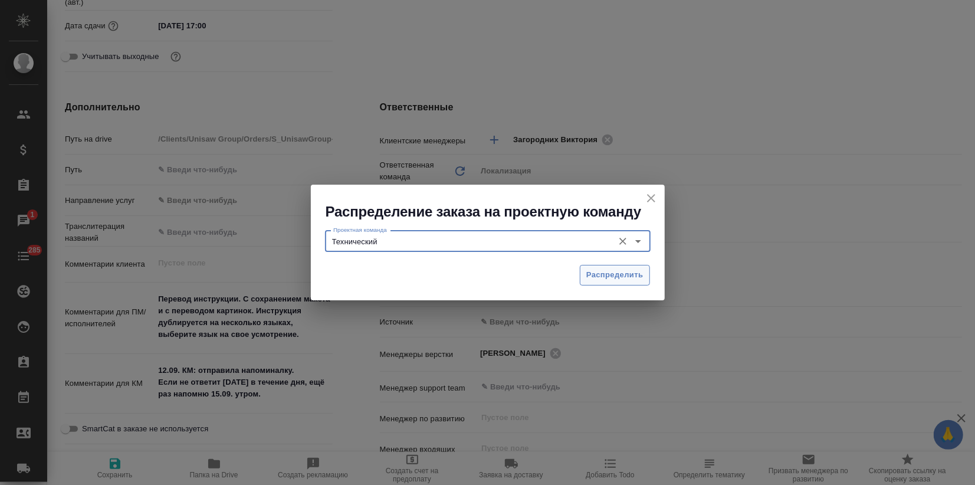
type input "Технический"
click at [592, 282] on button "Распределить" at bounding box center [615, 275] width 70 height 21
type textarea "x"
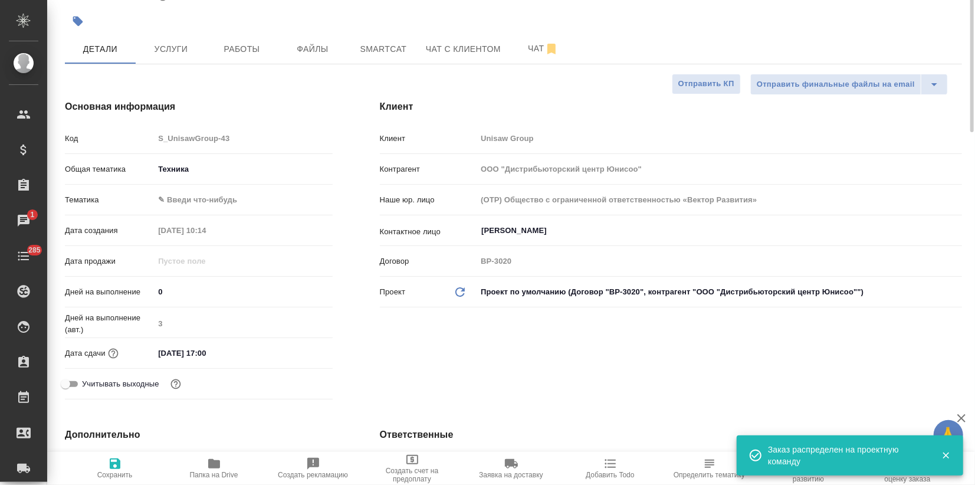
scroll to position [0, 0]
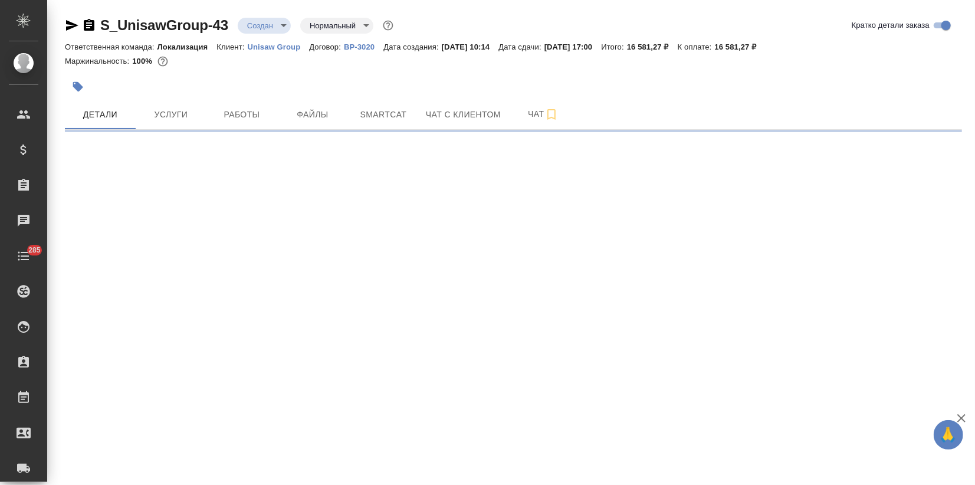
select select "RU"
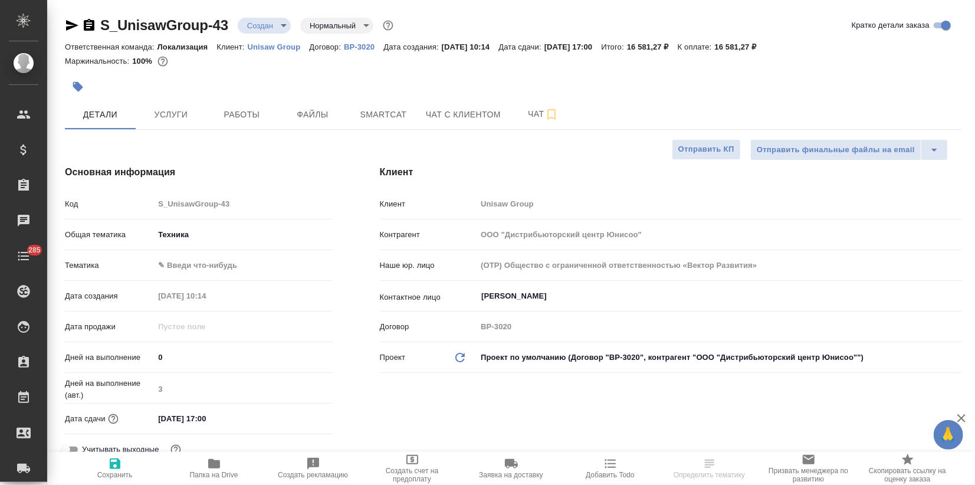
type textarea "x"
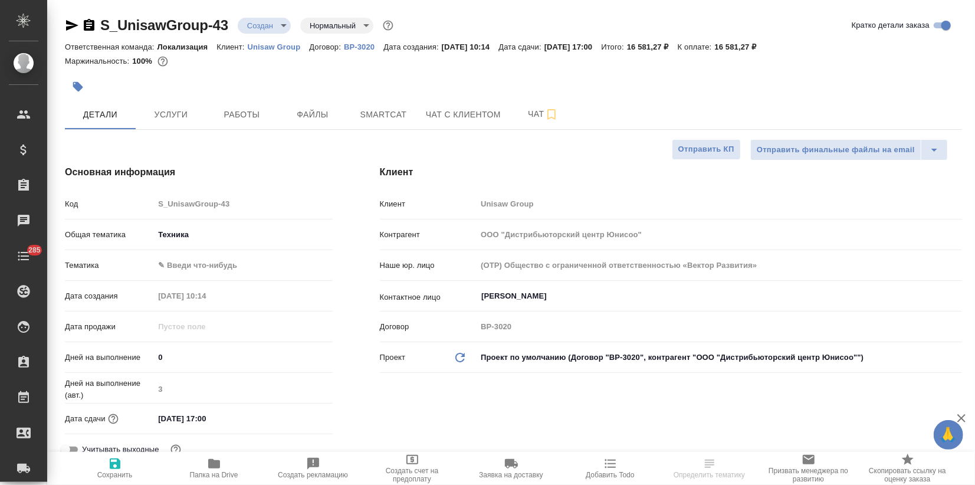
type textarea "x"
click at [272, 27] on body "🙏 .cls-1 fill:#fff; AWATERA Zagorodnikh [PERSON_NAME] Спецификации Заказы Чаты …" at bounding box center [487, 242] width 975 height 485
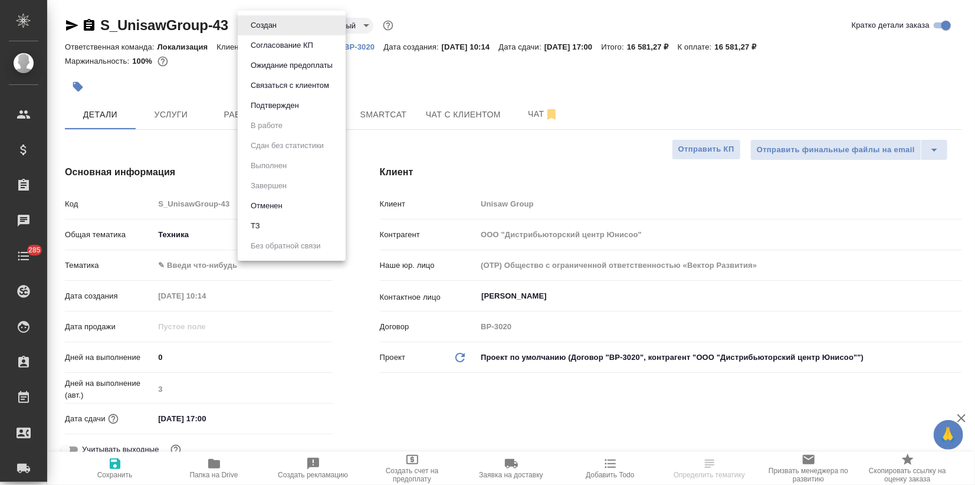
click at [277, 110] on button "Подтвержден" at bounding box center [274, 105] width 55 height 13
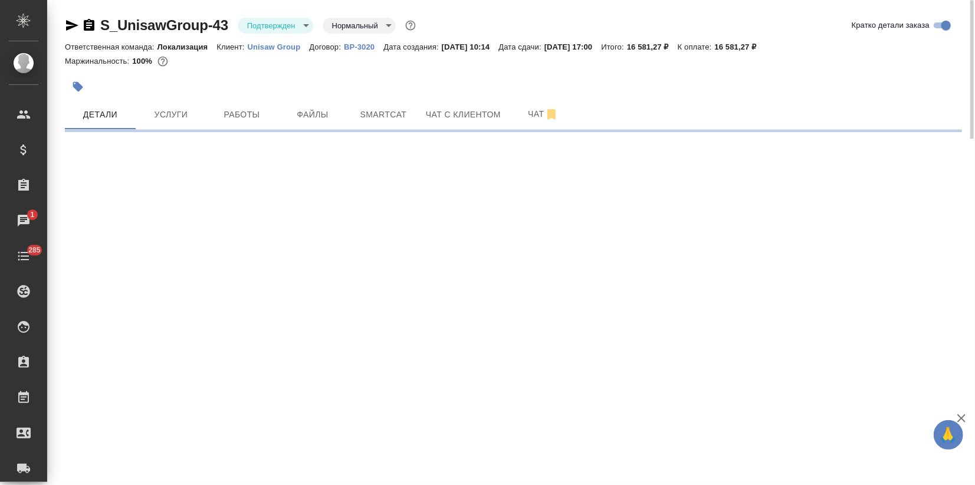
select select "RU"
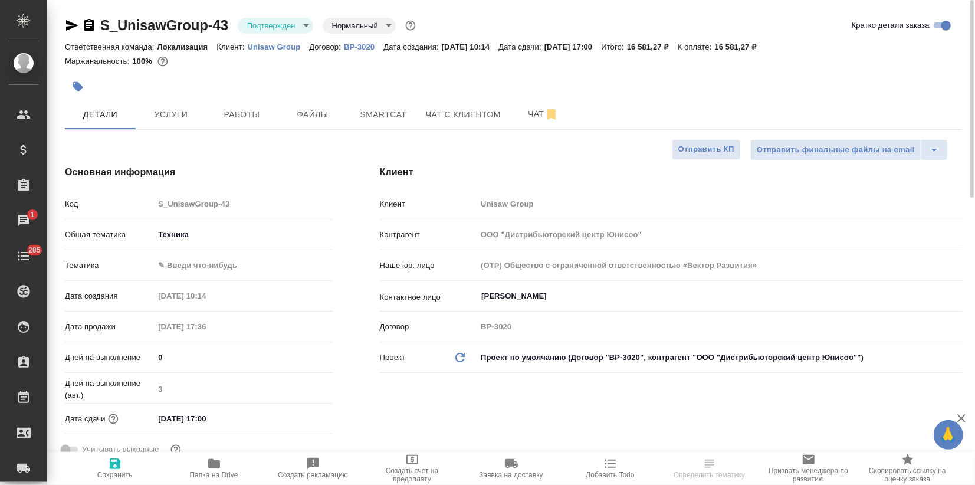
type textarea "x"
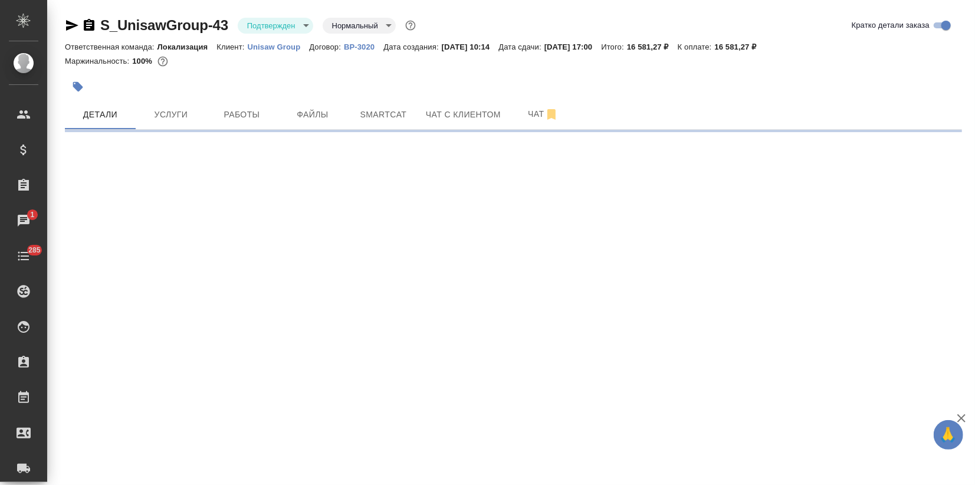
select select "RU"
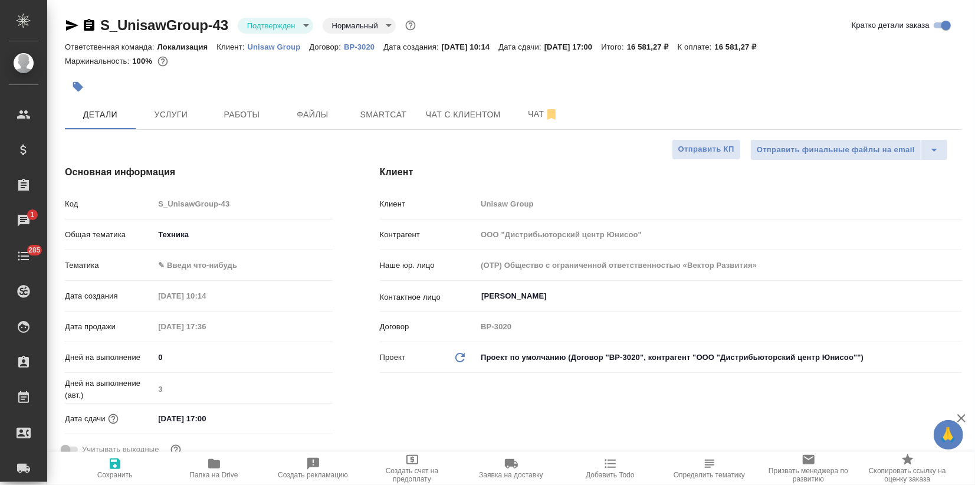
type textarea "x"
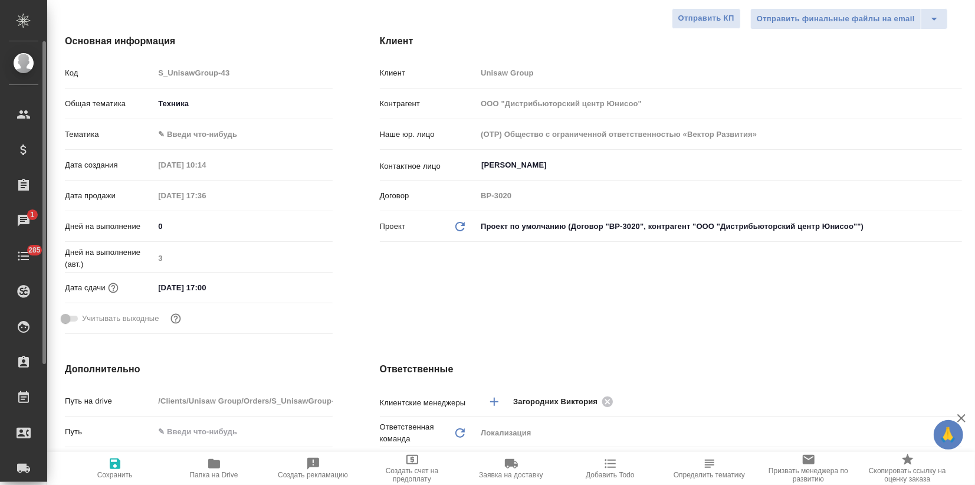
type textarea "x"
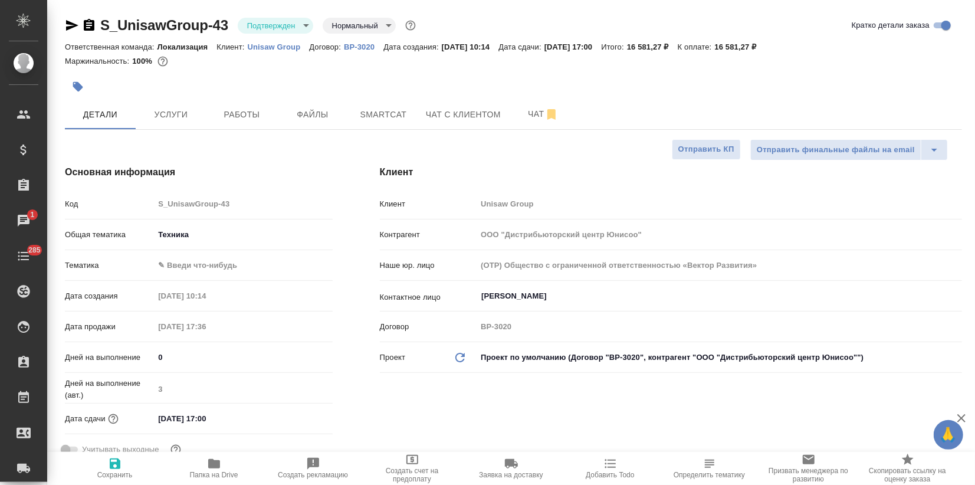
type textarea "x"
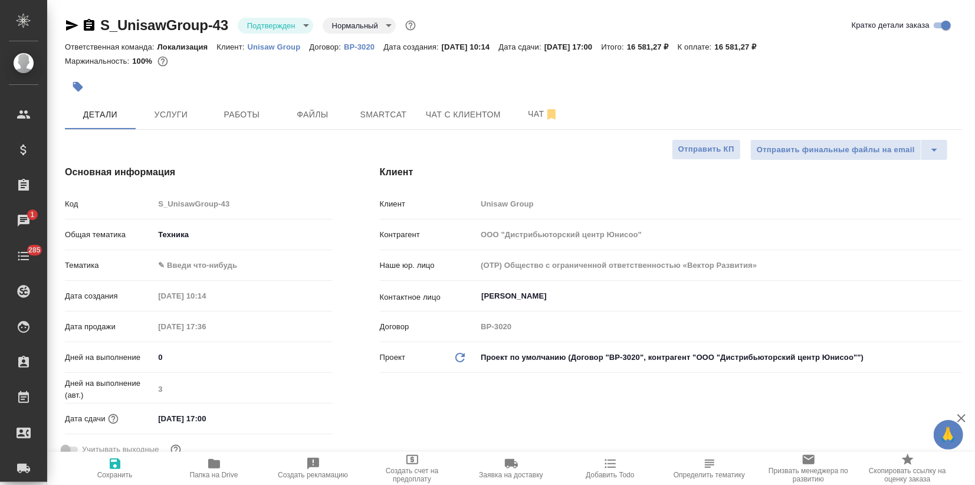
type textarea "x"
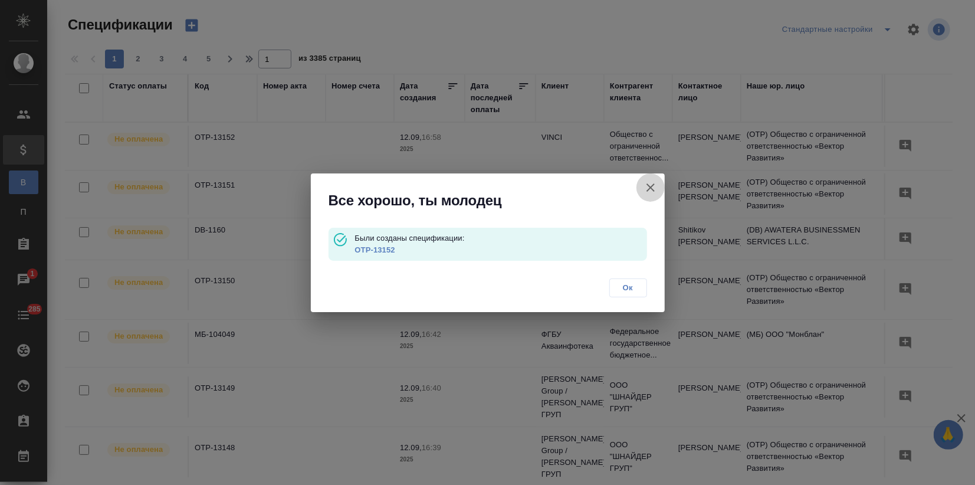
drag, startPoint x: 654, startPoint y: 183, endPoint x: 28, endPoint y: 123, distance: 628.7
click at [652, 183] on icon "button" at bounding box center [650, 187] width 14 height 14
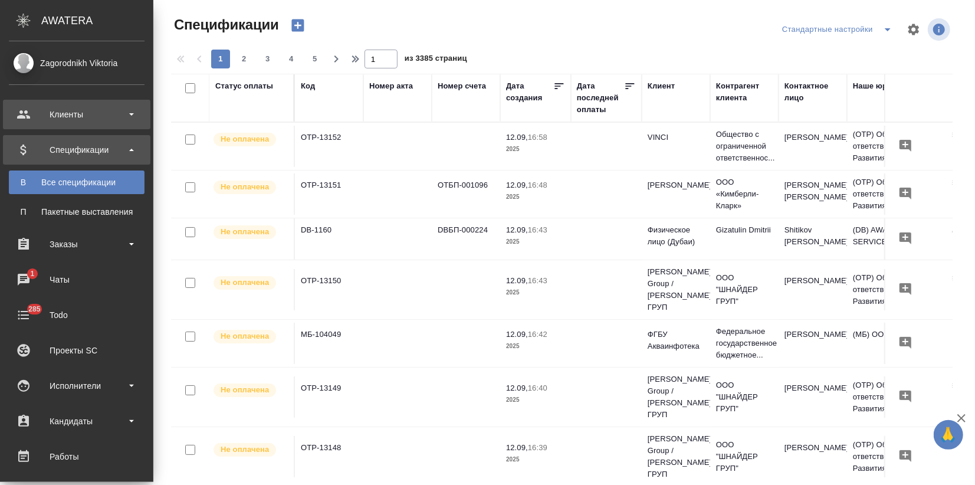
drag, startPoint x: 19, startPoint y: 116, endPoint x: 19, endPoint y: 127, distance: 11.2
click at [19, 117] on div "Клиенты" at bounding box center [77, 115] width 136 height 18
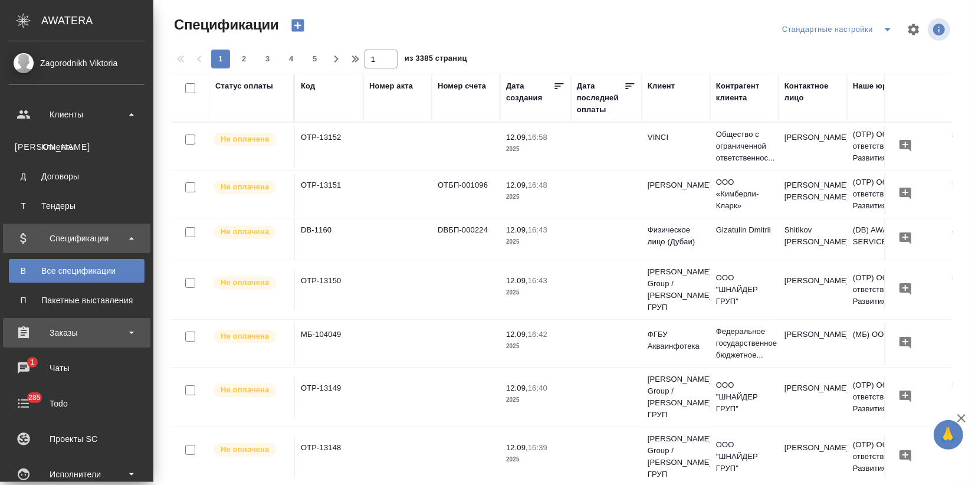
click at [48, 326] on div "Заказы" at bounding box center [77, 333] width 136 height 18
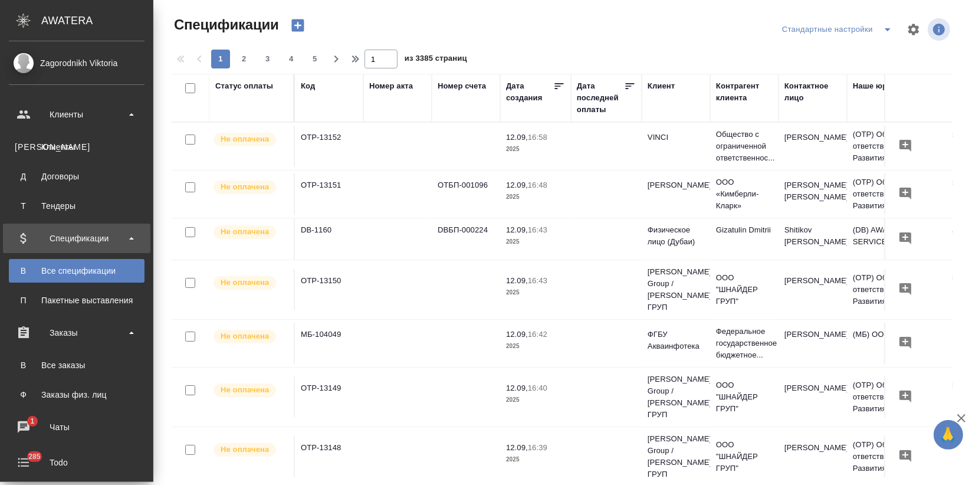
click at [51, 360] on div "Все заказы" at bounding box center [77, 365] width 124 height 12
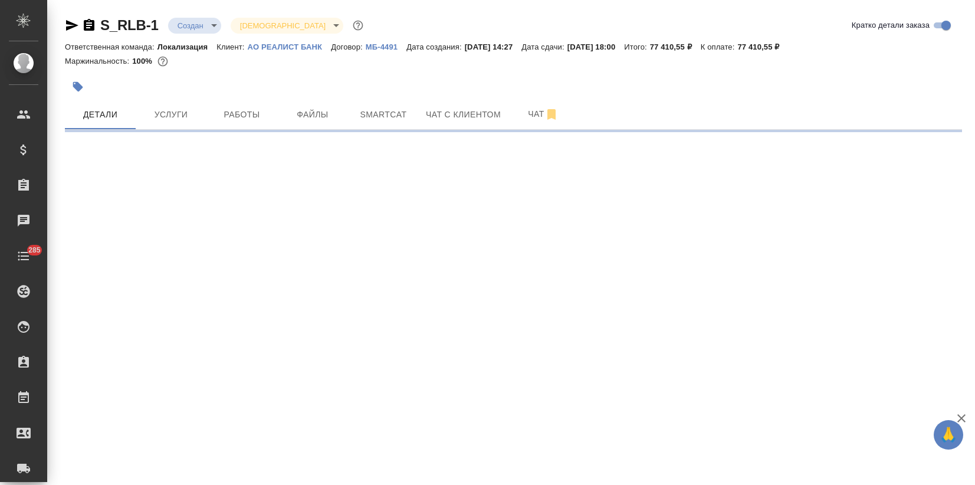
select select "RU"
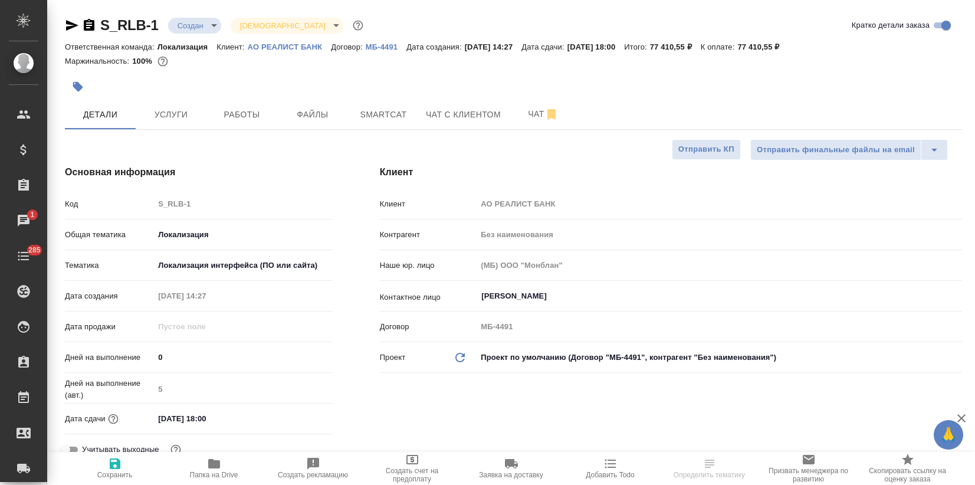
select select "RU"
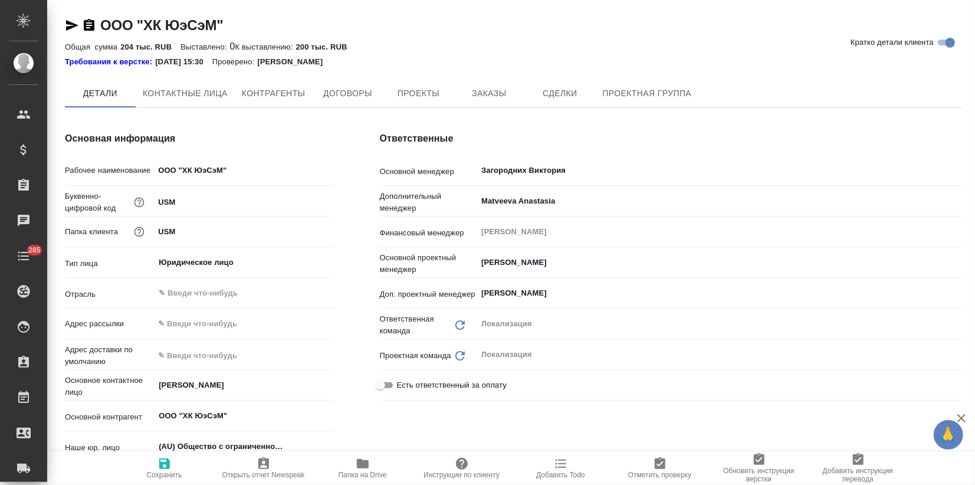
type textarea "x"
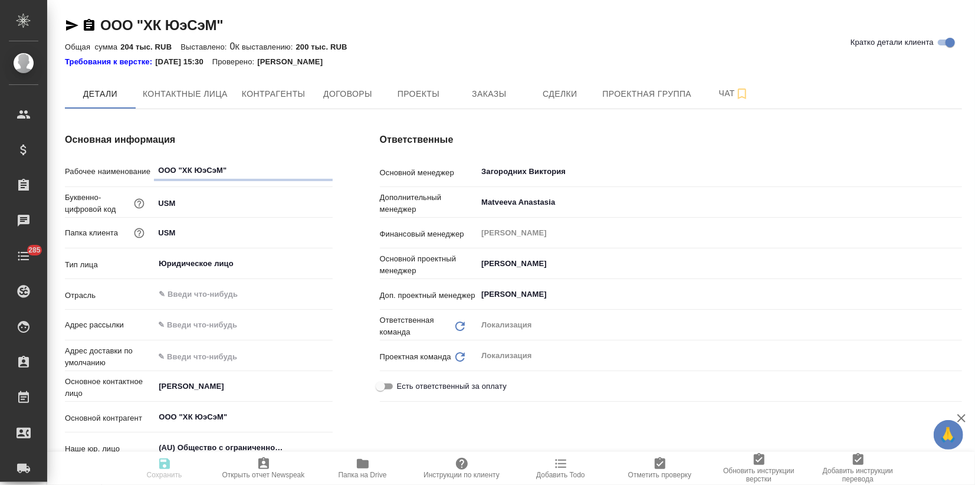
type textarea "x"
drag, startPoint x: 482, startPoint y: 82, endPoint x: 482, endPoint y: 88, distance: 5.9
click at [482, 81] on button "Заказы" at bounding box center [489, 93] width 71 height 29
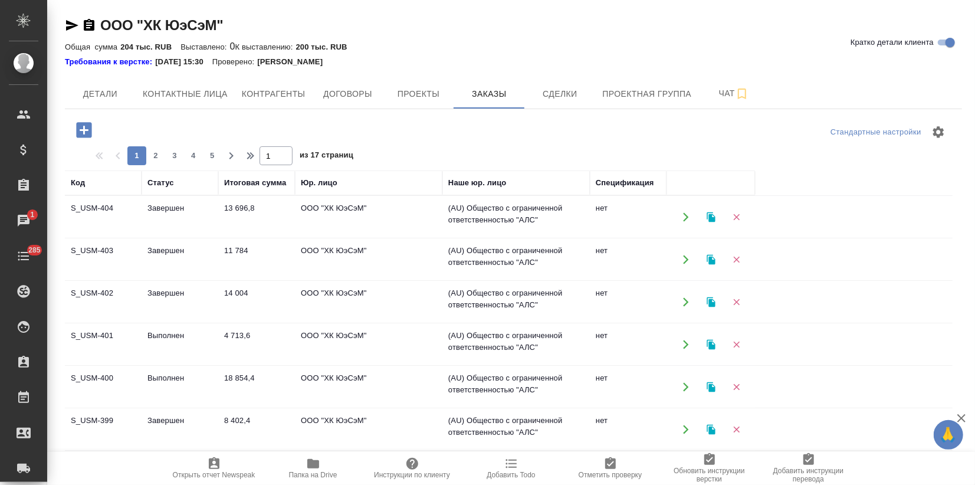
click at [712, 260] on icon "button" at bounding box center [711, 259] width 8 height 10
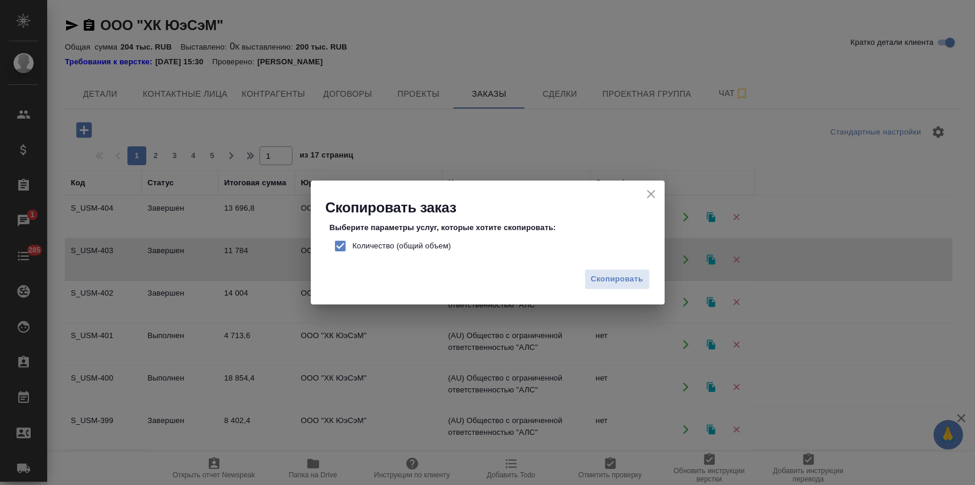
click at [340, 248] on input "Количество (общий объем)" at bounding box center [340, 246] width 25 height 25
checkbox input "false"
click at [613, 278] on span "Скопировать" at bounding box center [617, 279] width 52 height 14
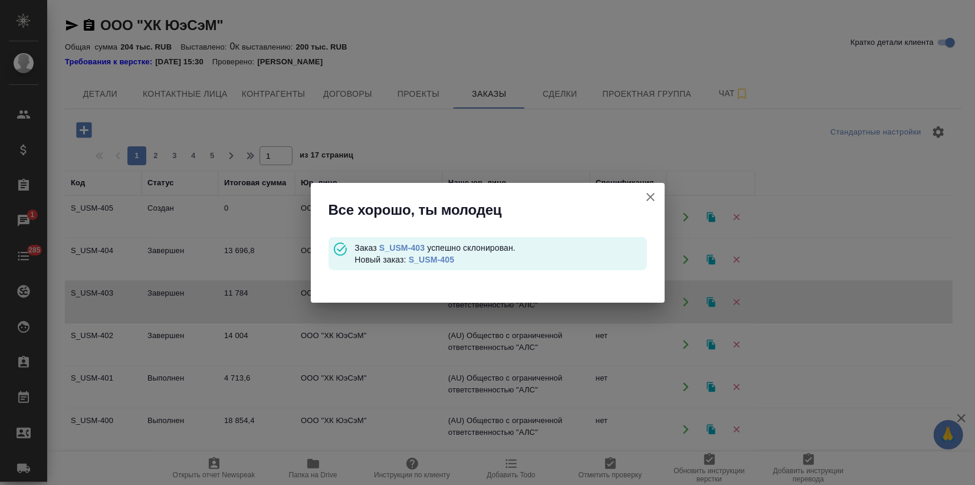
click at [435, 257] on link "S_USM-405" at bounding box center [431, 259] width 45 height 9
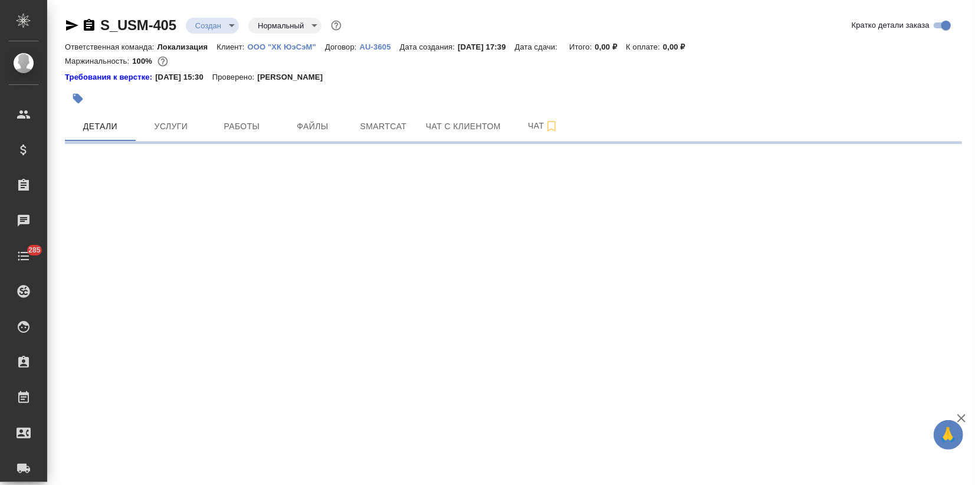
select select "RU"
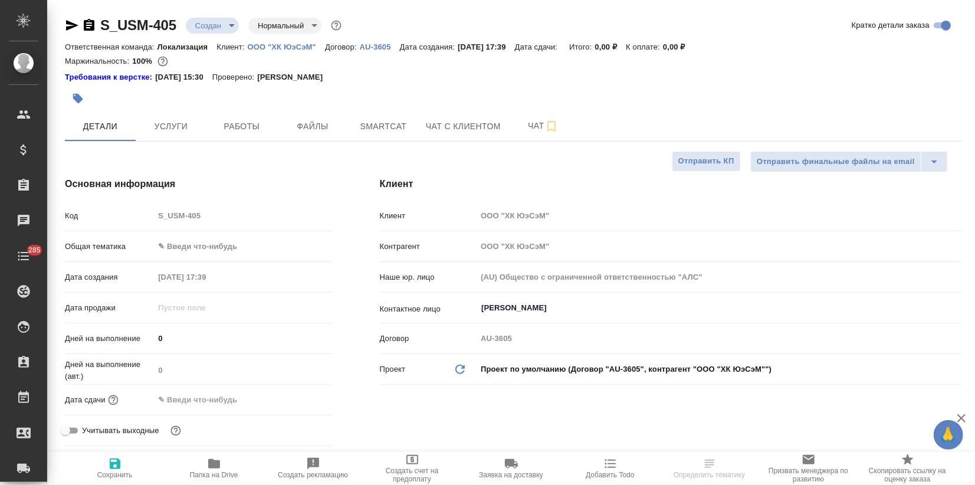
type textarea "x"
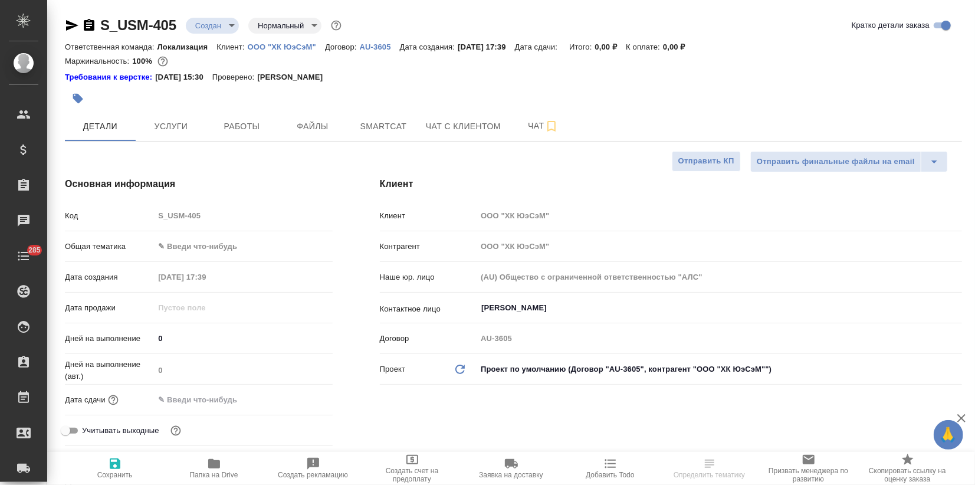
type textarea "x"
click at [170, 257] on div "Общая тематика ✎ Введи что-нибудь" at bounding box center [199, 251] width 268 height 31
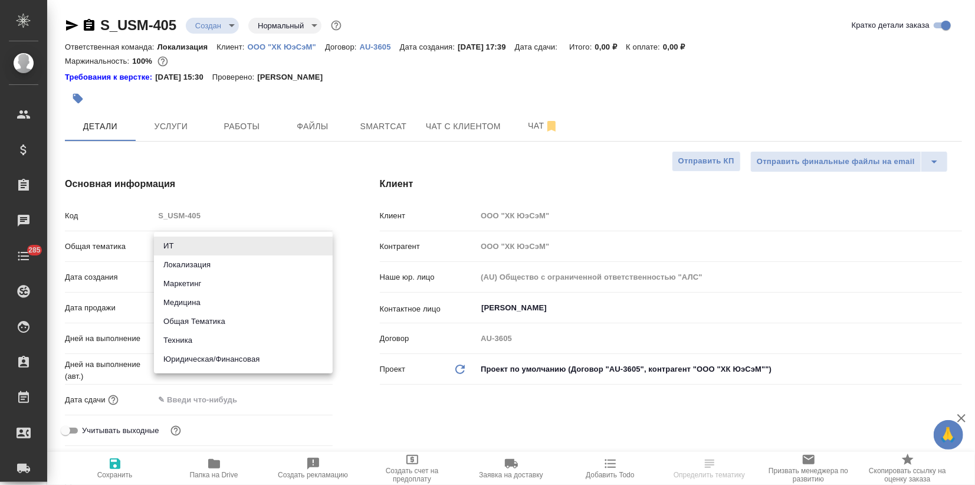
click at [175, 247] on body "🙏 .cls-1 fill:#fff; AWATERA Zagorodnikh Viktoria Клиенты Спецификации Заказы Ча…" at bounding box center [487, 242] width 975 height 485
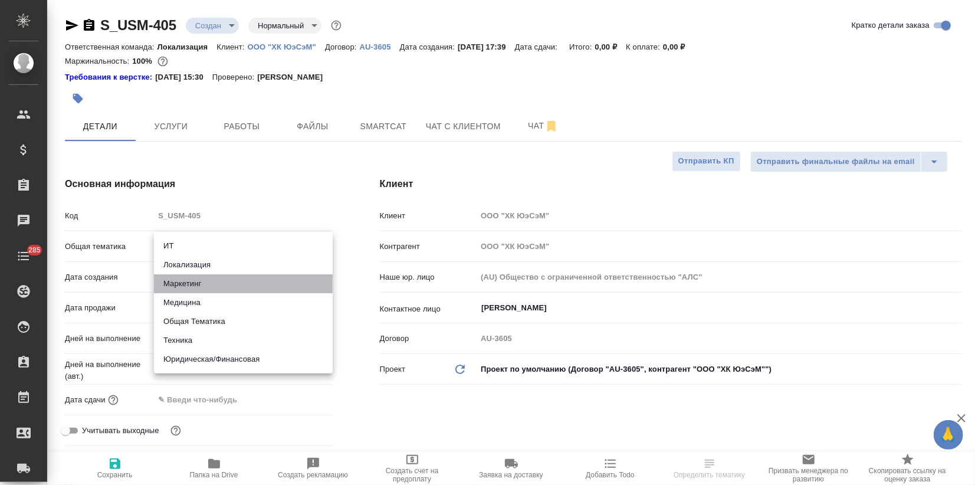
click at [182, 281] on li "Маркетинг" at bounding box center [243, 283] width 179 height 19
type input "marketing"
type textarea "x"
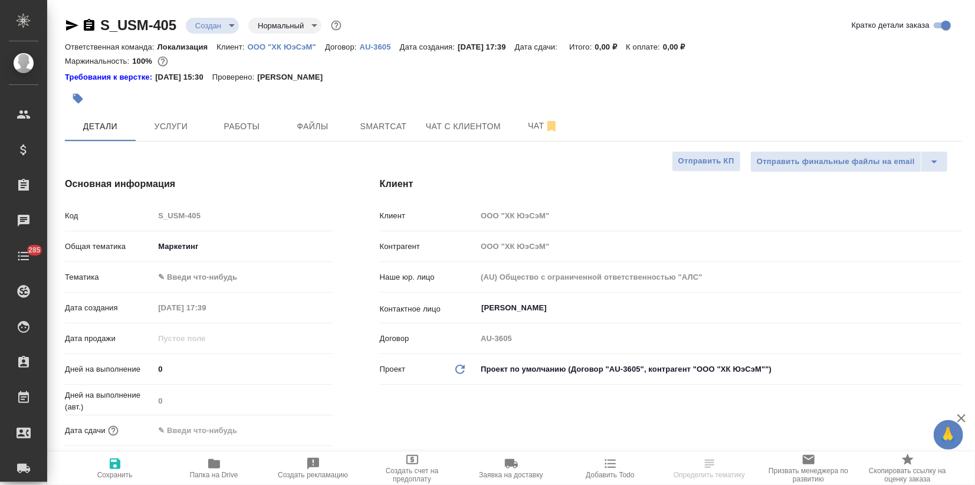
click at [180, 271] on body "🙏 .cls-1 fill:#fff; AWATERA Zagorodnikh Viktoria Клиенты Спецификации Заказы Ча…" at bounding box center [487, 242] width 975 height 485
click at [188, 291] on li "Маркетинг" at bounding box center [243, 295] width 179 height 19
type textarea "x"
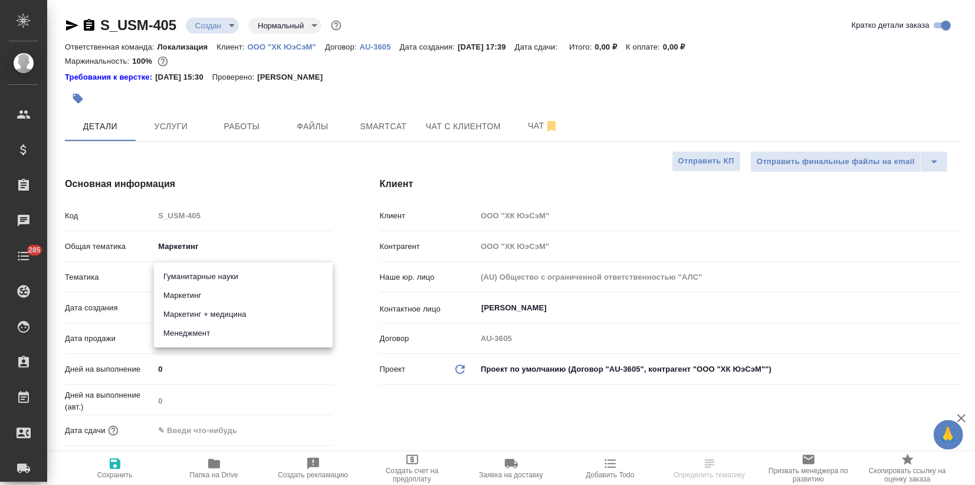
type input "5a8b8b956a9677013d343d63"
click at [115, 465] on icon "button" at bounding box center [115, 464] width 14 height 14
type textarea "x"
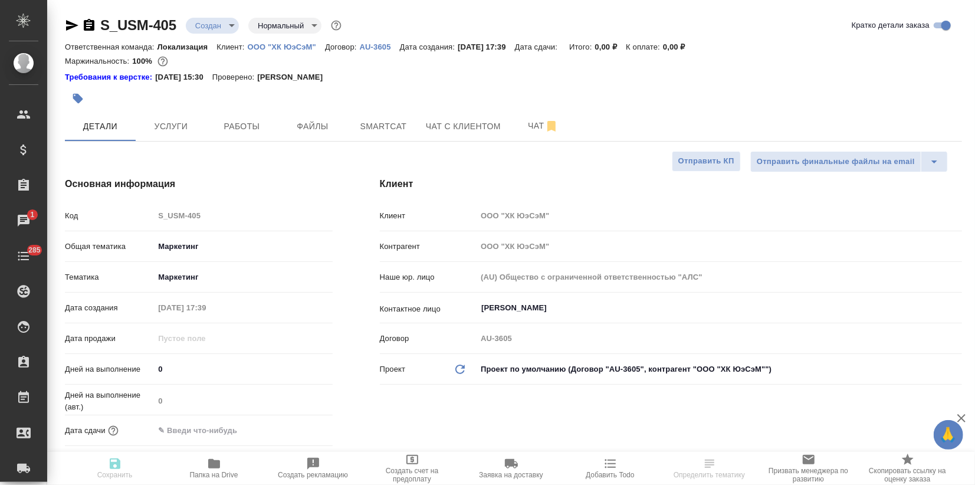
type textarea "x"
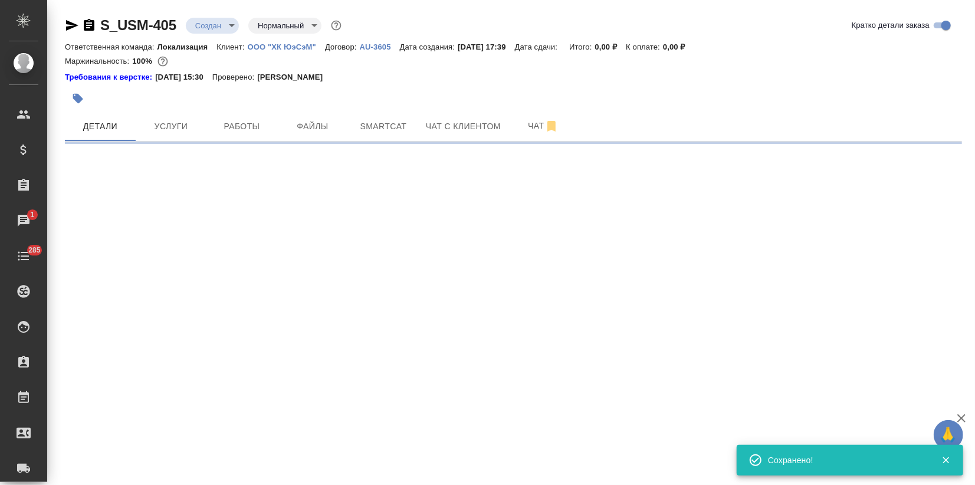
select select "RU"
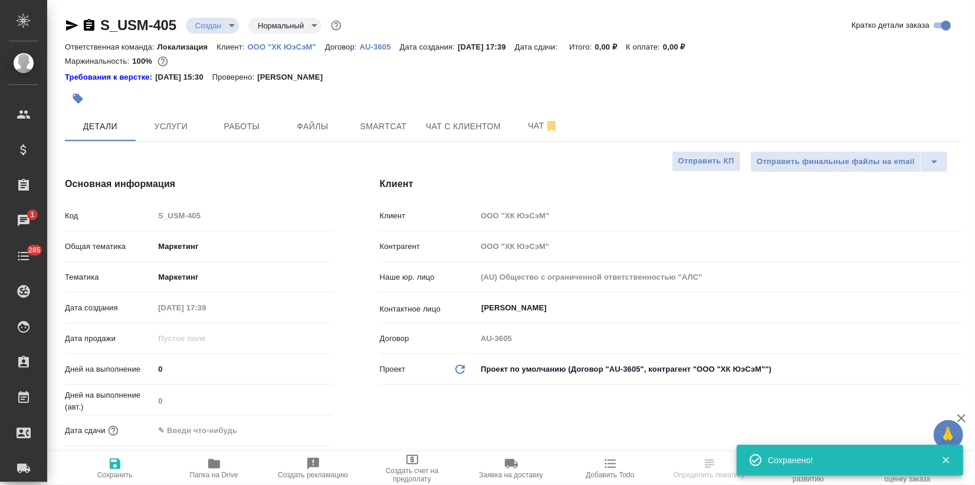
type textarea "x"
click at [320, 119] on span "Файлы" at bounding box center [312, 126] width 57 height 15
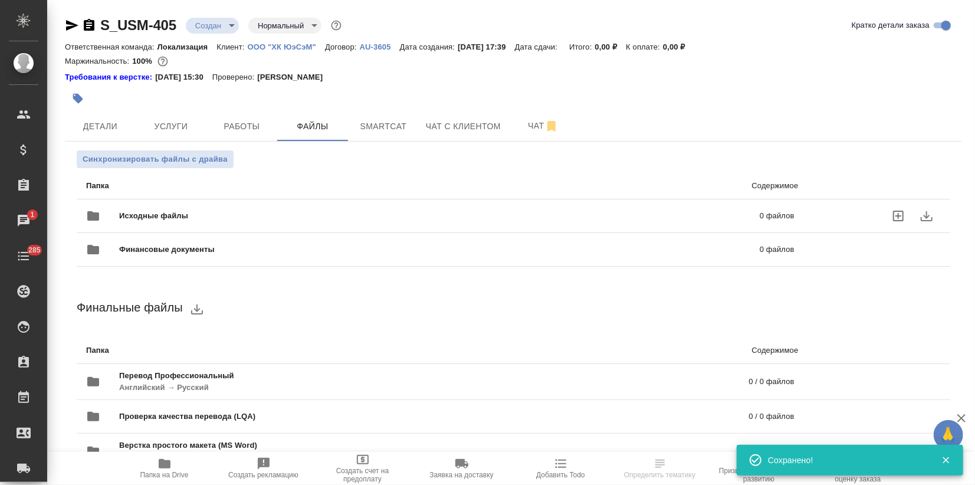
click at [169, 210] on span "Исходные файлы" at bounding box center [296, 216] width 355 height 12
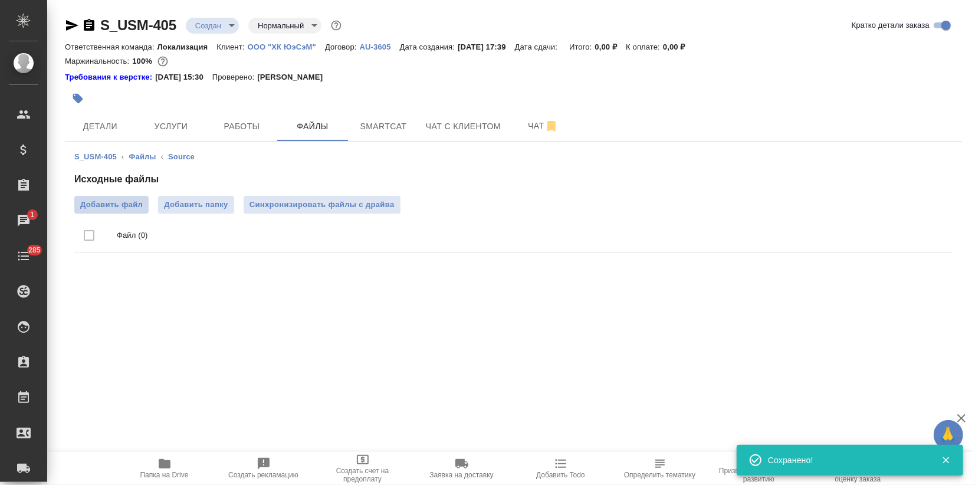
click at [112, 196] on label "Добавить файл" at bounding box center [111, 205] width 74 height 18
click at [0, 0] on input "Добавить файл" at bounding box center [0, 0] width 0 height 0
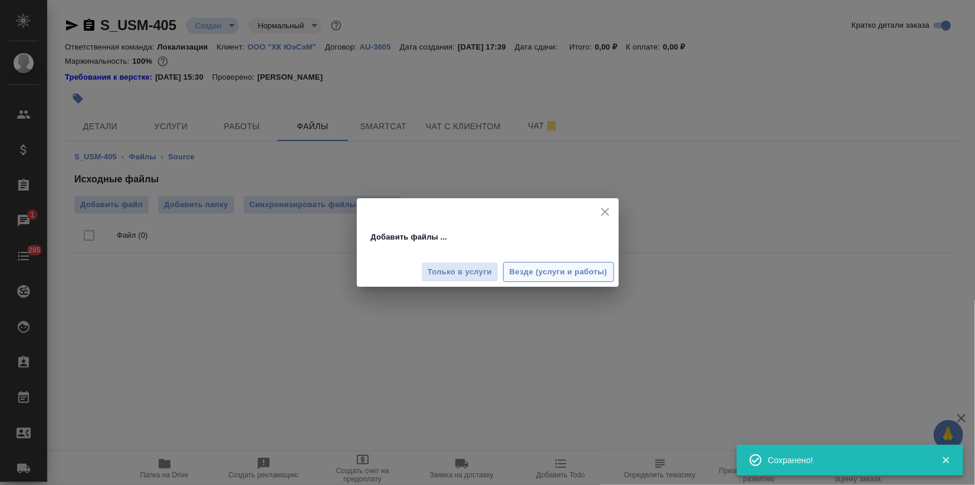
click at [547, 270] on span "Везде (услуги и работы)" at bounding box center [559, 272] width 98 height 14
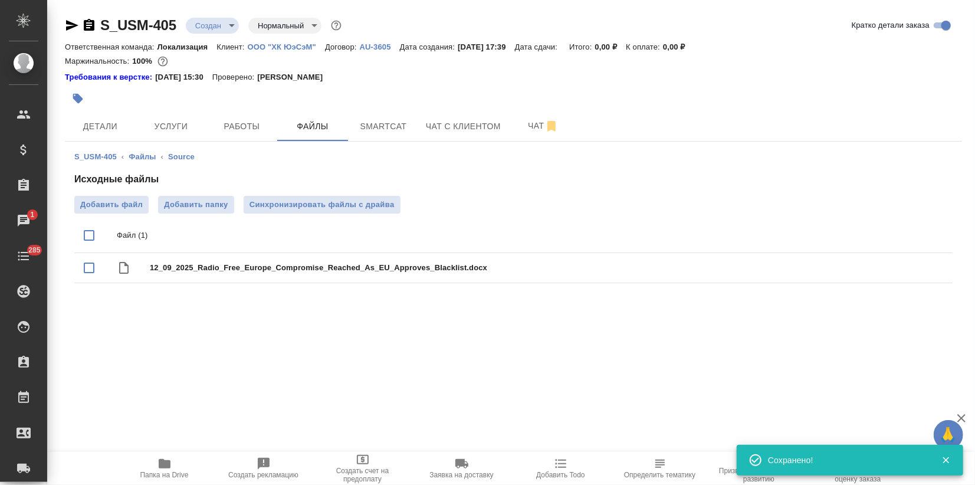
click at [235, 389] on div ".cls-1 fill:#fff; AWATERA Zagorodnikh Viktoria Клиенты Спецификации Заказы 1 Ча…" at bounding box center [487, 242] width 975 height 485
click at [169, 116] on button "Услуги" at bounding box center [171, 125] width 71 height 29
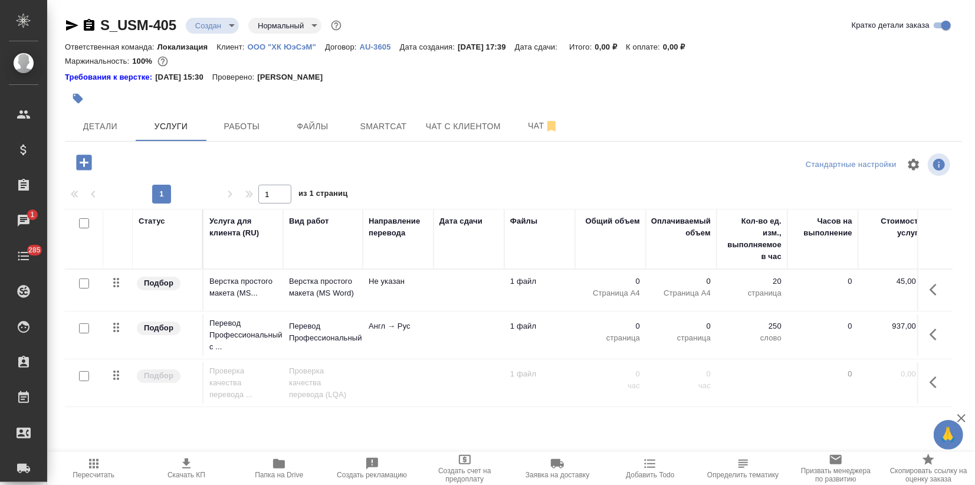
click at [79, 330] on input "checkbox" at bounding box center [84, 328] width 10 height 10
checkbox input "true"
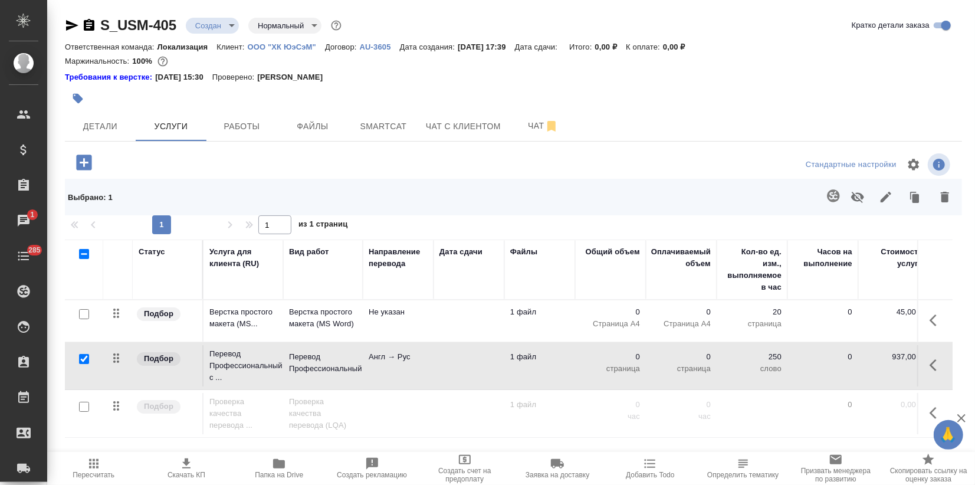
click at [826, 198] on icon "button" at bounding box center [833, 196] width 14 height 14
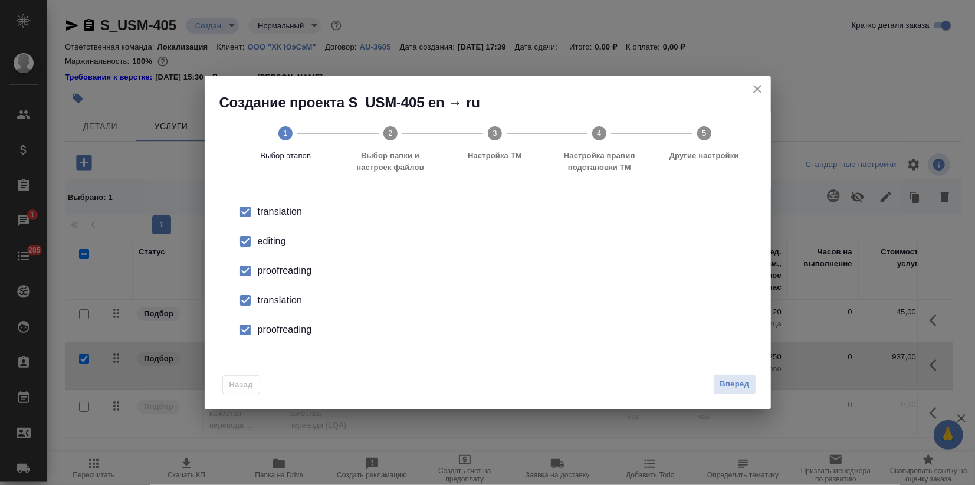
click at [274, 241] on div "editing" at bounding box center [500, 241] width 485 height 14
click at [268, 264] on li "proofreading" at bounding box center [488, 270] width 528 height 29
click at [264, 301] on div "translation" at bounding box center [500, 300] width 485 height 14
click at [269, 333] on div "proofreading" at bounding box center [500, 330] width 485 height 14
click at [726, 380] on span "Вперед" at bounding box center [734, 384] width 29 height 14
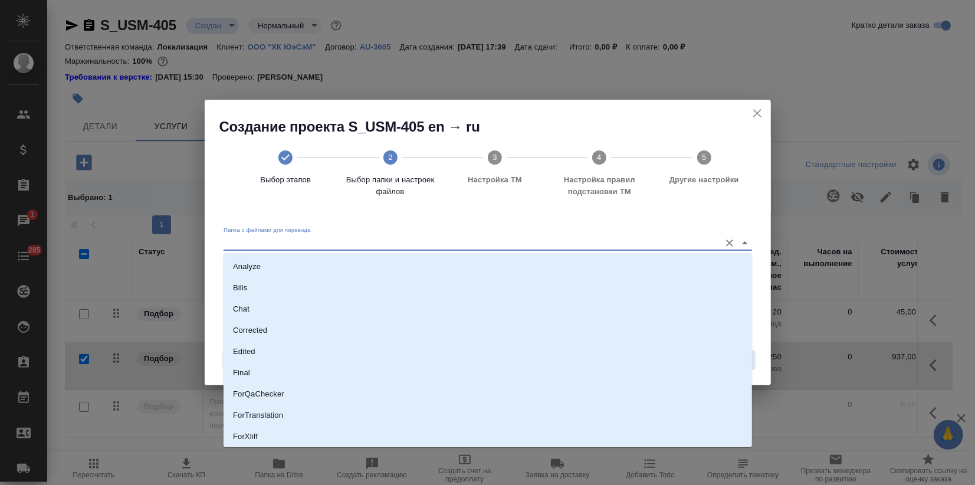
click at [519, 248] on input "Папка с файлами для перевода" at bounding box center [469, 242] width 491 height 14
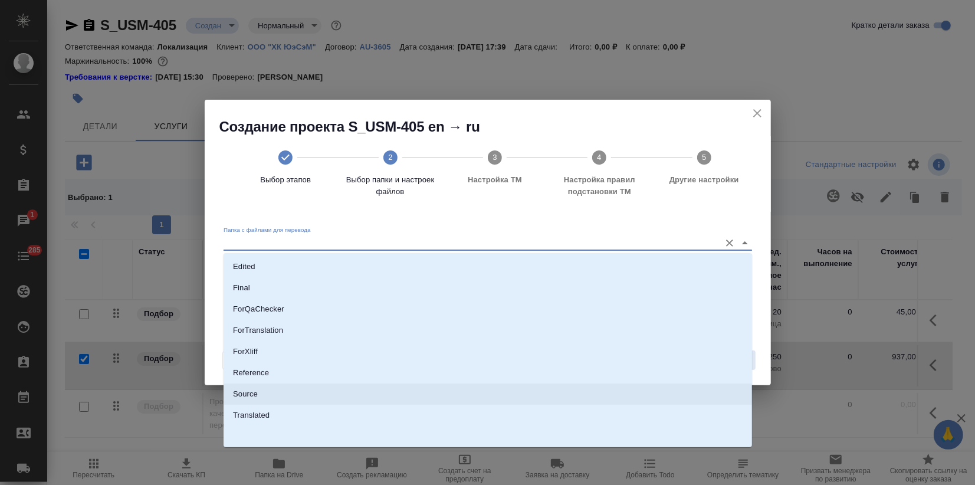
click at [297, 394] on li "Source" at bounding box center [488, 393] width 528 height 21
type input "Source"
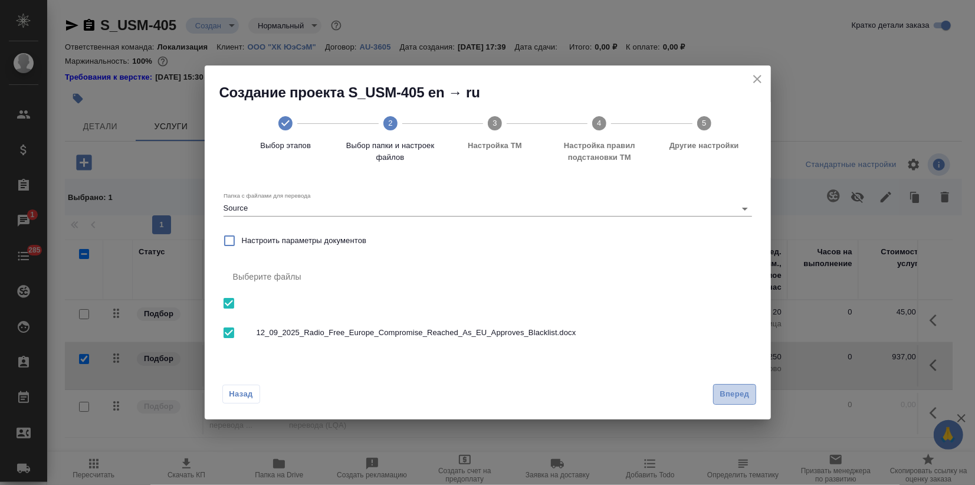
click at [733, 394] on span "Вперед" at bounding box center [734, 394] width 29 height 14
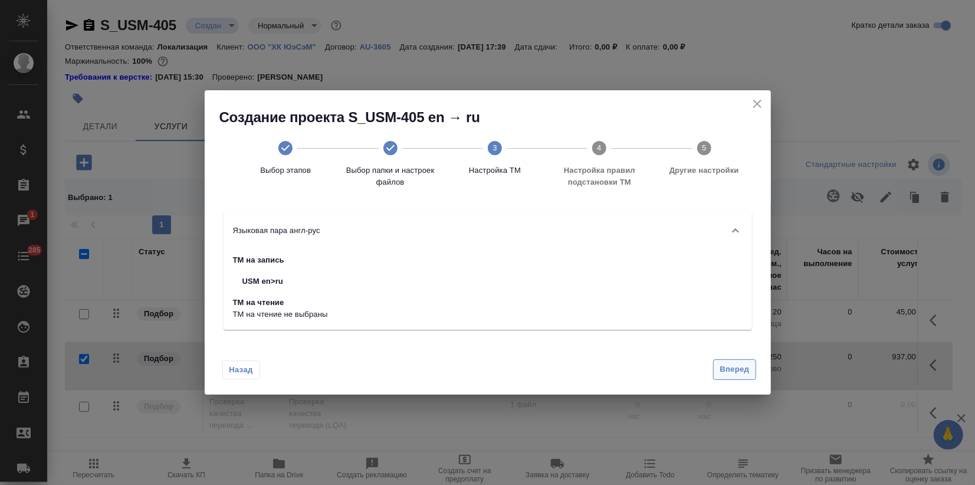
click at [720, 363] on span "Вперед" at bounding box center [734, 370] width 29 height 14
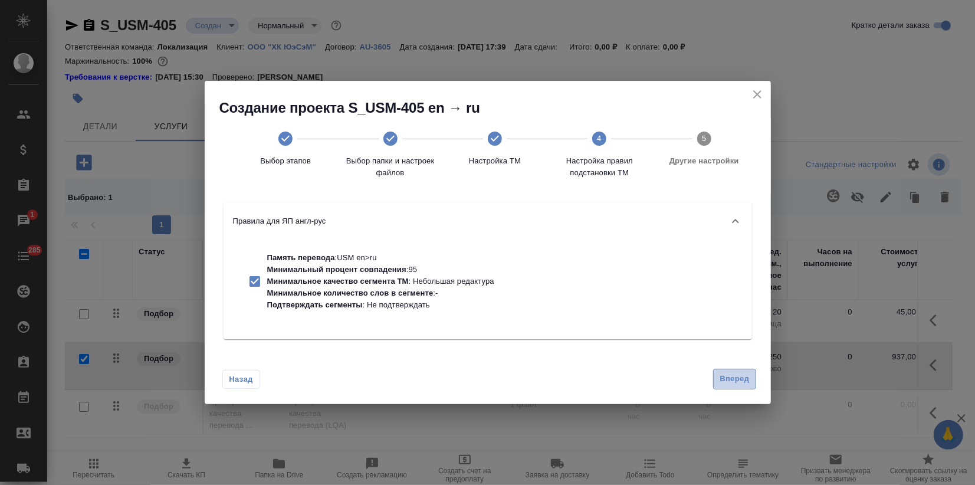
click at [720, 372] on button "Вперед" at bounding box center [734, 379] width 42 height 21
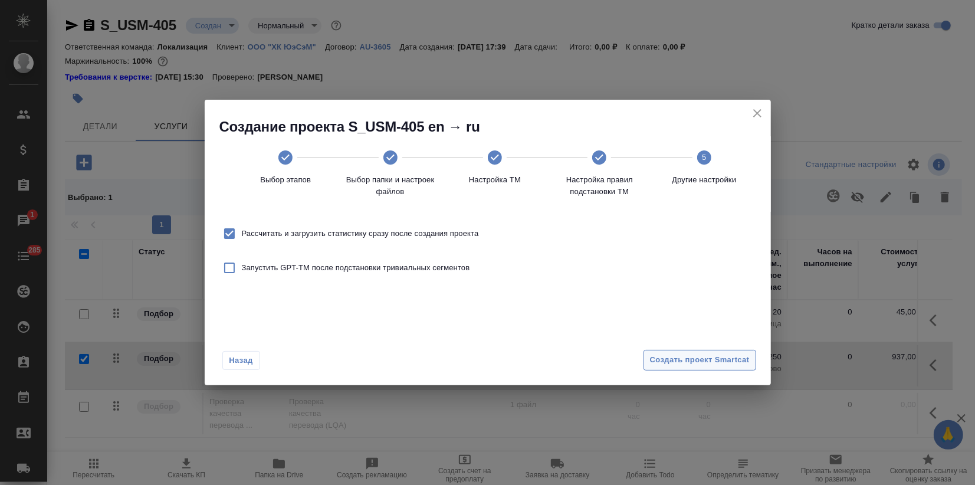
click at [723, 363] on span "Создать проект Smartcat" at bounding box center [700, 360] width 100 height 14
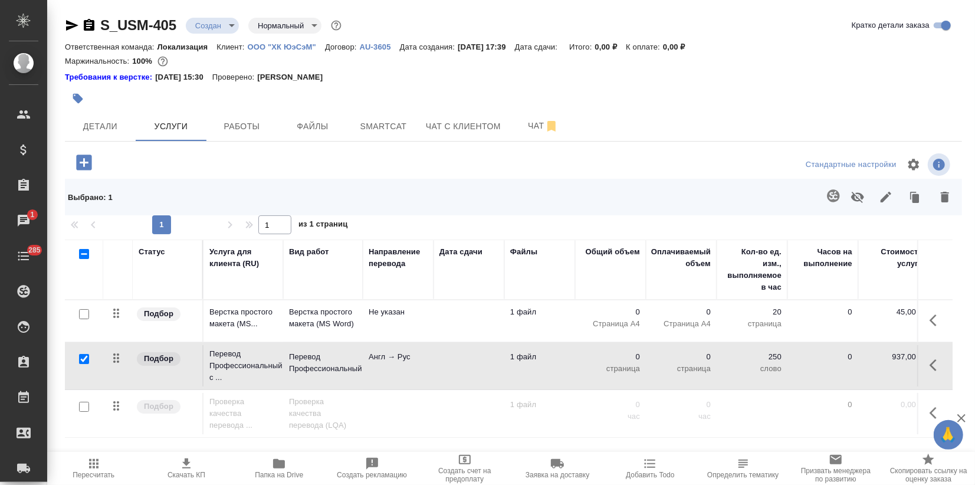
click at [85, 358] on input "checkbox" at bounding box center [84, 359] width 10 height 10
checkbox input "false"
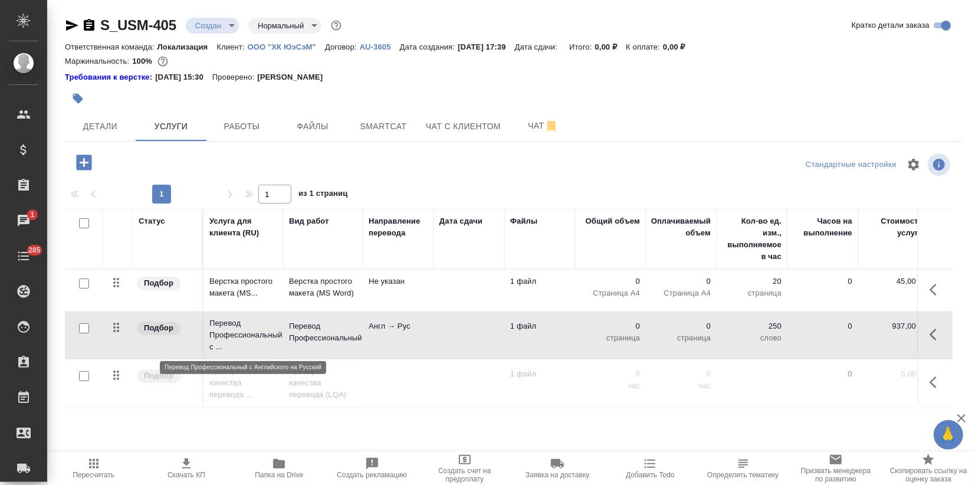
click at [267, 331] on p "Перевод Профессиональный с ..." at bounding box center [243, 334] width 68 height 35
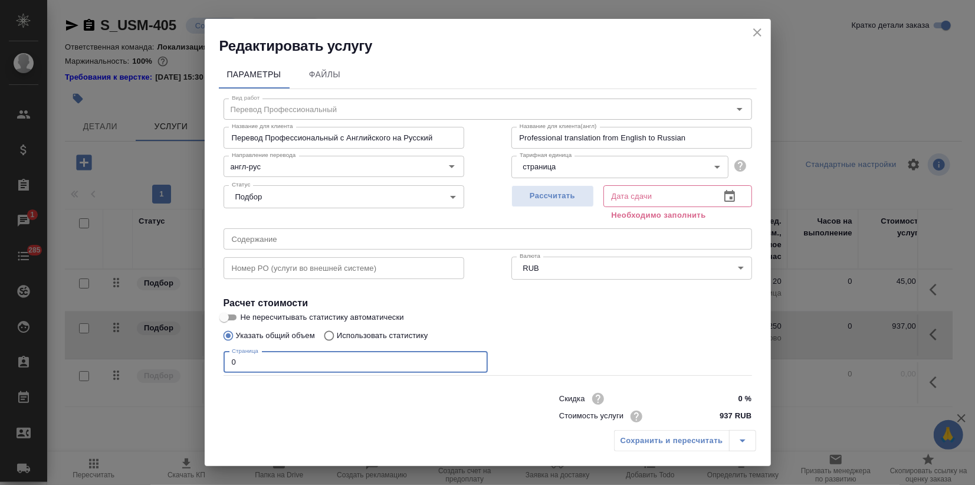
drag, startPoint x: 258, startPoint y: 367, endPoint x: 163, endPoint y: 369, distance: 94.4
click at [200, 370] on div "Редактировать услугу Параметры Файлы Вид работ Перевод Профессиональный Вид раб…" at bounding box center [487, 242] width 975 height 485
type input "3"
type input "2"
drag, startPoint x: 230, startPoint y: 321, endPoint x: 233, endPoint y: 327, distance: 7.1
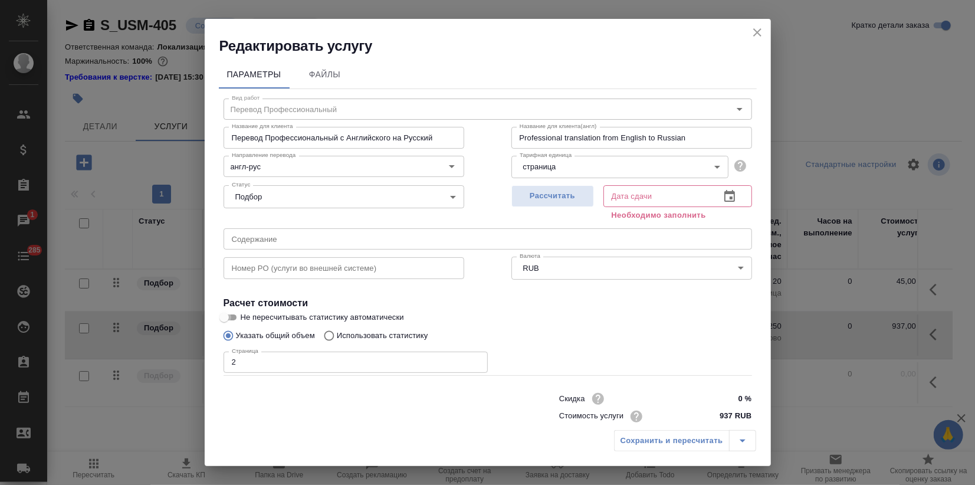
click at [231, 320] on input "Не пересчитывать статистику автоматически" at bounding box center [224, 317] width 42 height 14
checkbox input "true"
click at [551, 191] on span "Рассчитать" at bounding box center [553, 196] width 70 height 14
type input "[DATE] 11:41"
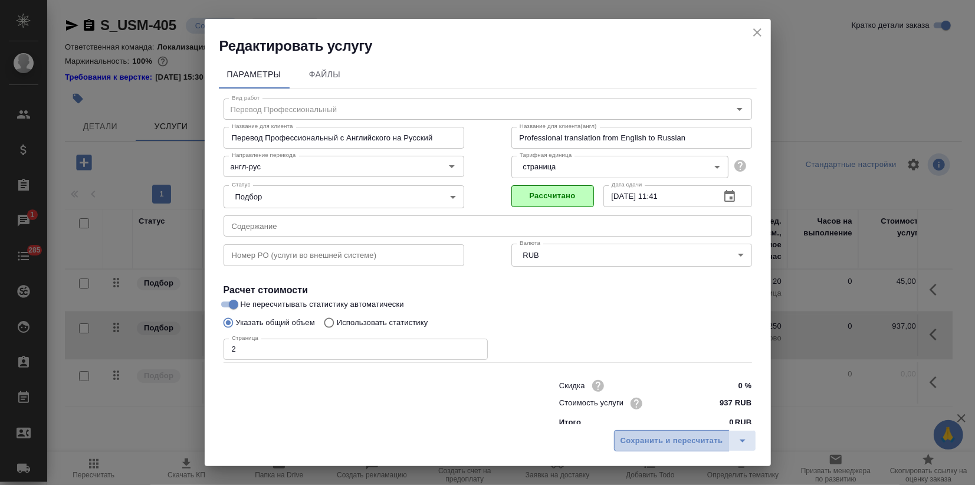
click at [642, 437] on span "Сохранить и пересчитать" at bounding box center [671, 441] width 103 height 14
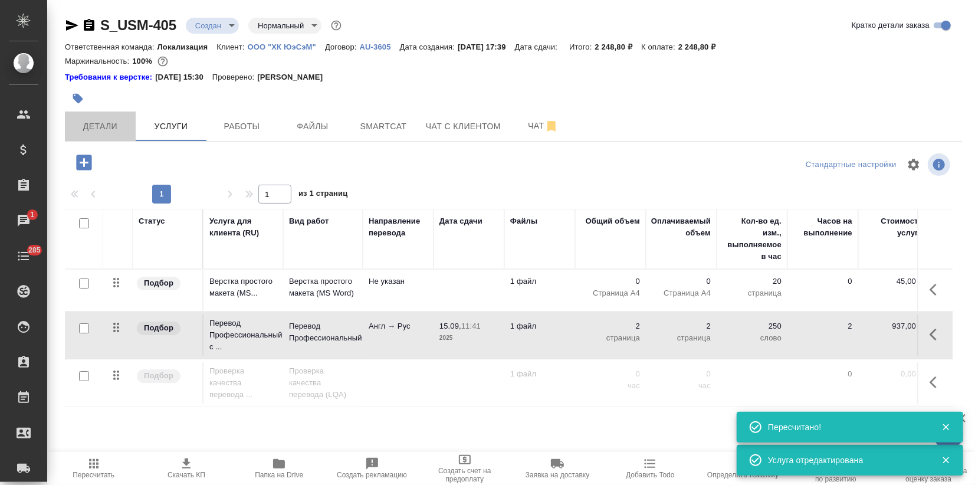
click at [96, 129] on span "Детали" at bounding box center [100, 126] width 57 height 15
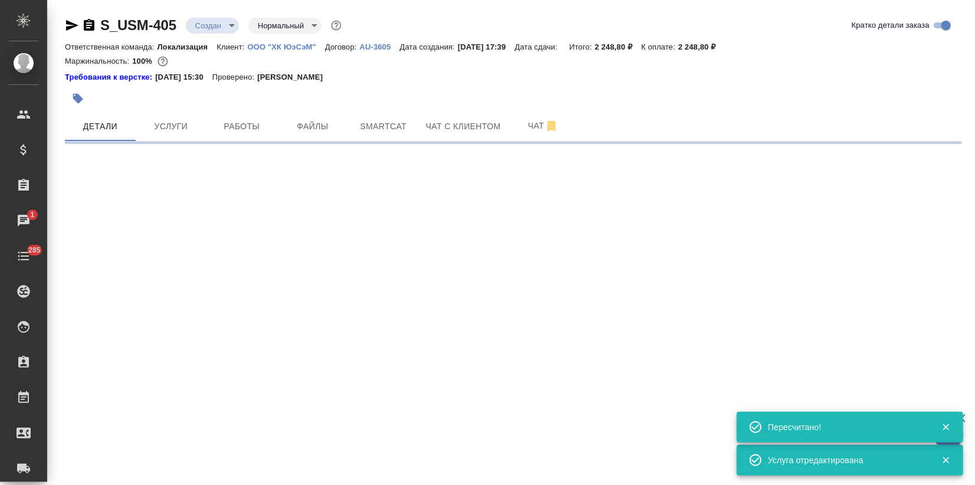
select select "RU"
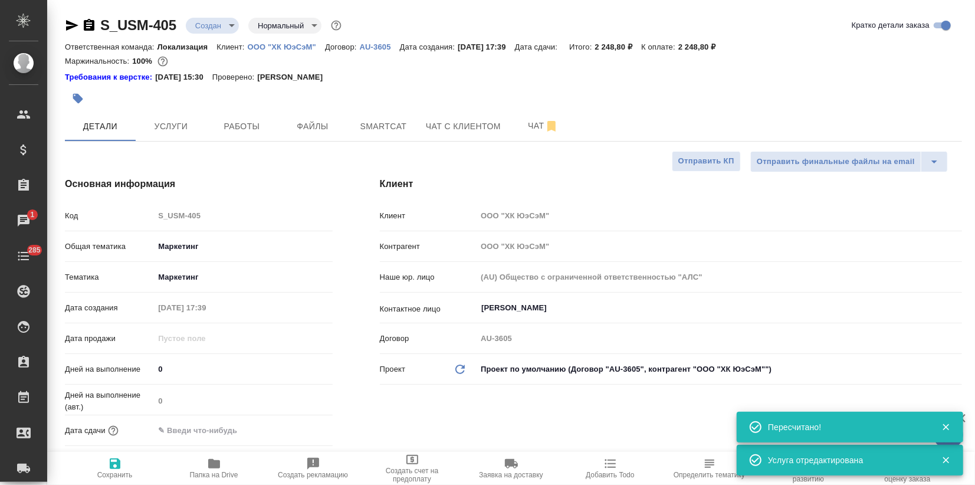
type textarea "x"
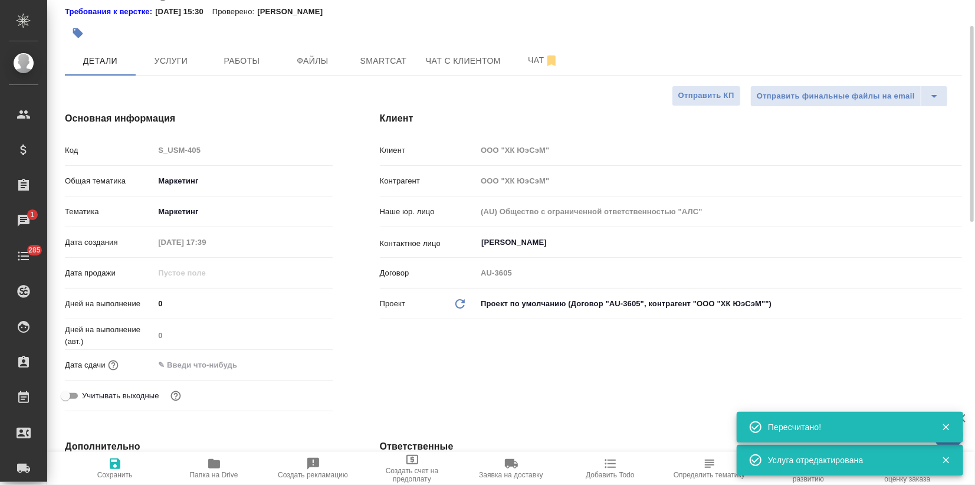
drag, startPoint x: 214, startPoint y: 364, endPoint x: 226, endPoint y: 365, distance: 13.0
click at [214, 364] on input "text" at bounding box center [205, 364] width 103 height 17
click at [298, 364] on icon "button" at bounding box center [298, 364] width 11 height 12
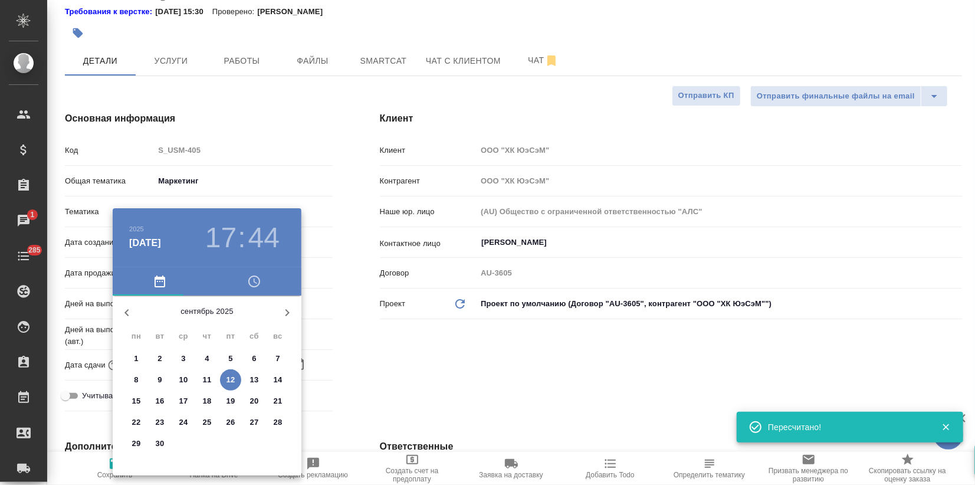
click at [229, 385] on p "12" at bounding box center [230, 380] width 9 height 12
type input "12.09.2025 17:44"
type textarea "x"
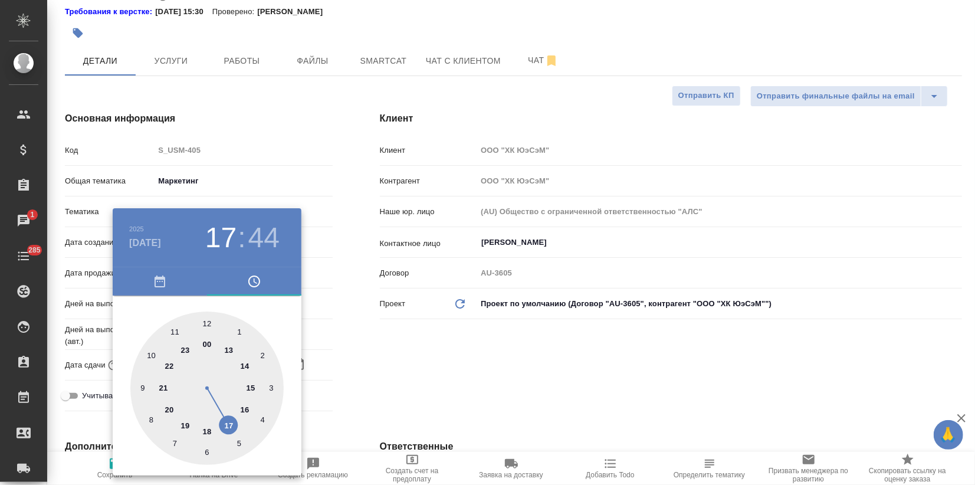
click at [208, 429] on div at bounding box center [206, 387] width 153 height 153
type input "12.09.2025 18:44"
type textarea "x"
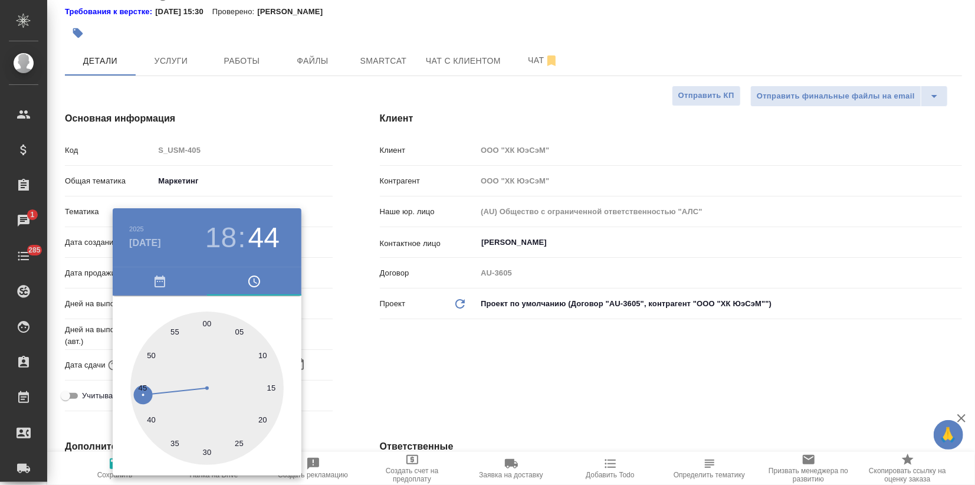
click at [208, 448] on div at bounding box center [206, 387] width 153 height 153
type input "12.09.2025 18:30"
type textarea "x"
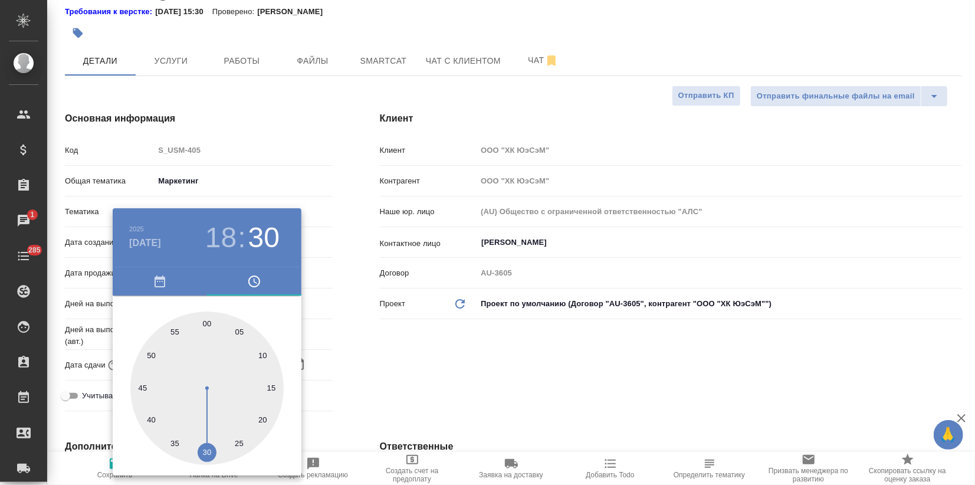
click at [410, 384] on div at bounding box center [487, 242] width 975 height 485
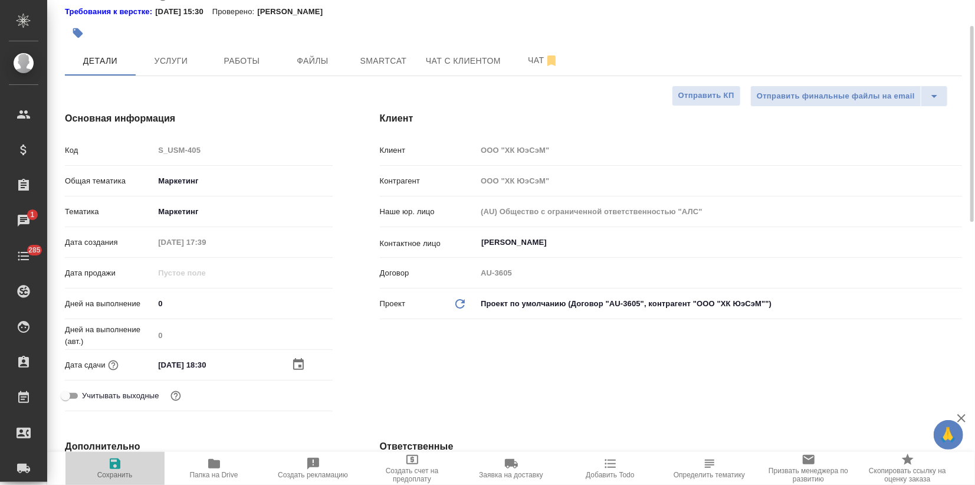
click at [110, 465] on icon "button" at bounding box center [115, 463] width 11 height 11
type textarea "x"
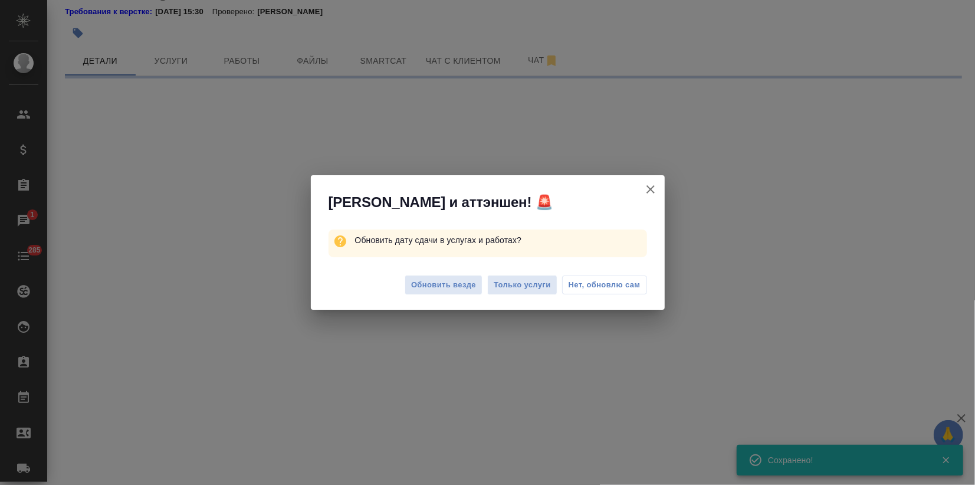
select select "RU"
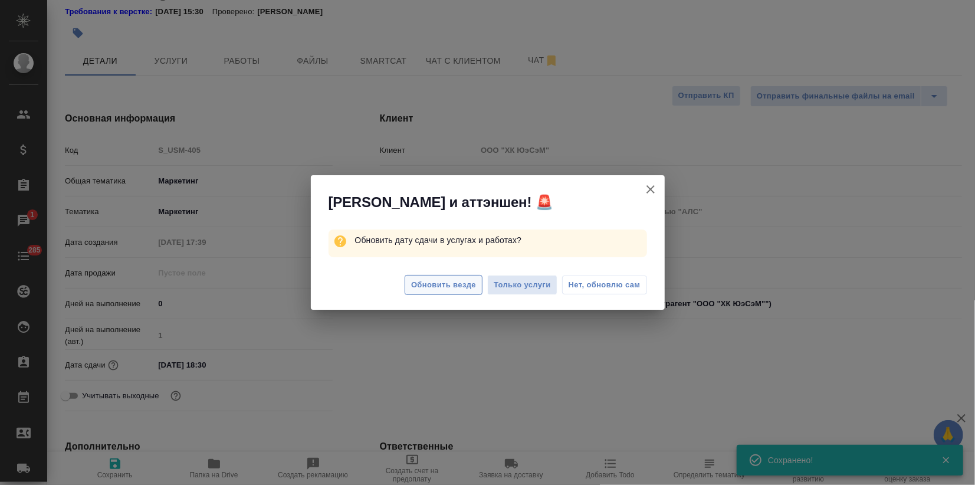
type textarea "x"
drag, startPoint x: 459, startPoint y: 283, endPoint x: 460, endPoint y: 291, distance: 8.3
click at [460, 283] on span "Обновить везде" at bounding box center [443, 285] width 65 height 14
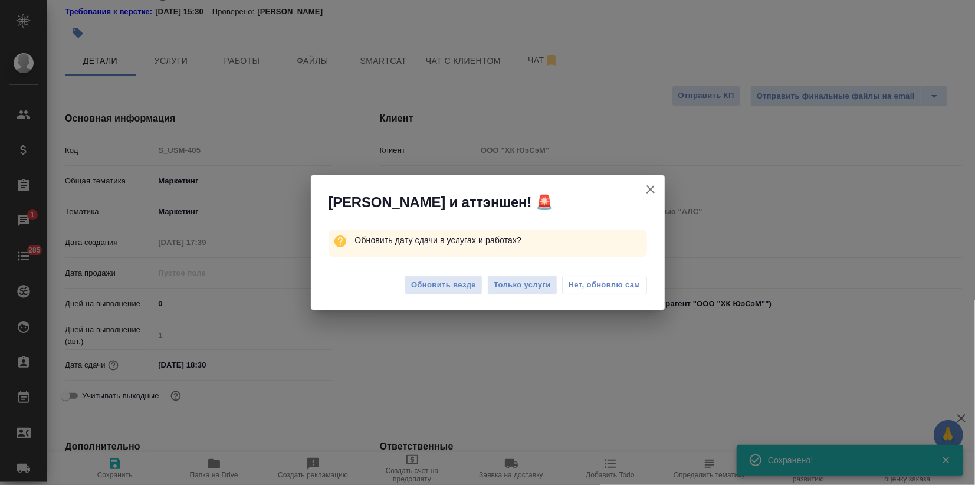
type textarea "x"
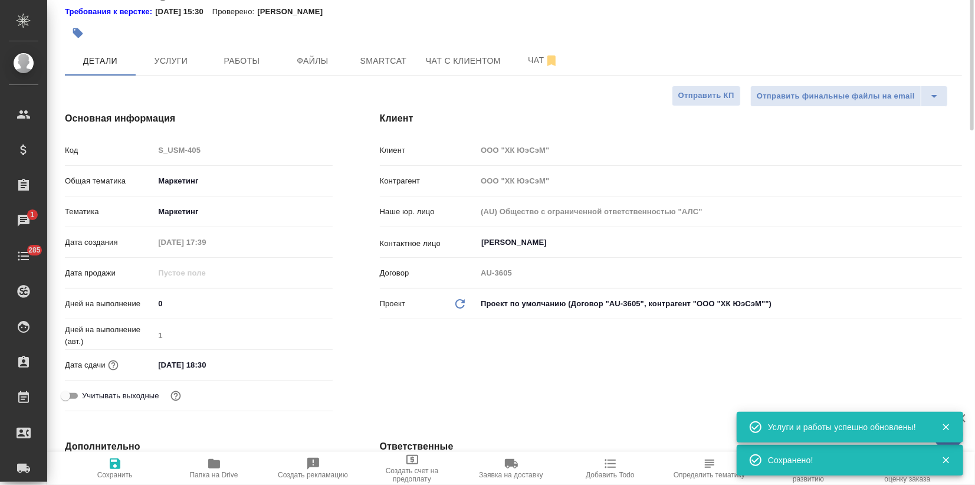
scroll to position [0, 0]
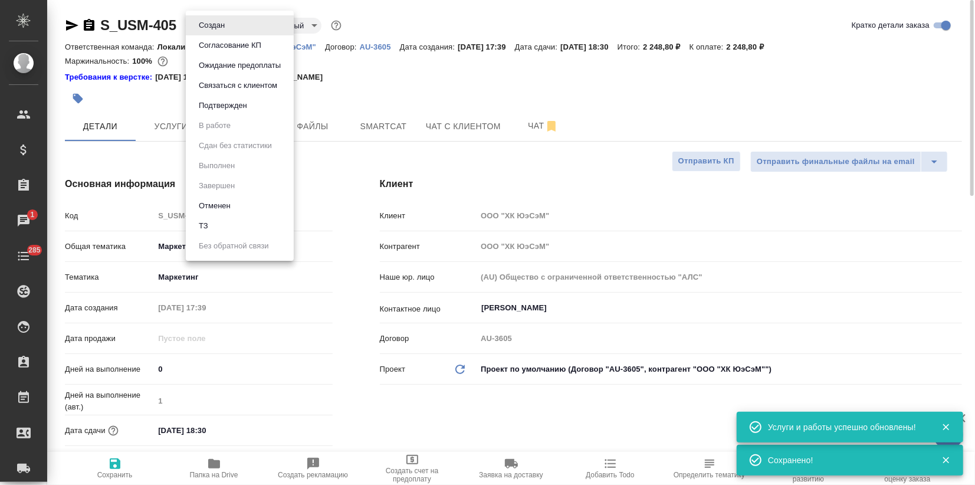
click at [220, 28] on body "🙏 .cls-1 fill:#fff; AWATERA Zagorodnikh Viktoria Клиенты Спецификации Заказы 1 …" at bounding box center [487, 242] width 975 height 485
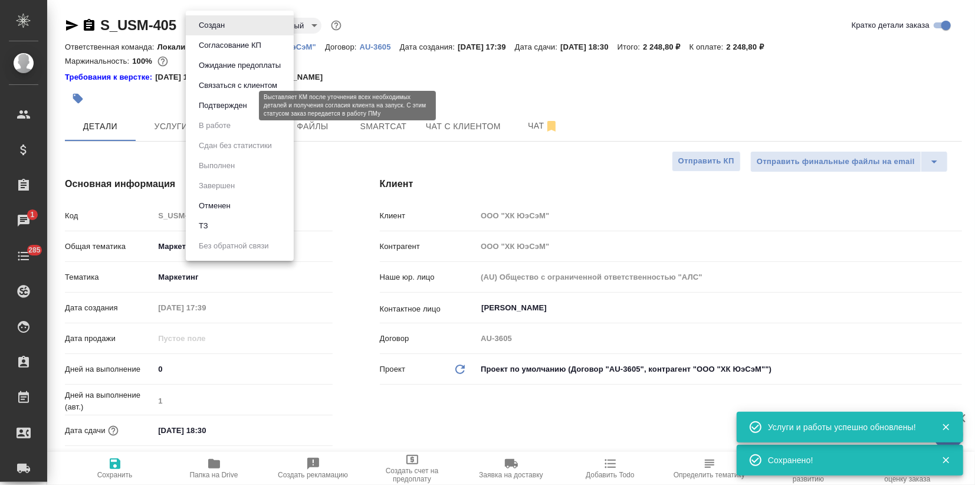
click at [232, 101] on button "Подтвержден" at bounding box center [222, 105] width 55 height 13
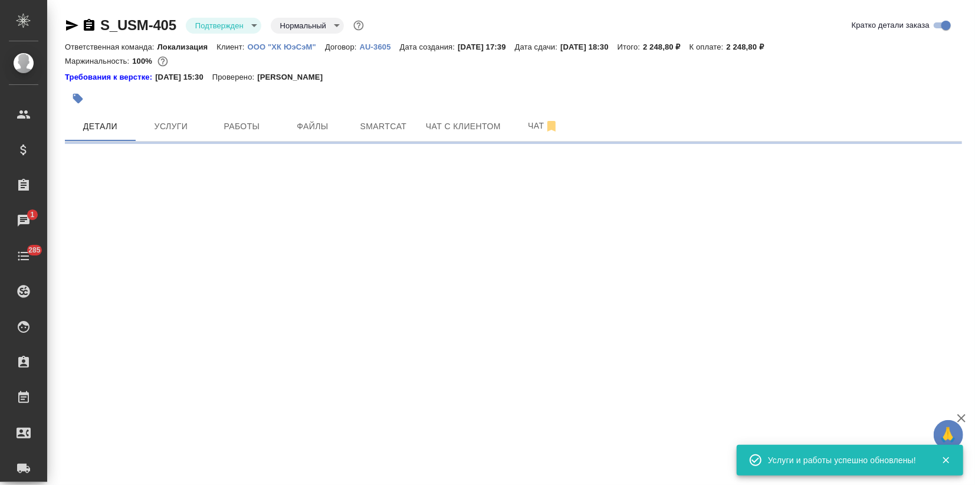
select select "RU"
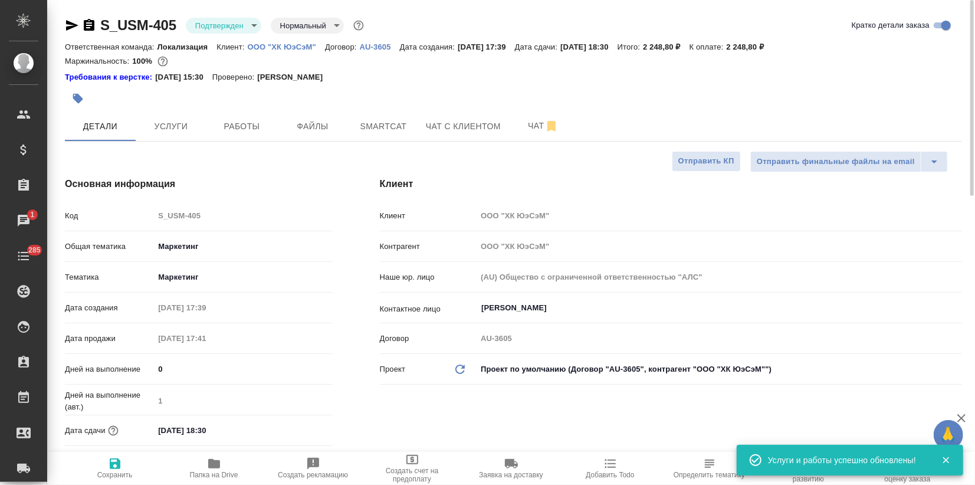
type textarea "x"
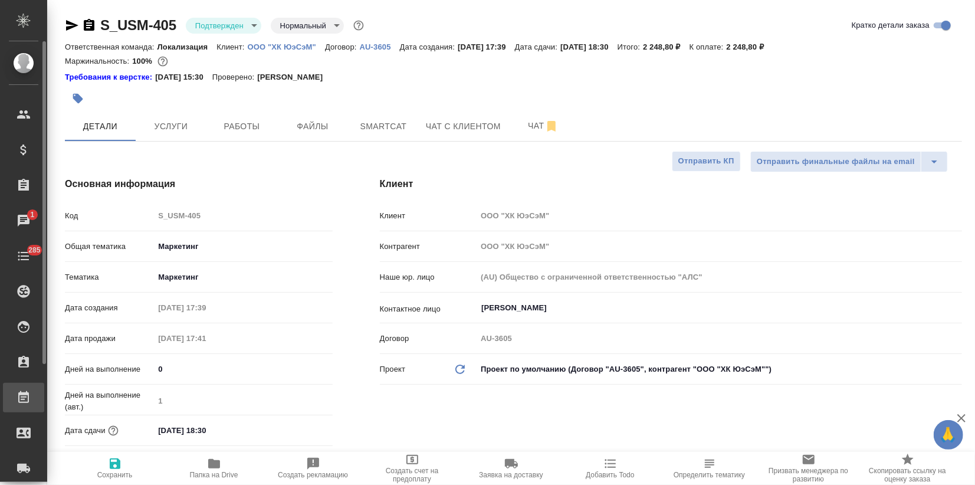
type textarea "x"
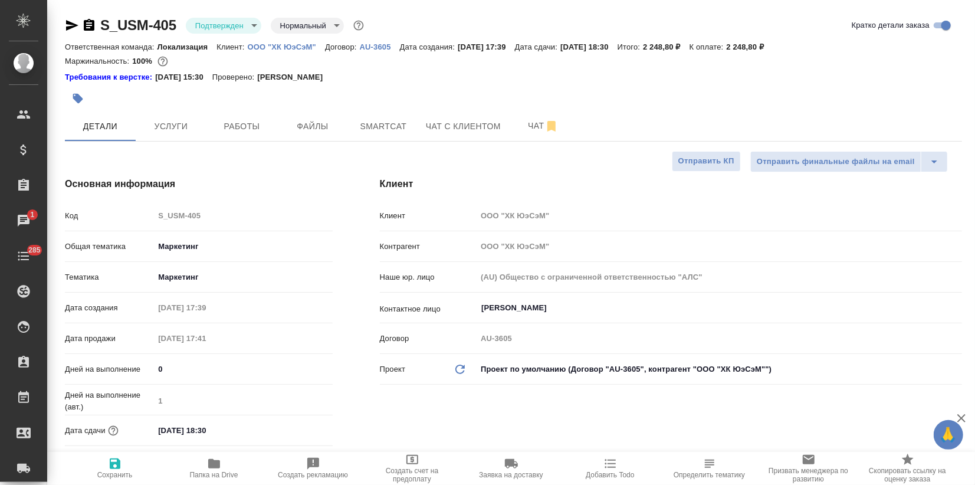
type textarea "x"
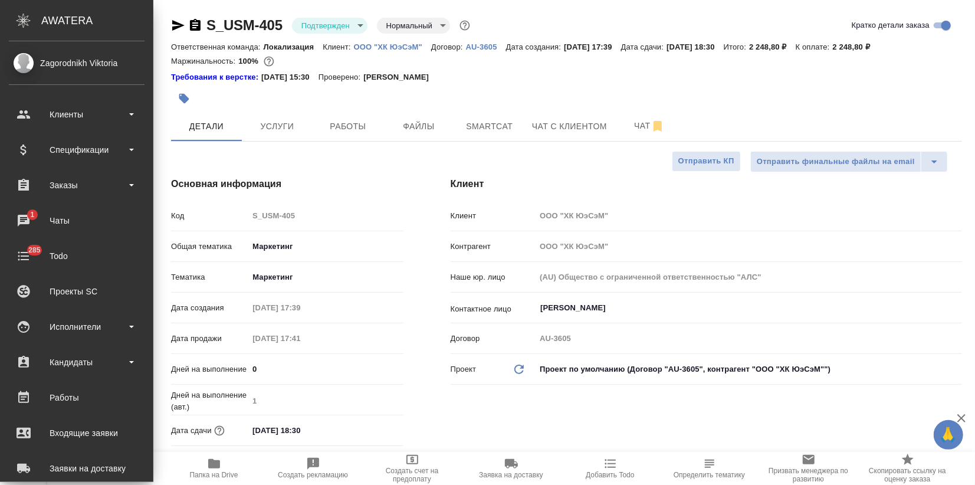
type textarea "x"
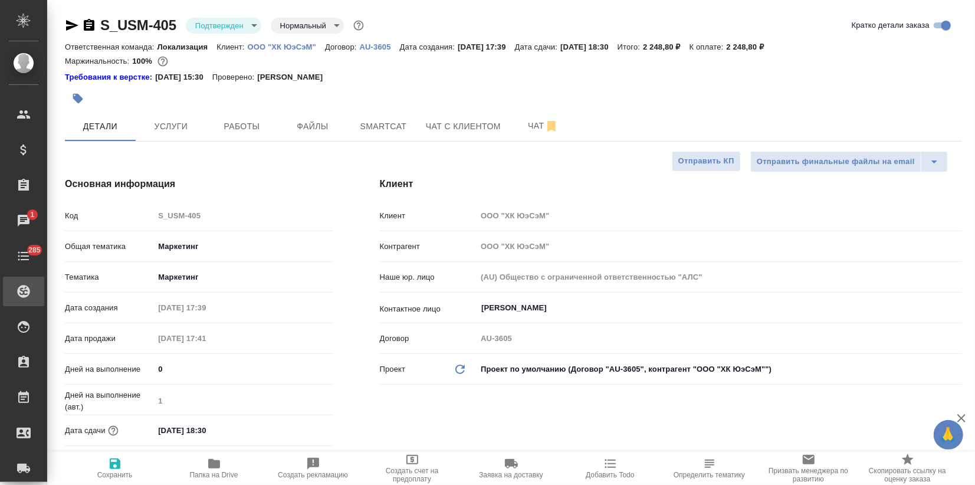
type textarea "x"
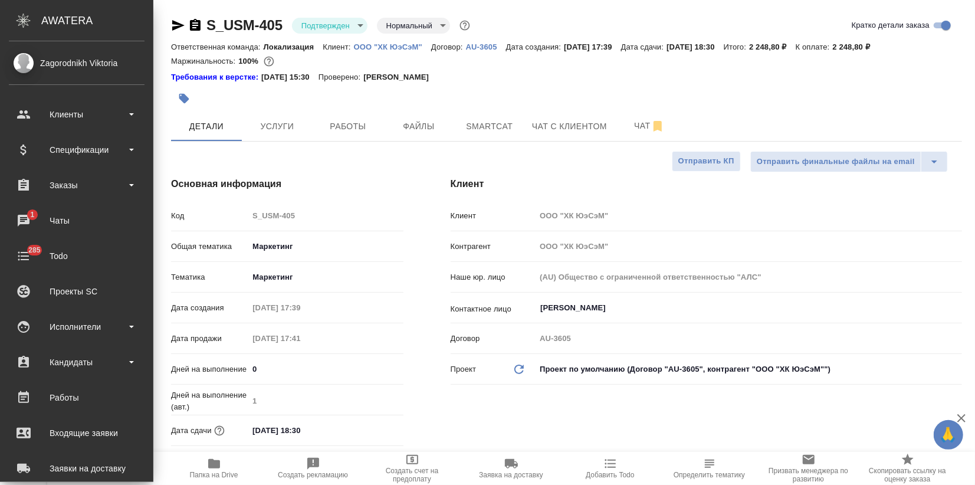
type textarea "x"
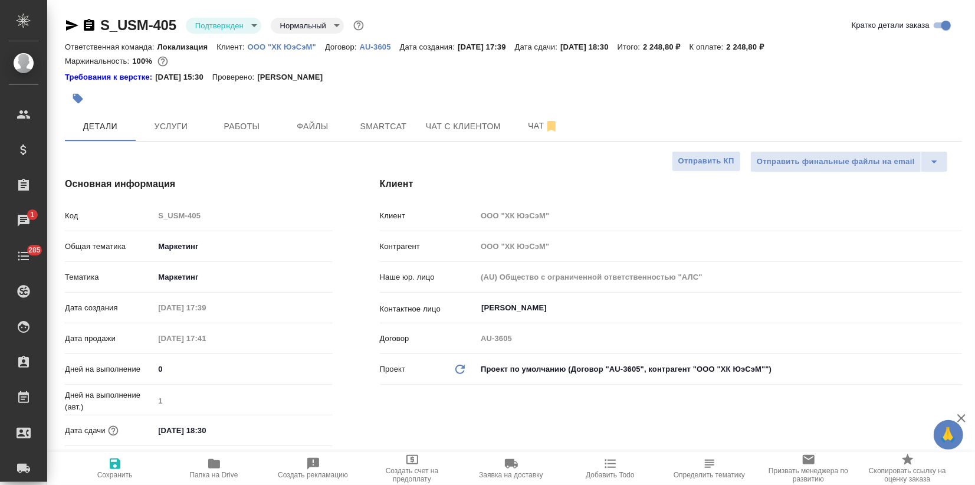
type textarea "x"
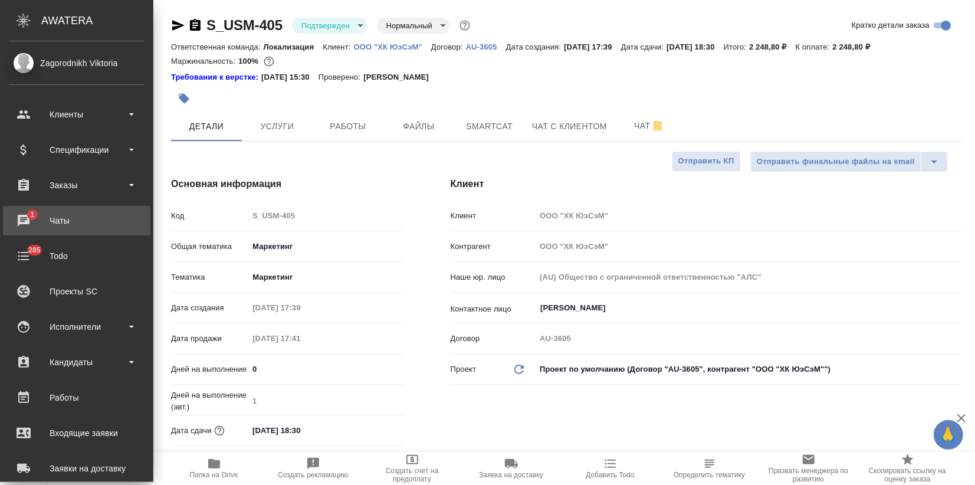
type textarea "x"
click at [20, 217] on div "Чаты" at bounding box center [77, 221] width 136 height 18
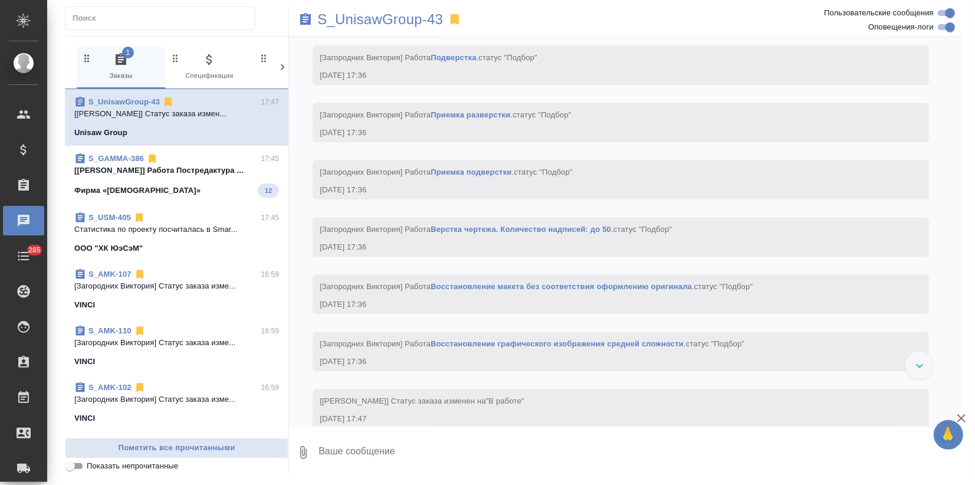
click at [109, 178] on span "S_GAMMA-386 17:45 [Третьякова Ольга] Работа Постредактура ... Фирма «Гамма» 12" at bounding box center [176, 175] width 205 height 45
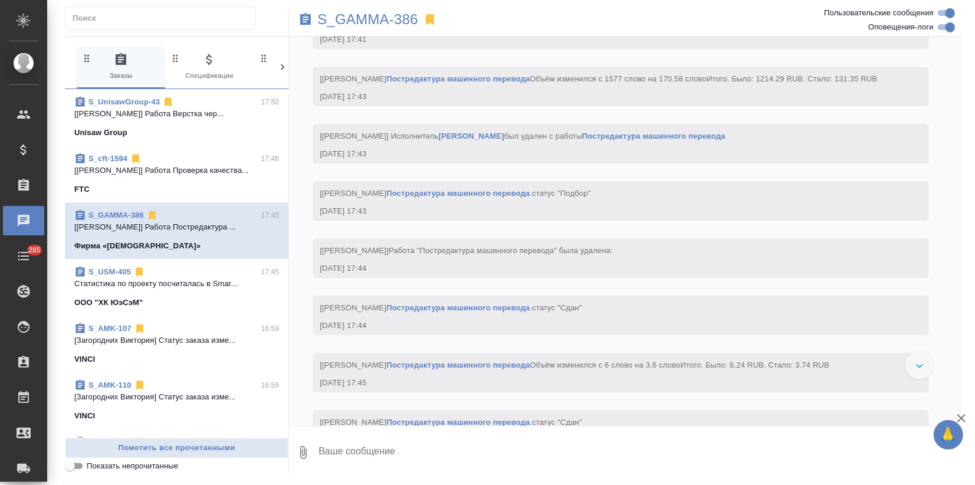
scroll to position [10991, 0]
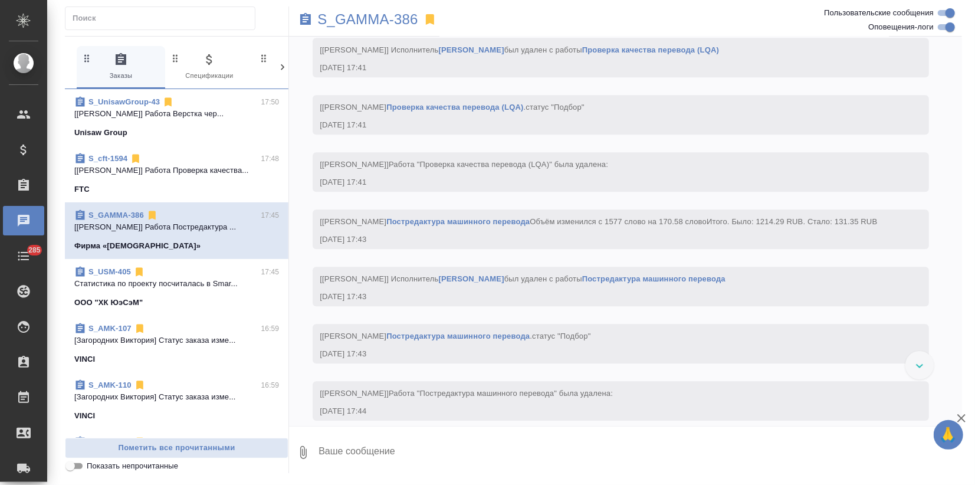
click at [217, 120] on span "S_UnisawGroup-43 17:50 [Заборова Александра] Работа Верстка чер... Unisaw Group" at bounding box center [176, 117] width 205 height 42
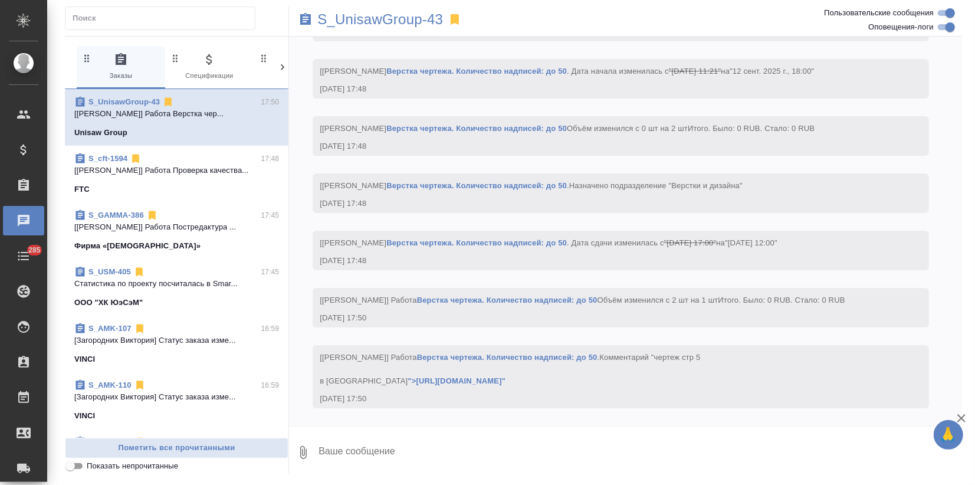
scroll to position [2759, 0]
click at [136, 99] on link "S_UnisawGroup-43" at bounding box center [123, 101] width 71 height 9
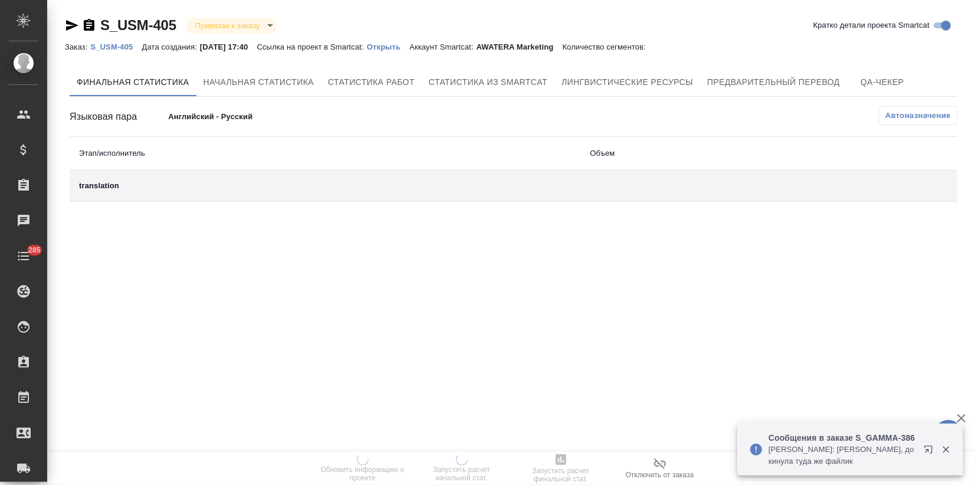
click at [409, 43] on p "Открыть" at bounding box center [388, 46] width 42 height 9
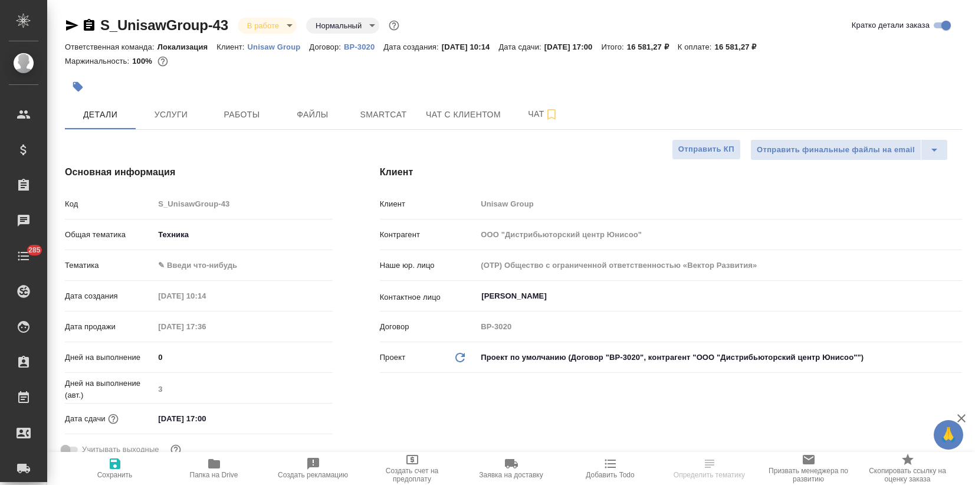
select select "RU"
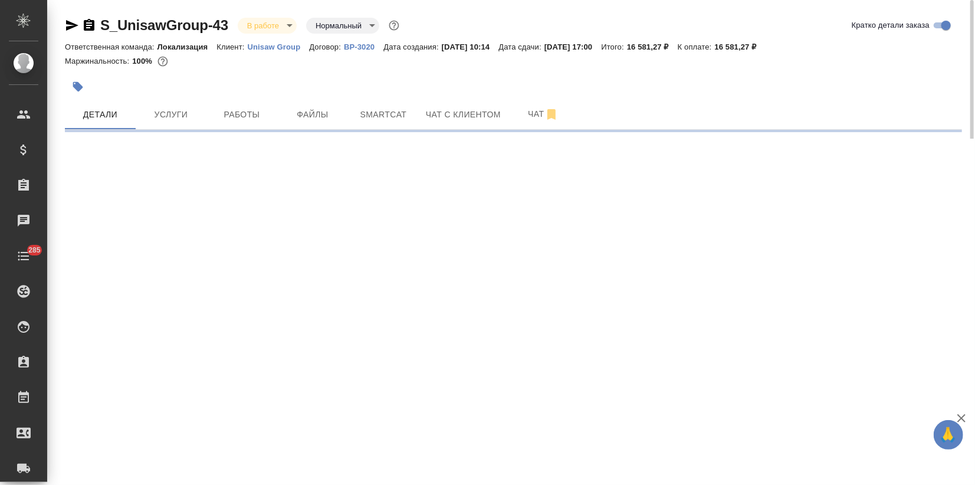
select select "RU"
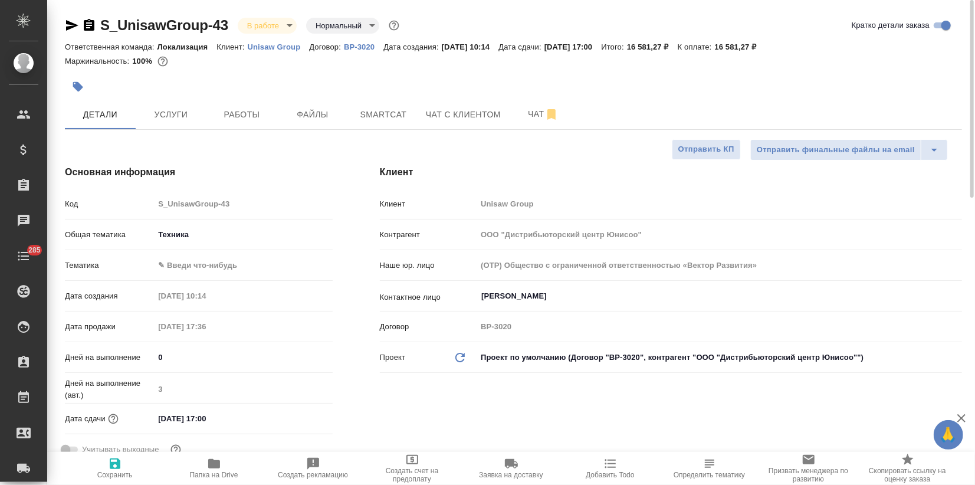
type textarea "x"
click at [194, 114] on span "Услуги" at bounding box center [171, 114] width 57 height 15
